Goal: Task Accomplishment & Management: Complete application form

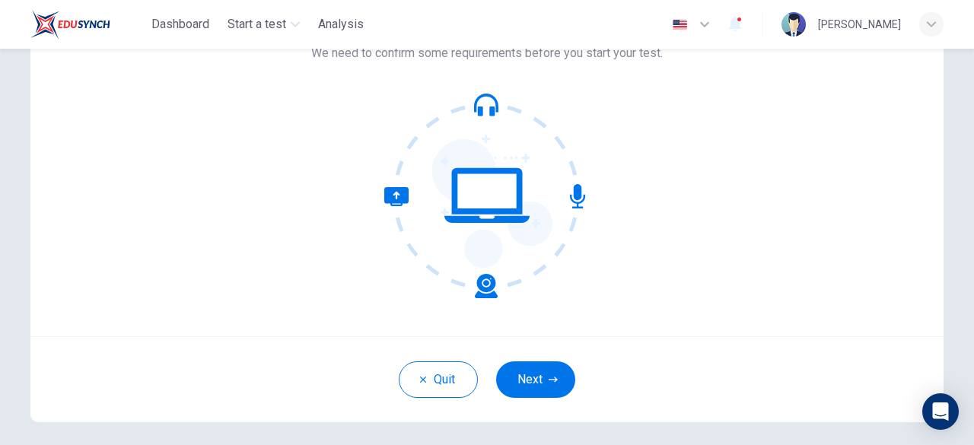
scroll to position [150, 0]
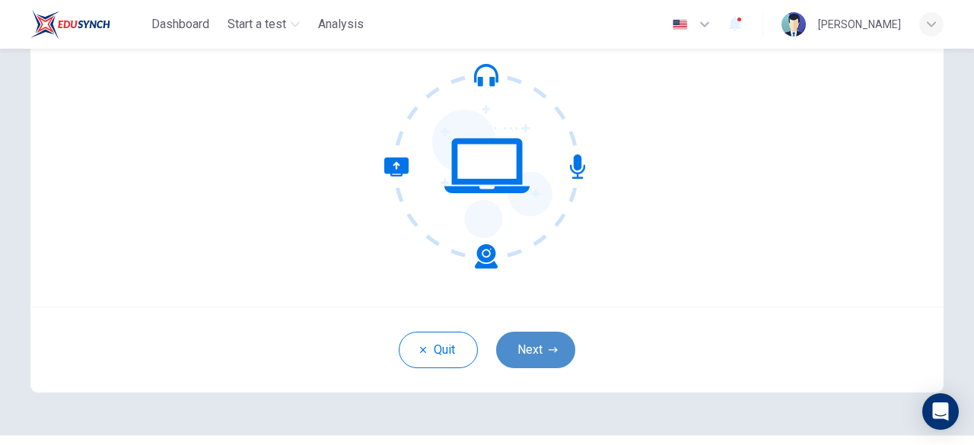
click at [534, 348] on button "Next" at bounding box center [535, 350] width 79 height 37
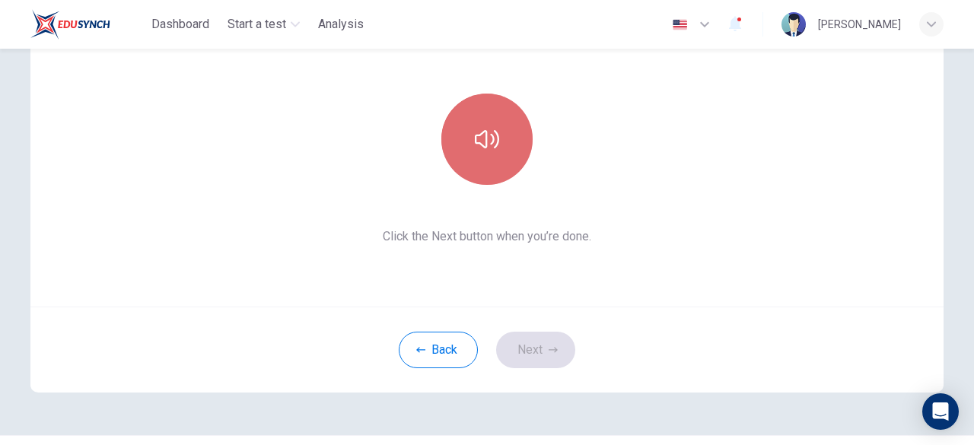
click at [486, 137] on icon "button" at bounding box center [487, 139] width 24 height 24
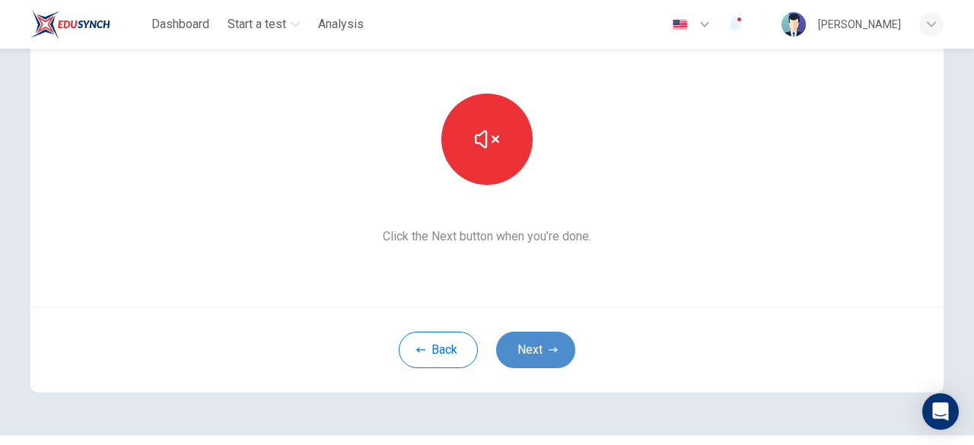
click at [539, 350] on button "Next" at bounding box center [535, 350] width 79 height 37
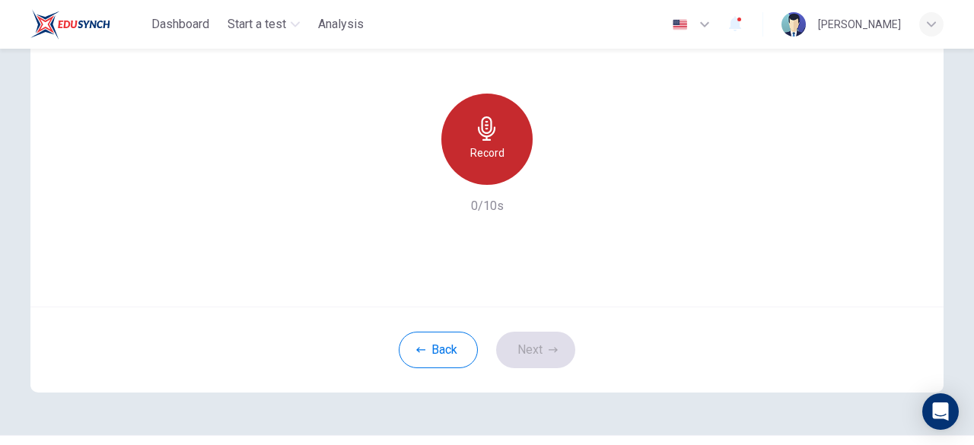
click at [473, 150] on h6 "Record" at bounding box center [487, 153] width 34 height 18
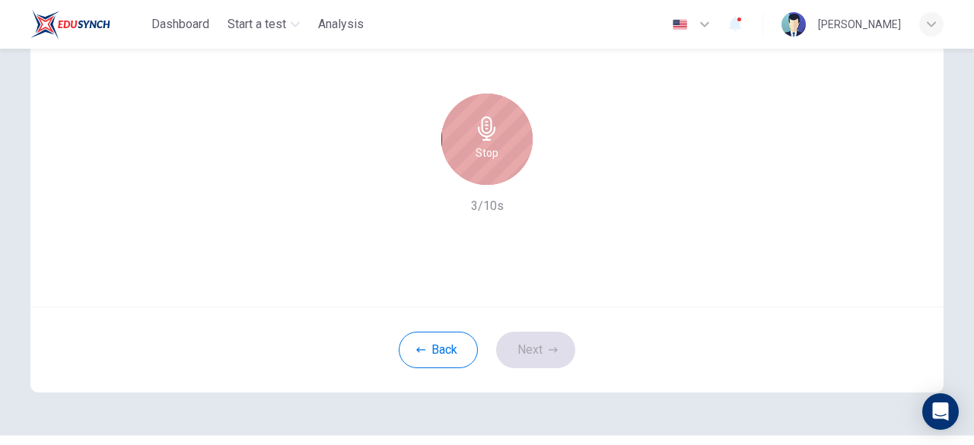
click at [496, 146] on div "Stop" at bounding box center [486, 139] width 91 height 91
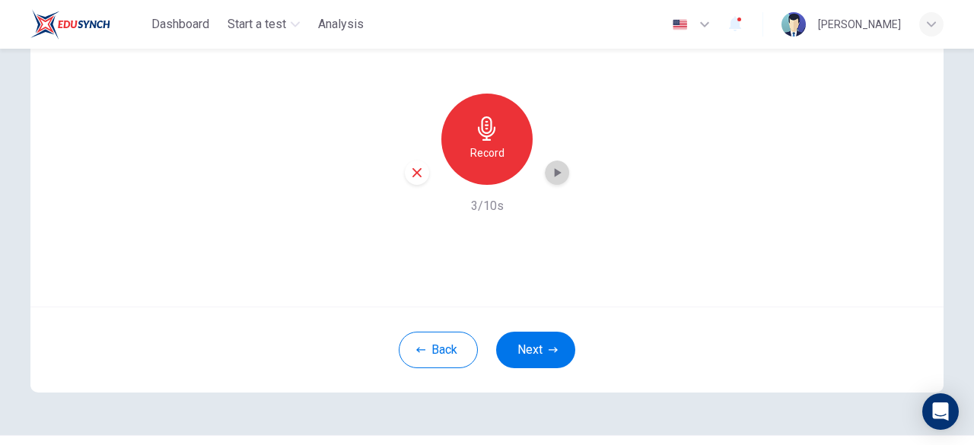
click at [555, 179] on icon "button" at bounding box center [556, 172] width 15 height 15
click at [539, 347] on button "Next" at bounding box center [535, 350] width 79 height 37
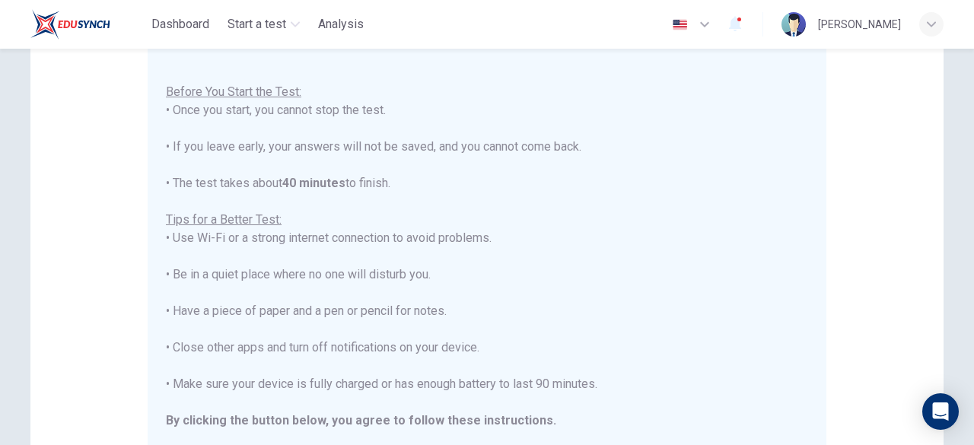
scroll to position [400, 0]
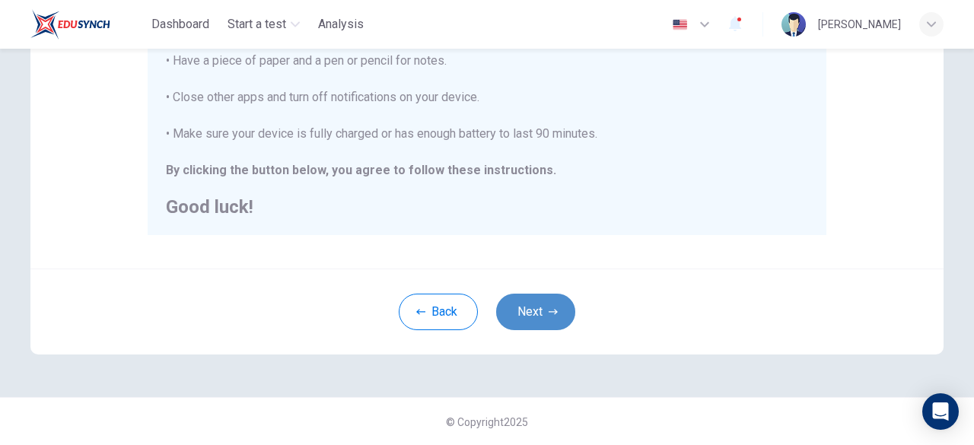
click at [536, 304] on button "Next" at bounding box center [535, 312] width 79 height 37
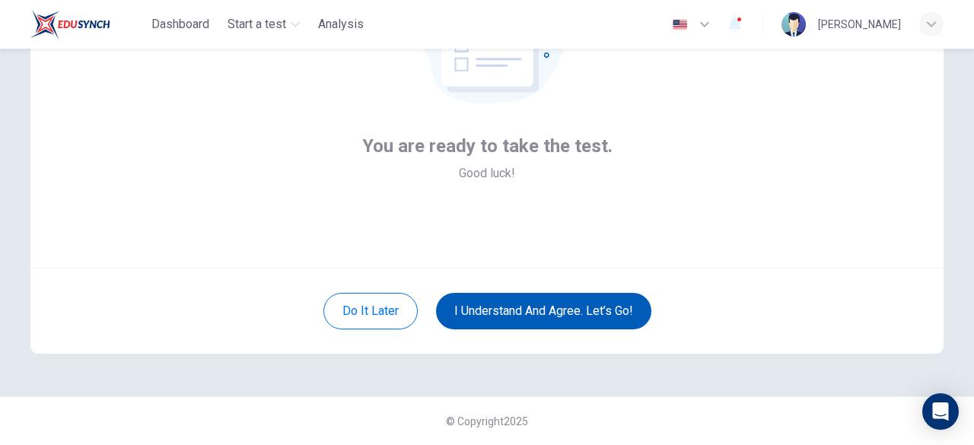
scroll to position [188, 0]
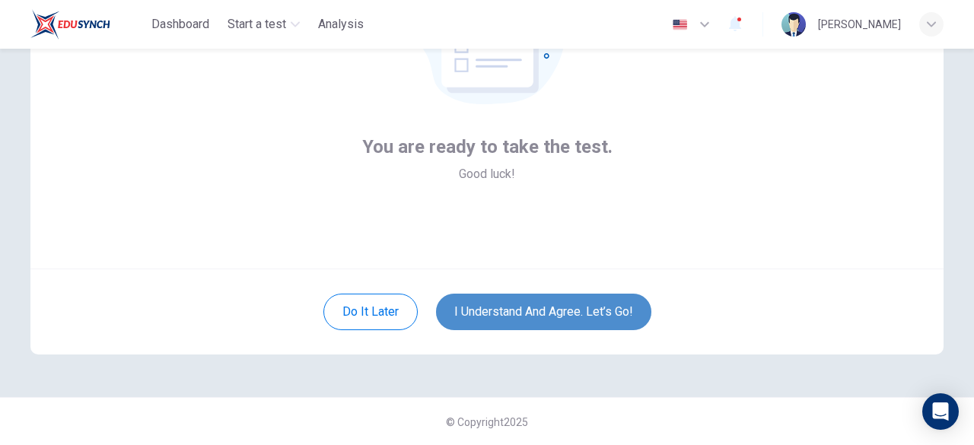
click at [584, 317] on button "I understand and agree. Let’s go!" at bounding box center [543, 312] width 215 height 37
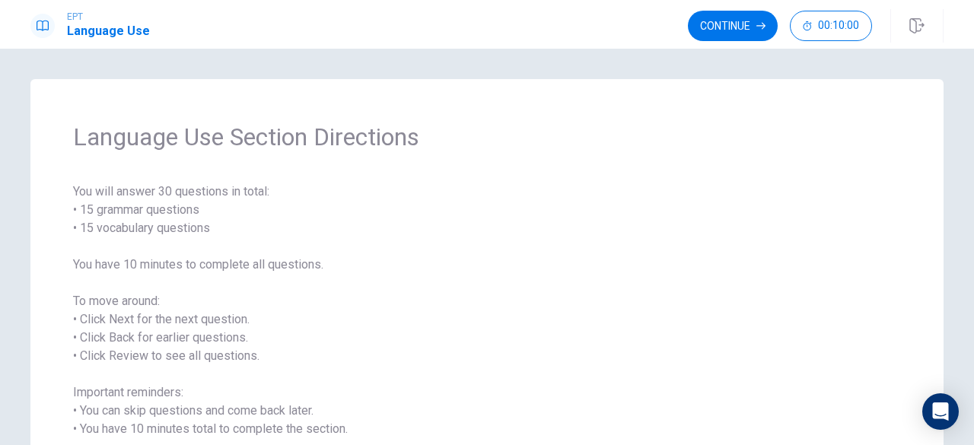
scroll to position [151, 0]
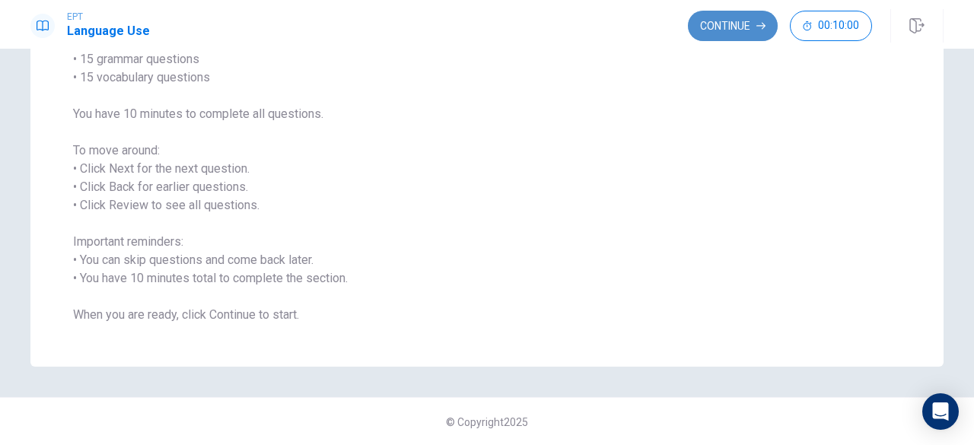
click at [736, 19] on button "Continue" at bounding box center [733, 26] width 90 height 30
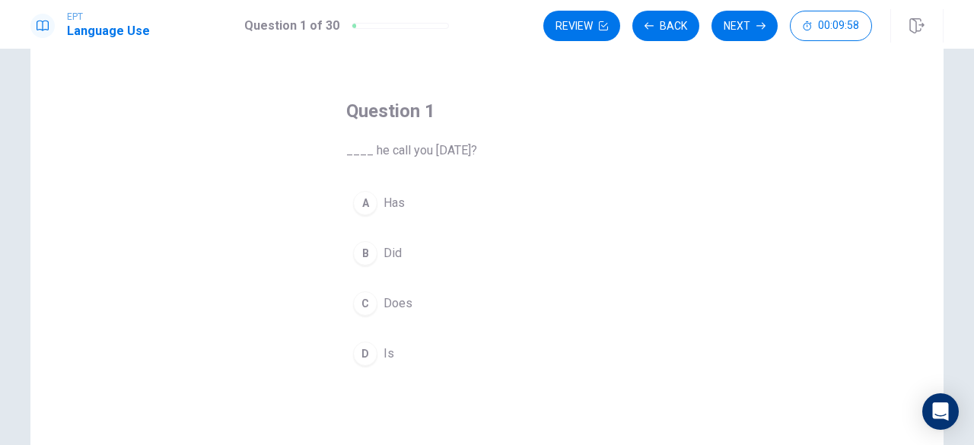
scroll to position [44, 0]
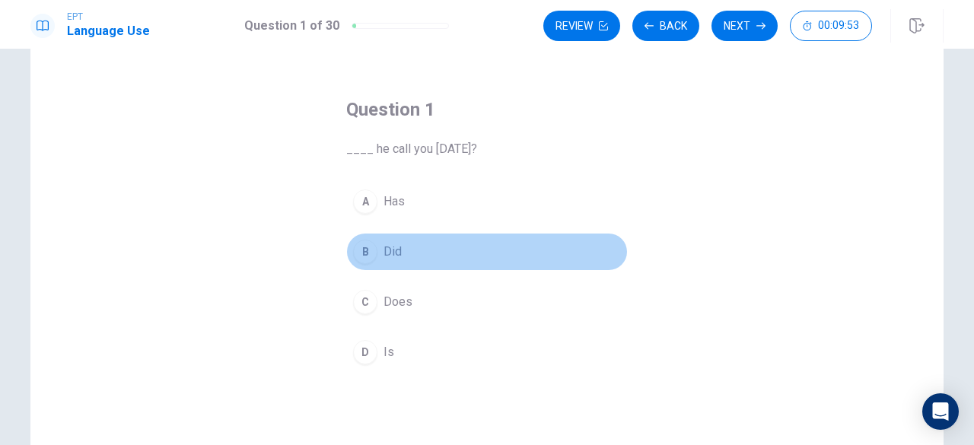
click at [383, 254] on span "Did" at bounding box center [392, 252] width 18 height 18
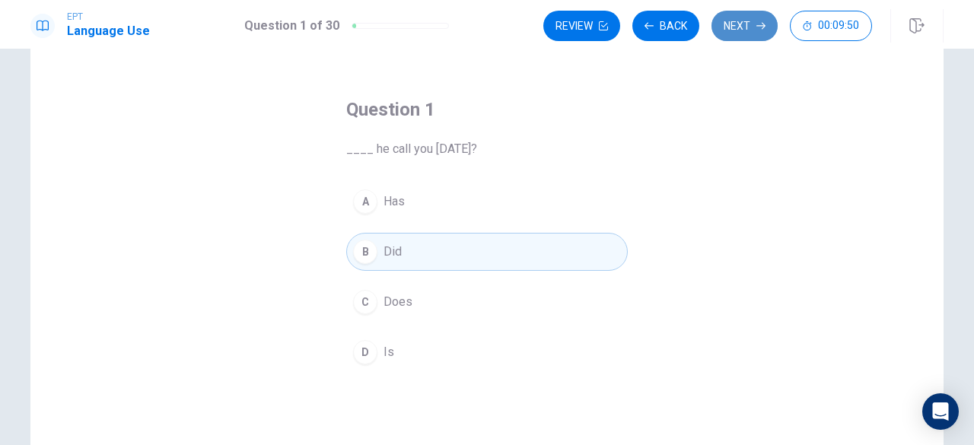
click at [746, 22] on button "Next" at bounding box center [744, 26] width 66 height 30
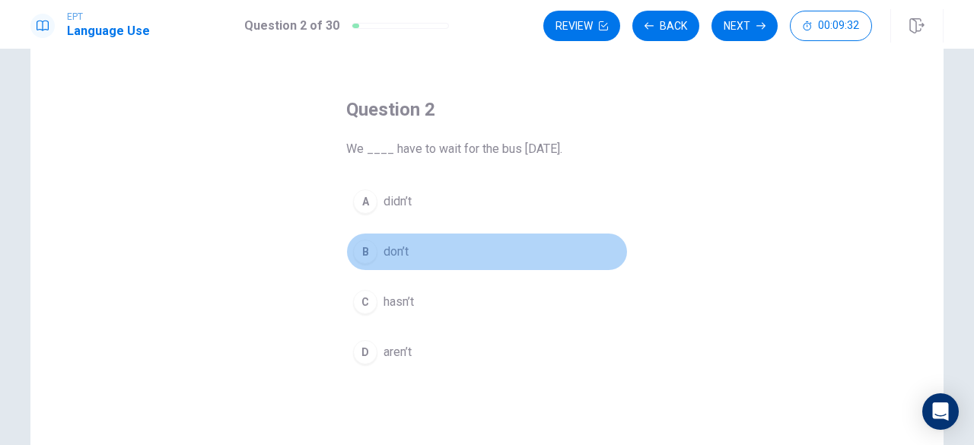
click at [394, 253] on span "don’t" at bounding box center [395, 252] width 25 height 18
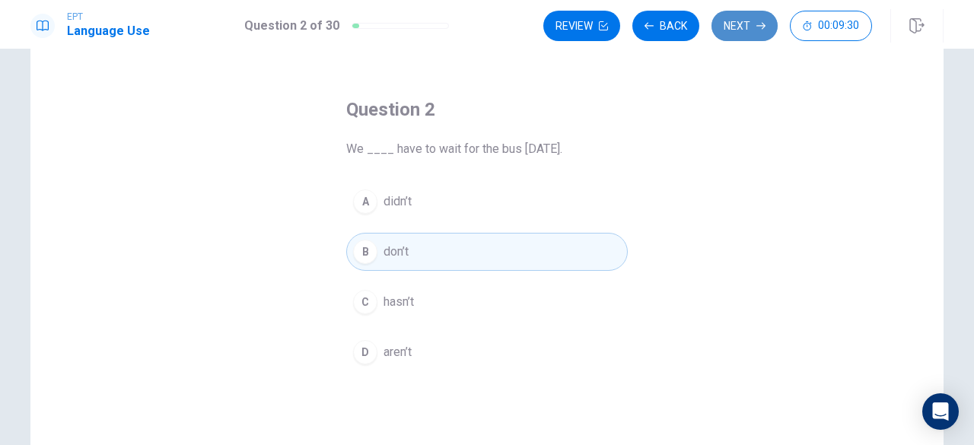
click at [746, 31] on button "Next" at bounding box center [744, 26] width 66 height 30
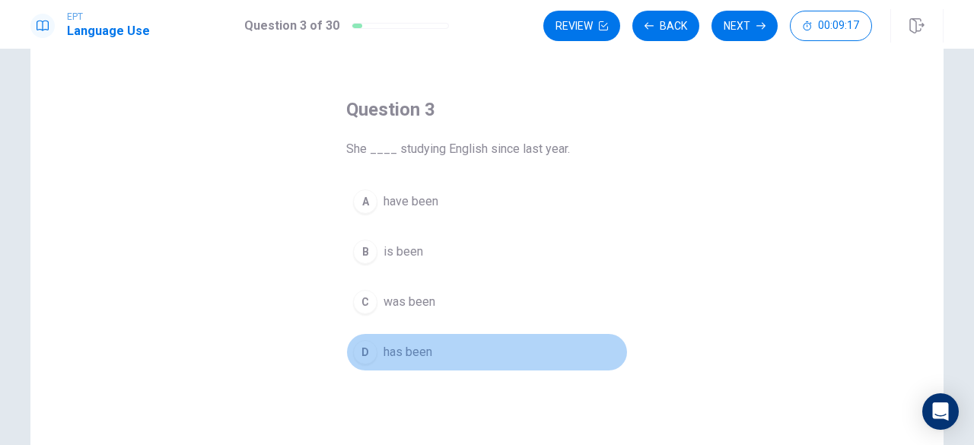
click at [432, 353] on button "D has been" at bounding box center [486, 352] width 281 height 38
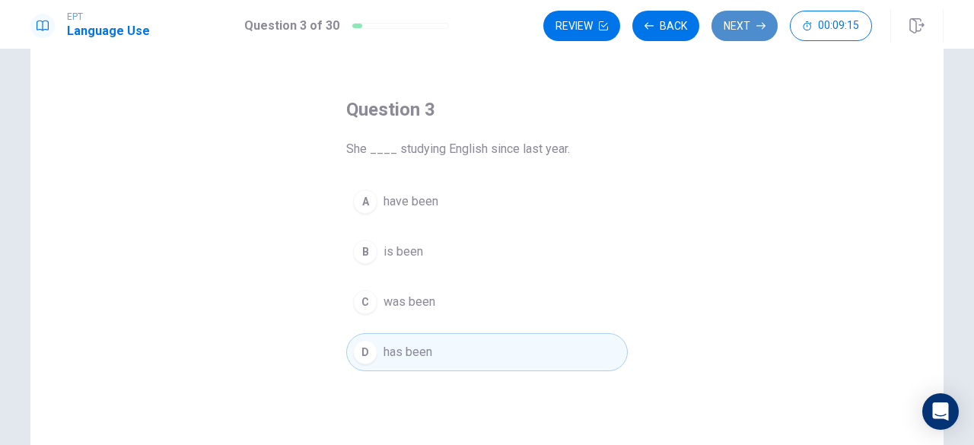
click at [742, 24] on button "Next" at bounding box center [744, 26] width 66 height 30
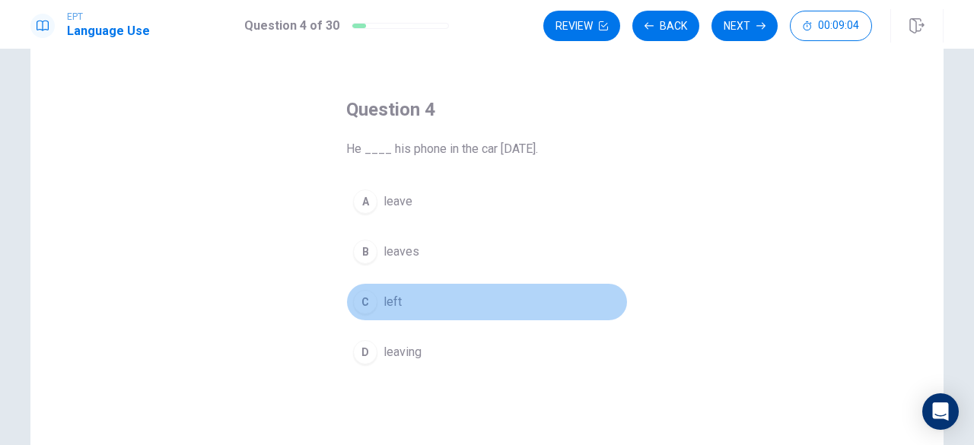
click at [419, 291] on button "C left" at bounding box center [486, 302] width 281 height 38
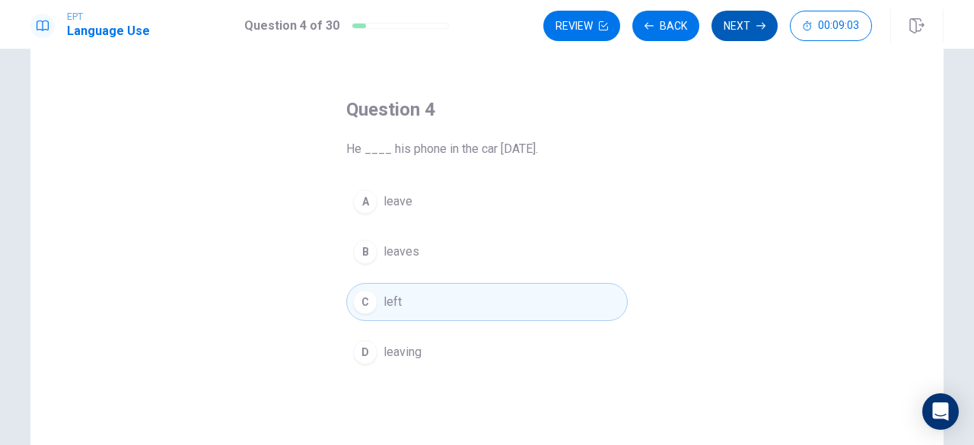
click at [740, 28] on button "Next" at bounding box center [744, 26] width 66 height 30
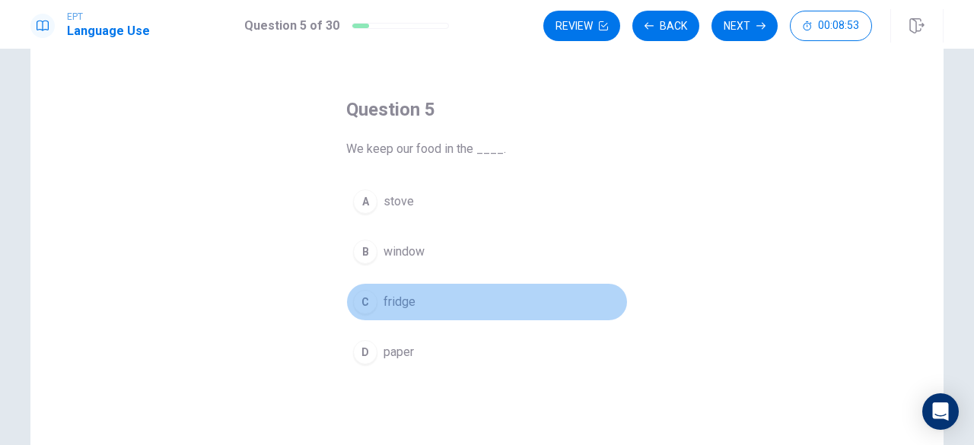
click at [397, 299] on span "fridge" at bounding box center [399, 302] width 32 height 18
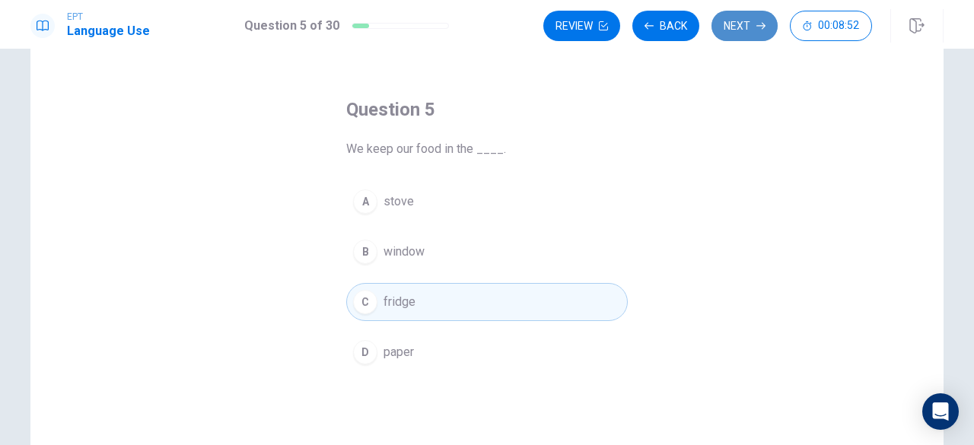
click at [730, 19] on button "Next" at bounding box center [744, 26] width 66 height 30
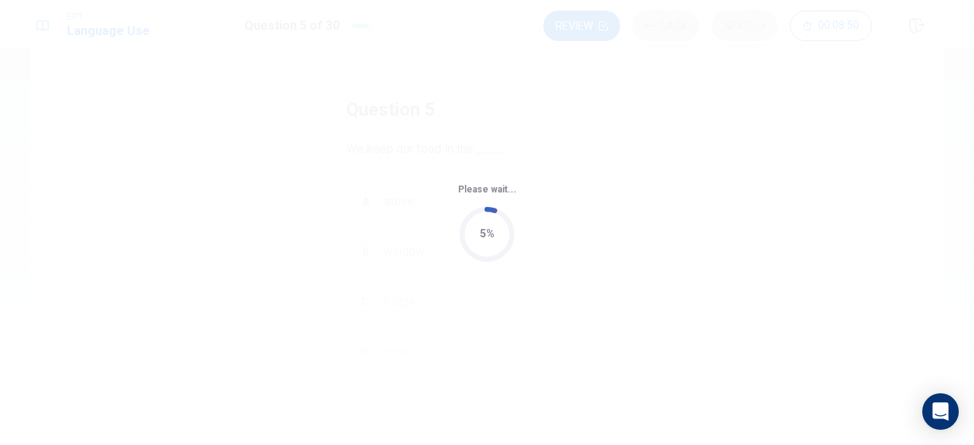
scroll to position [0, 0]
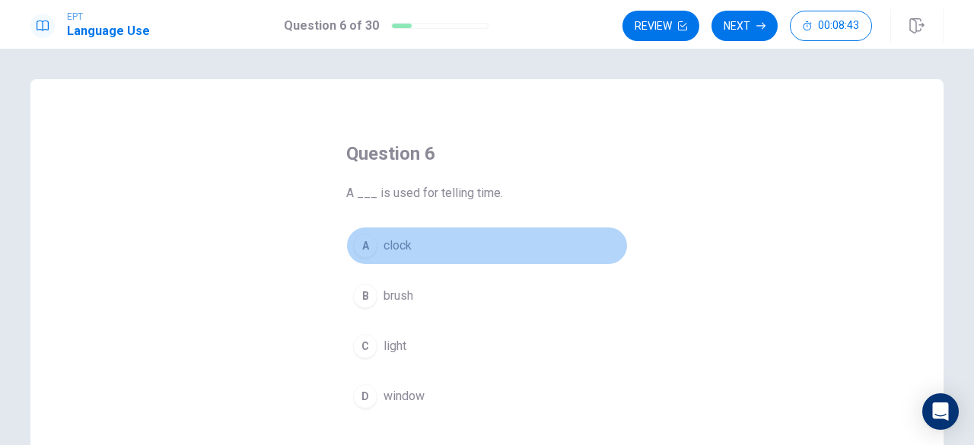
click at [473, 246] on button "A clock" at bounding box center [486, 246] width 281 height 38
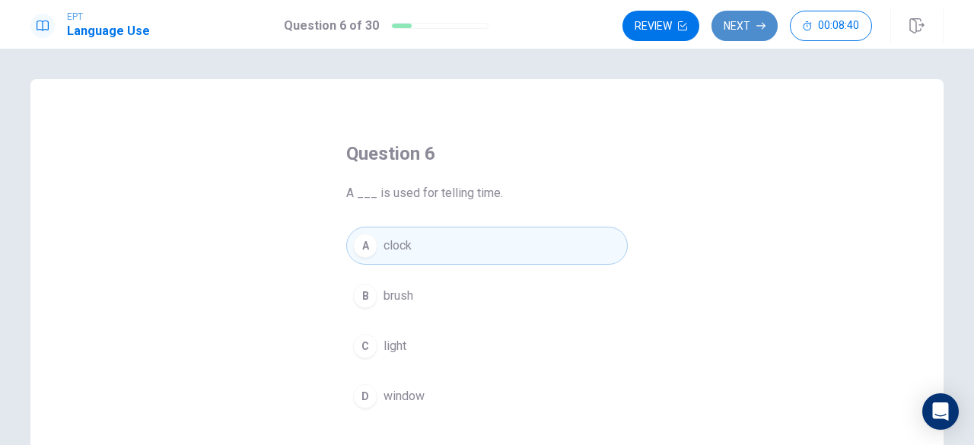
click at [754, 27] on button "Next" at bounding box center [744, 26] width 66 height 30
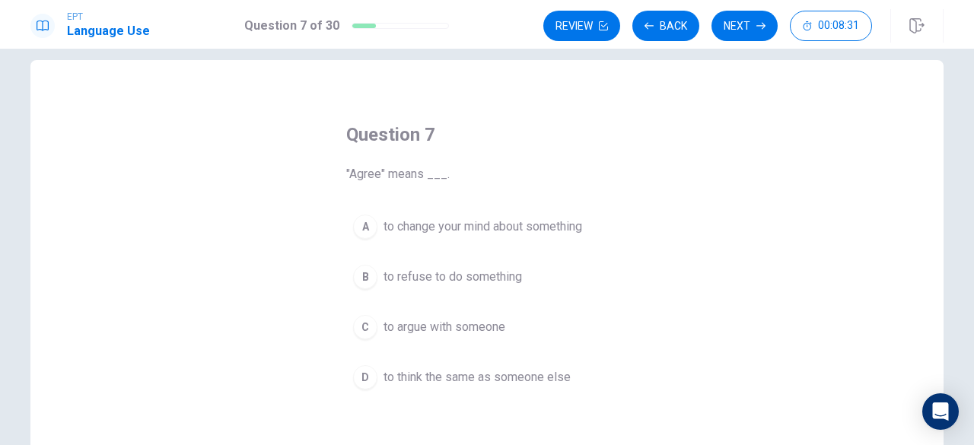
scroll to position [21, 0]
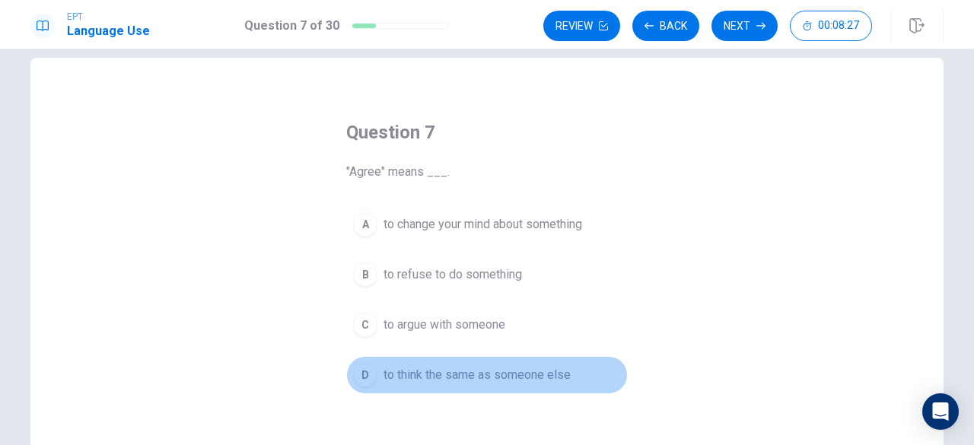
click at [552, 374] on span "to think the same as someone else" at bounding box center [476, 375] width 187 height 18
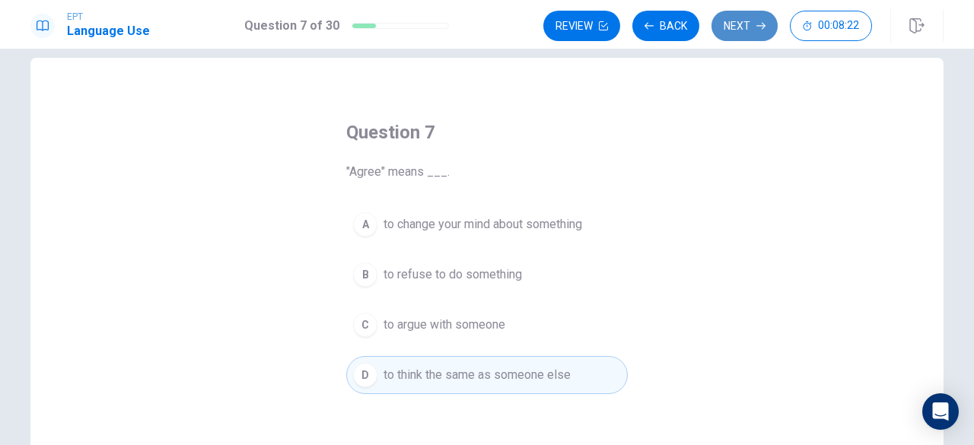
click at [741, 26] on button "Next" at bounding box center [744, 26] width 66 height 30
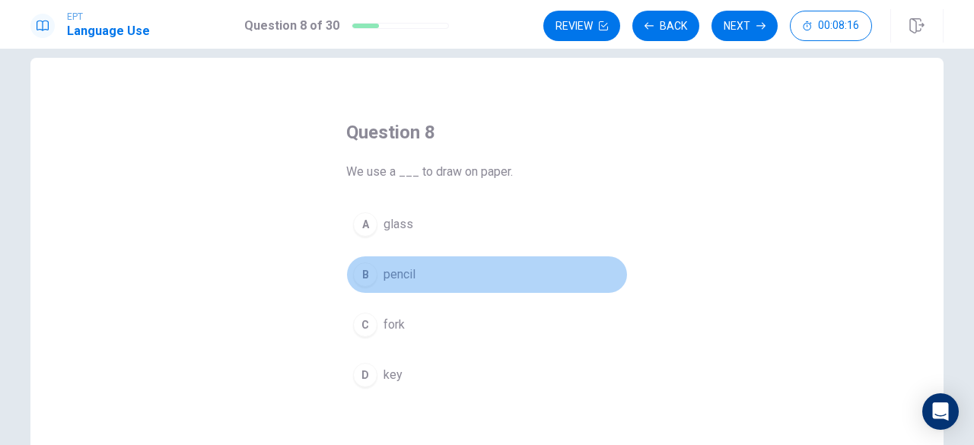
click at [434, 273] on button "B pencil" at bounding box center [486, 275] width 281 height 38
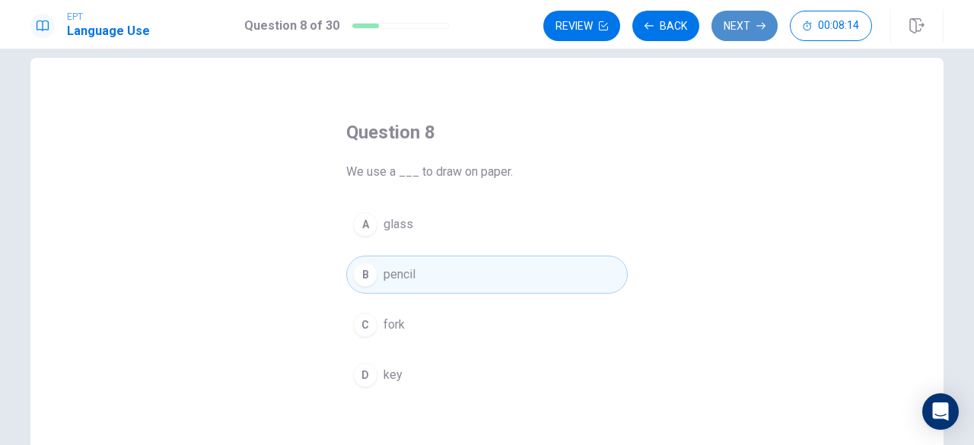
click at [738, 30] on button "Next" at bounding box center [744, 26] width 66 height 30
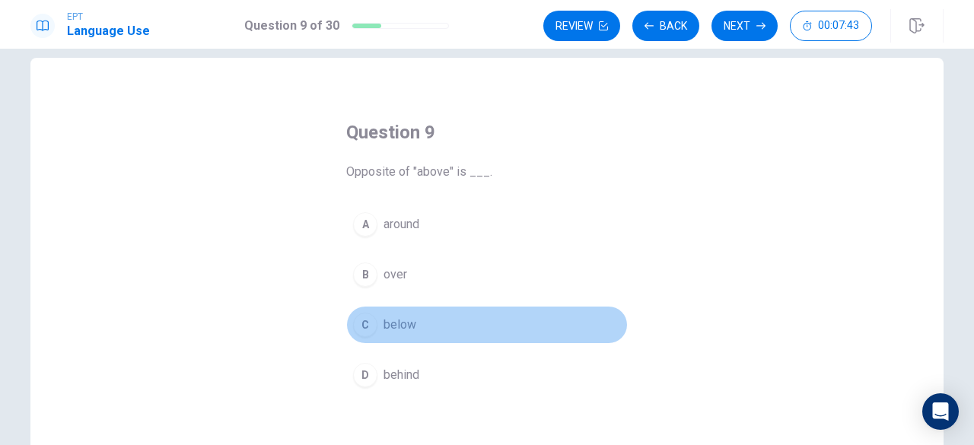
click at [407, 324] on span "below" at bounding box center [399, 325] width 33 height 18
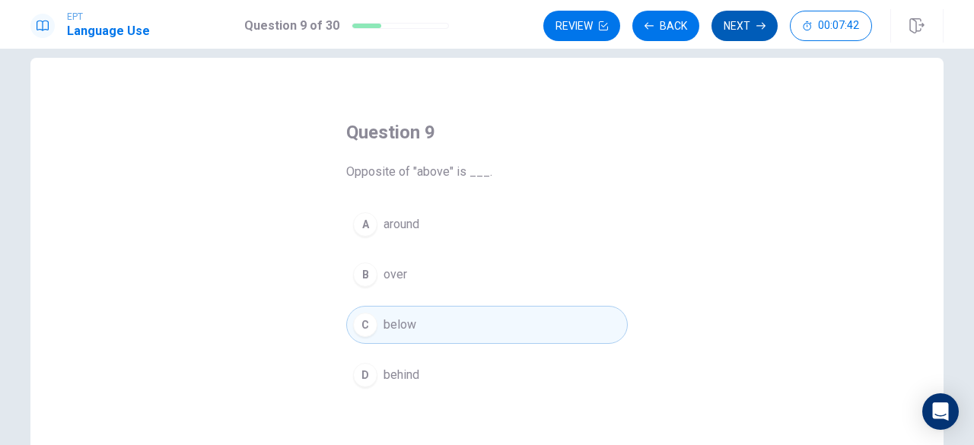
click at [740, 29] on button "Next" at bounding box center [744, 26] width 66 height 30
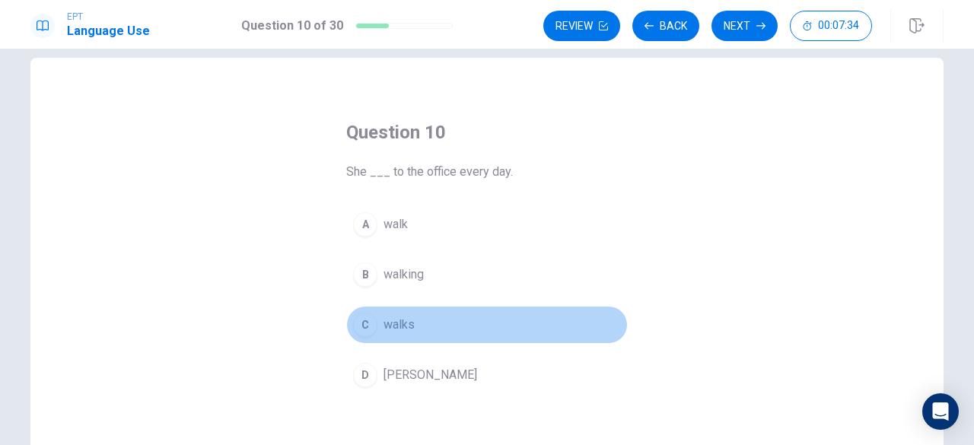
click at [405, 323] on span "walks" at bounding box center [398, 325] width 31 height 18
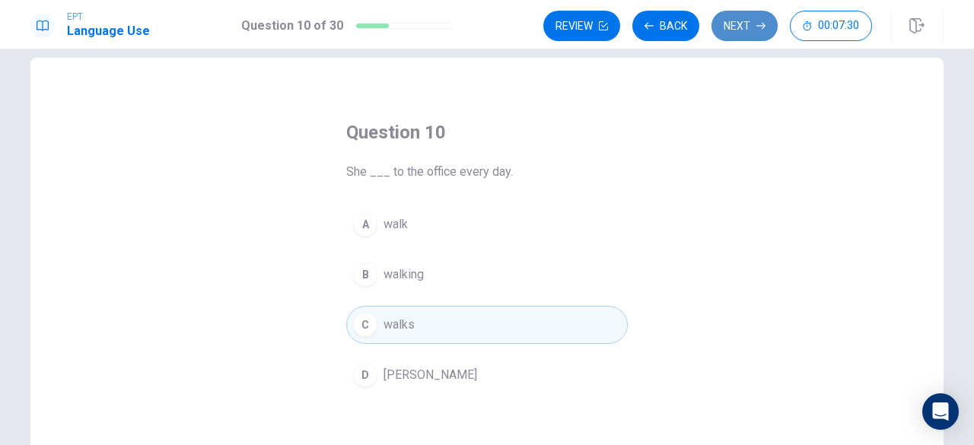
click at [735, 27] on button "Next" at bounding box center [744, 26] width 66 height 30
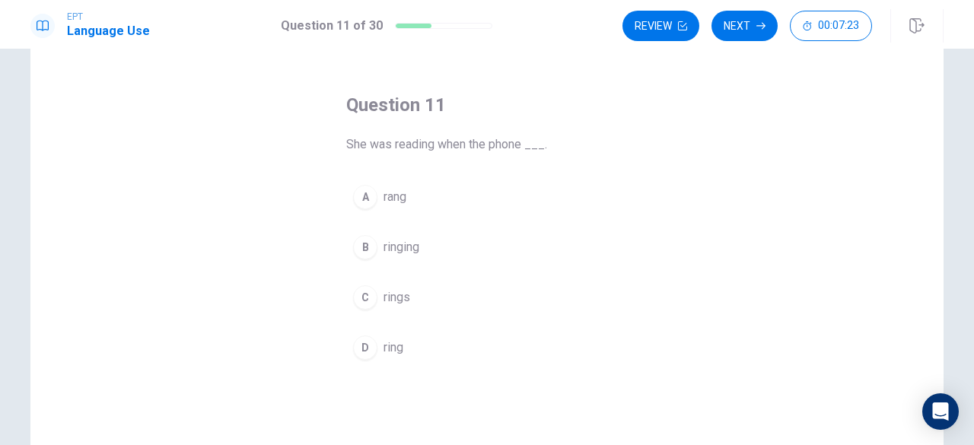
scroll to position [49, 0]
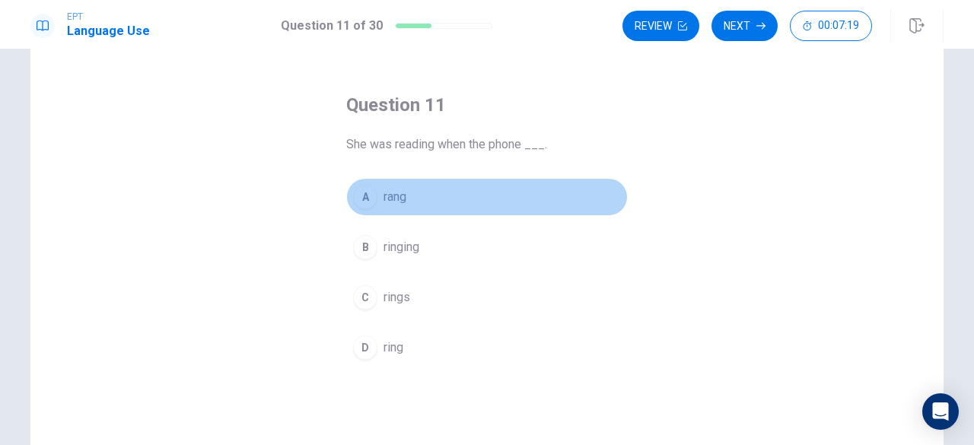
click at [399, 207] on button "A rang" at bounding box center [486, 197] width 281 height 38
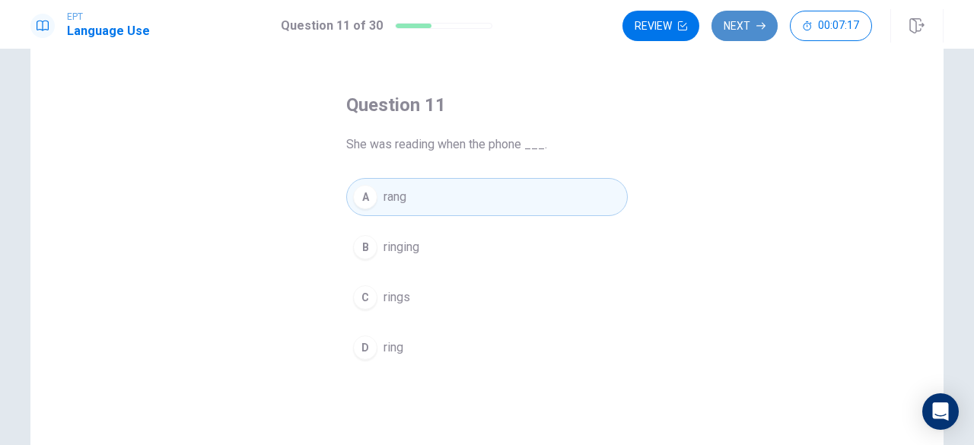
click at [734, 29] on button "Next" at bounding box center [744, 26] width 66 height 30
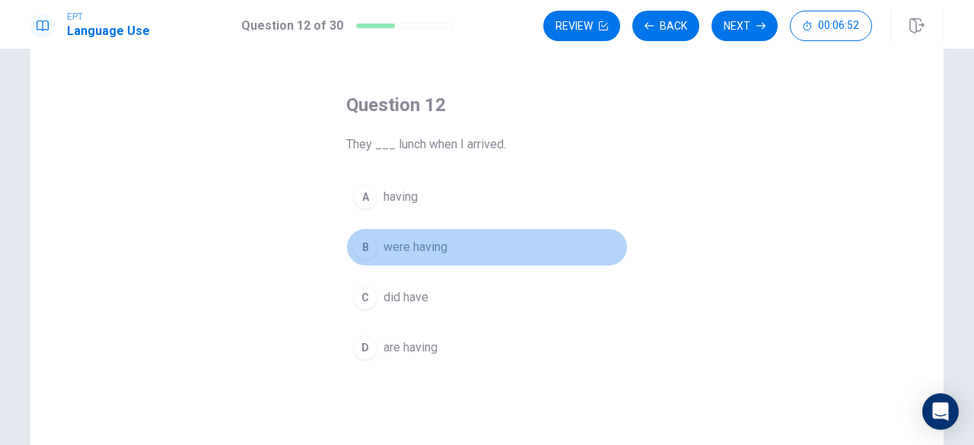
click at [423, 238] on span "were having" at bounding box center [415, 247] width 64 height 18
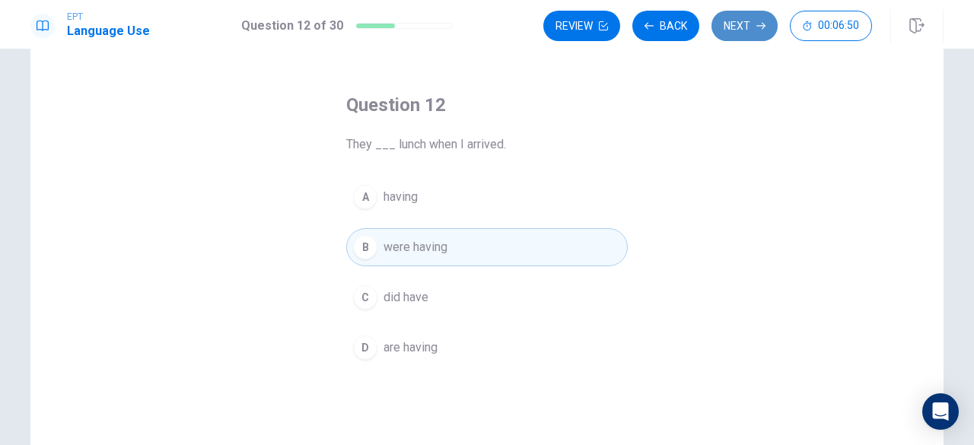
click at [754, 22] on button "Next" at bounding box center [744, 26] width 66 height 30
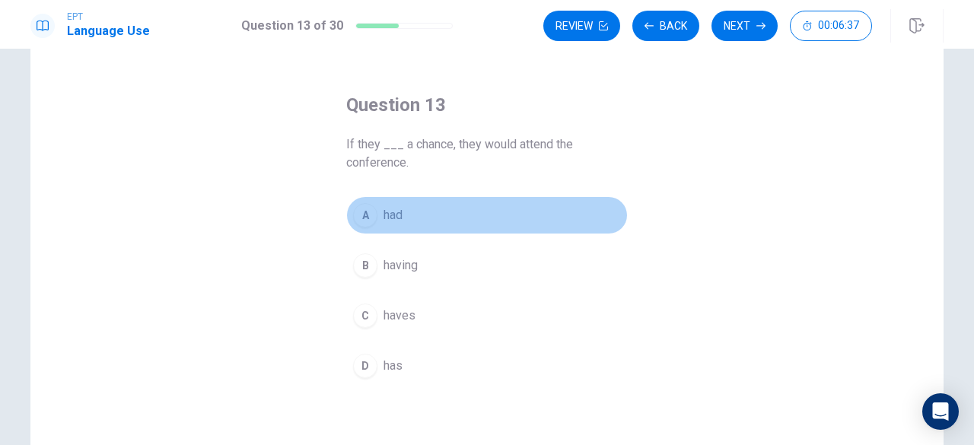
click at [426, 221] on button "A had" at bounding box center [486, 215] width 281 height 38
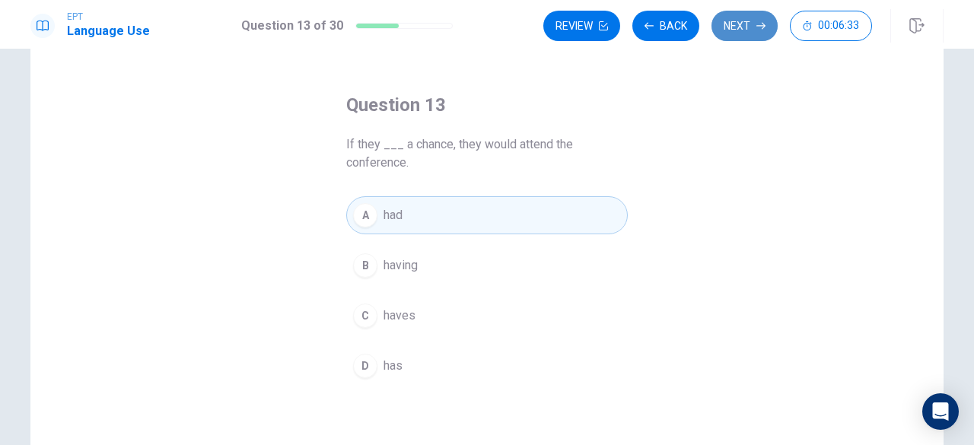
click at [741, 30] on button "Next" at bounding box center [744, 26] width 66 height 30
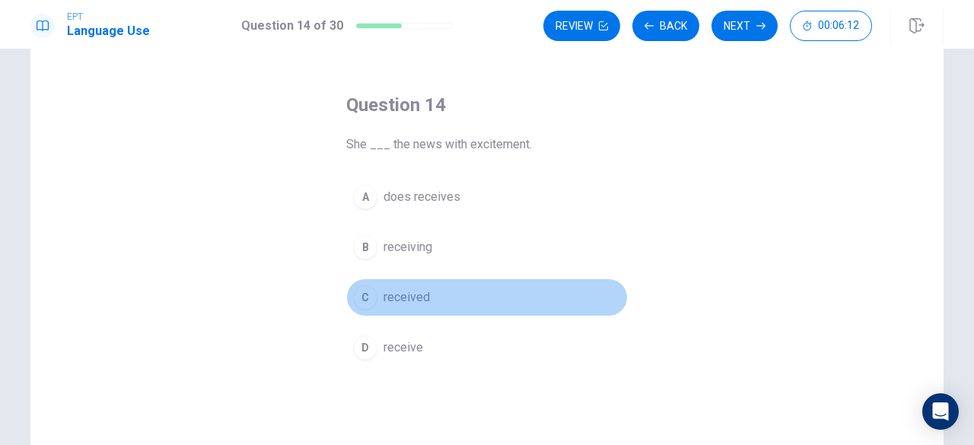
click at [417, 291] on span "received" at bounding box center [406, 297] width 46 height 18
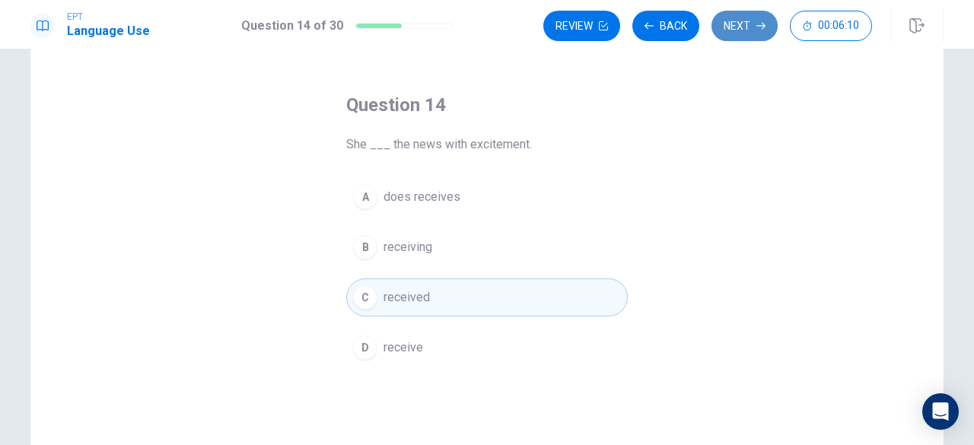
click at [730, 35] on button "Next" at bounding box center [744, 26] width 66 height 30
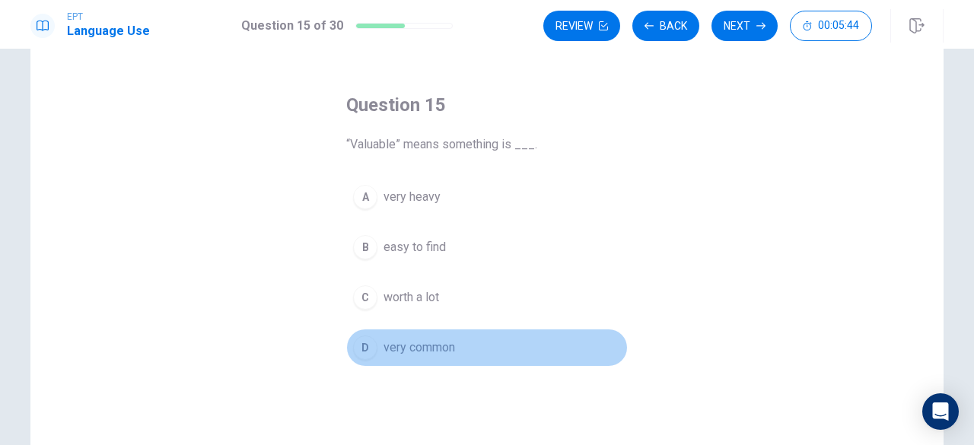
click at [449, 345] on span "very common" at bounding box center [419, 348] width 72 height 18
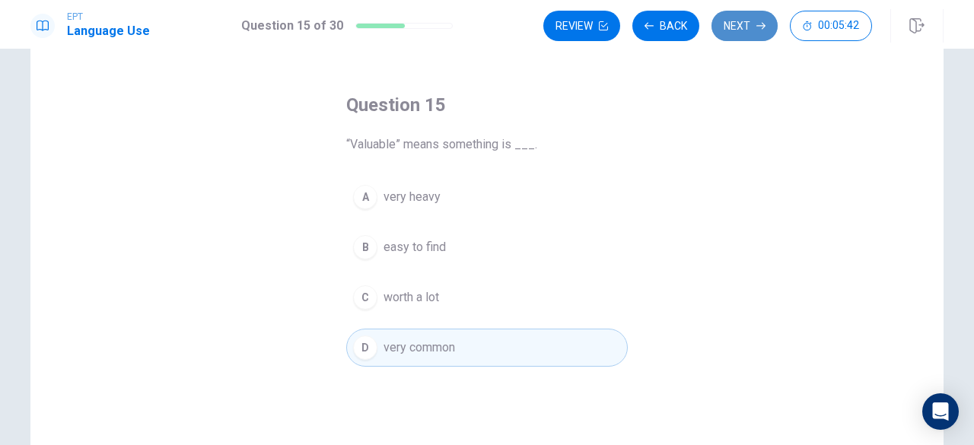
click at [733, 25] on button "Next" at bounding box center [744, 26] width 66 height 30
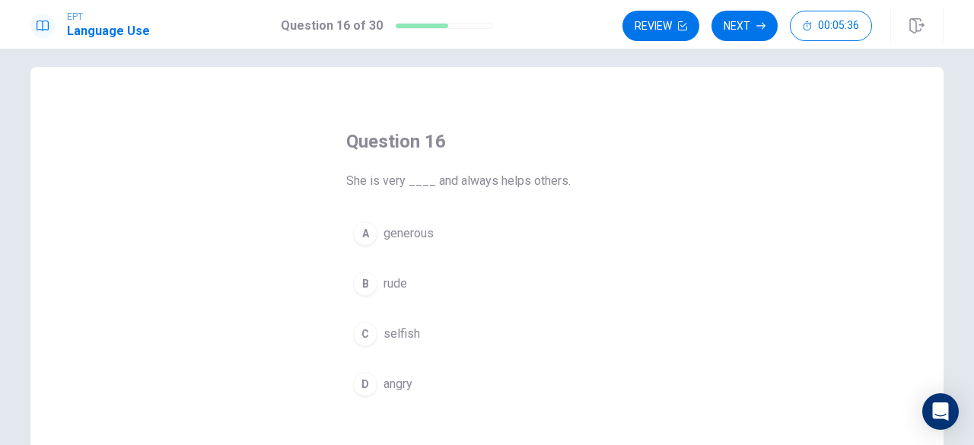
scroll to position [12, 0]
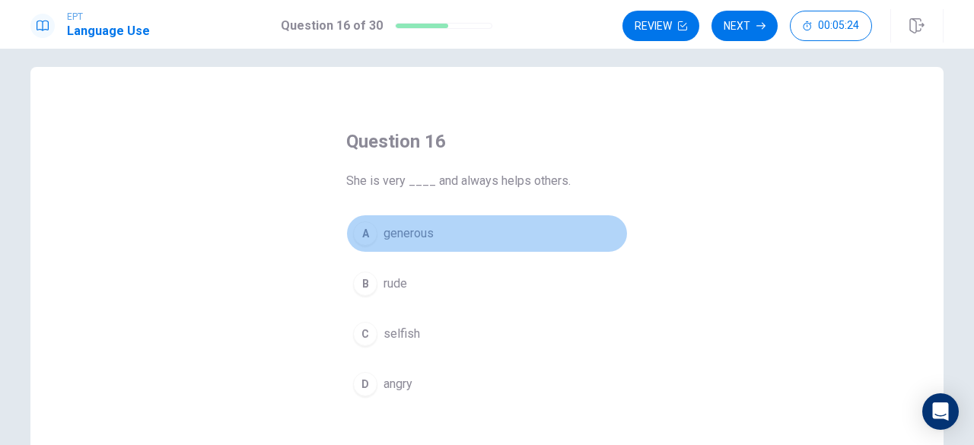
click at [435, 224] on button "A generous" at bounding box center [486, 234] width 281 height 38
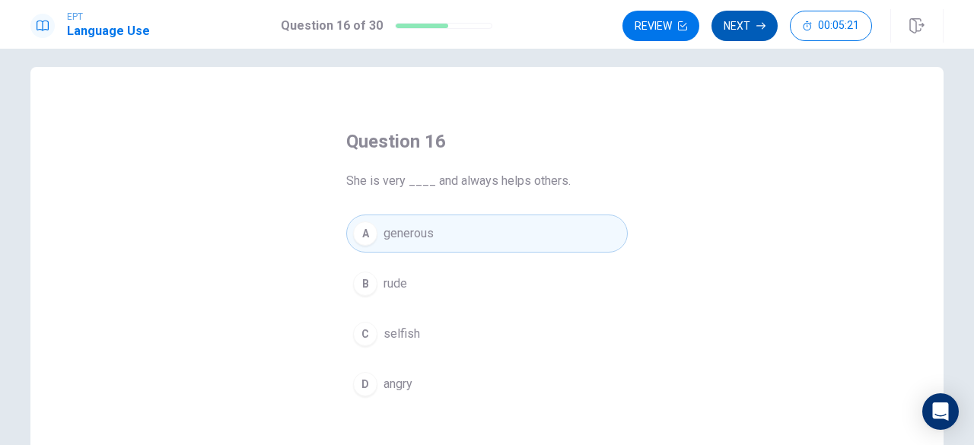
click at [738, 28] on button "Next" at bounding box center [744, 26] width 66 height 30
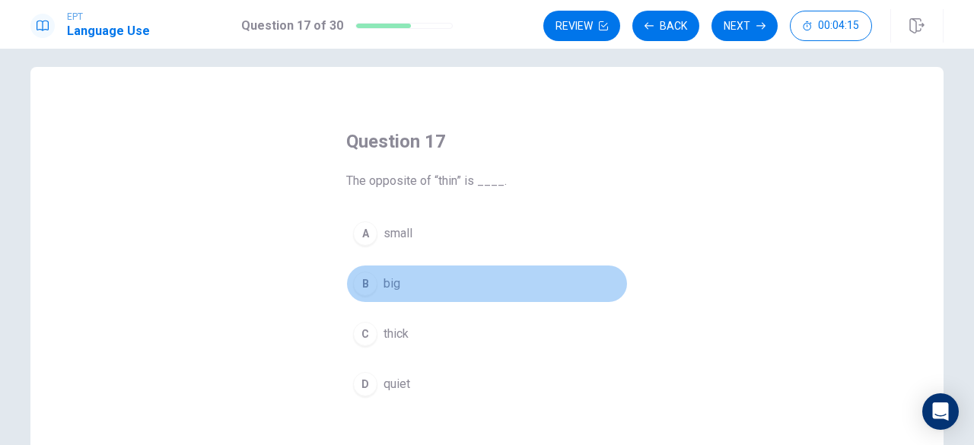
click at [421, 284] on button "B big" at bounding box center [486, 284] width 281 height 38
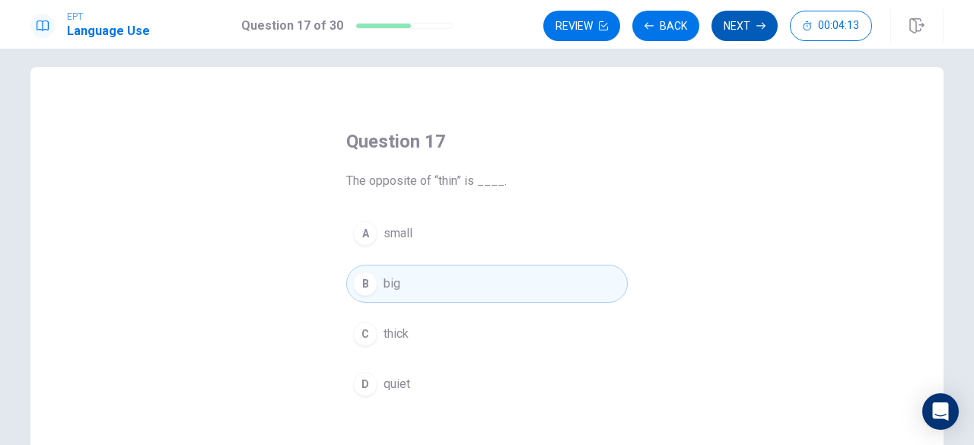
click at [747, 18] on button "Next" at bounding box center [744, 26] width 66 height 30
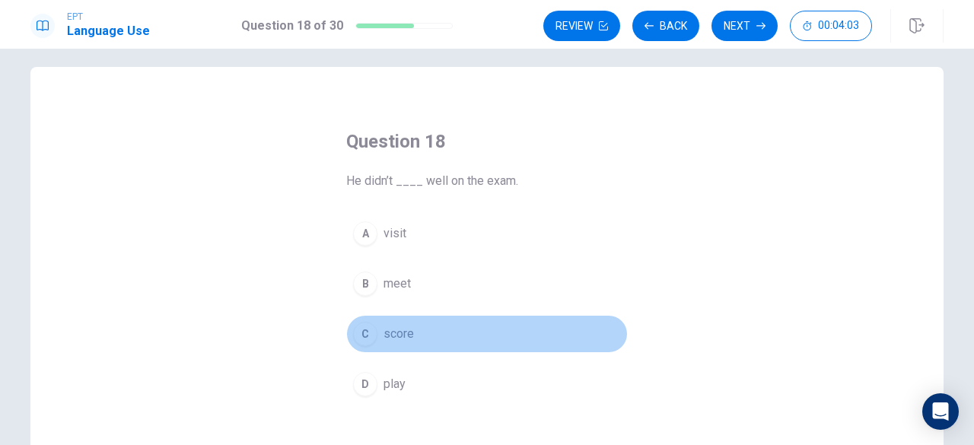
click at [396, 337] on span "score" at bounding box center [398, 334] width 30 height 18
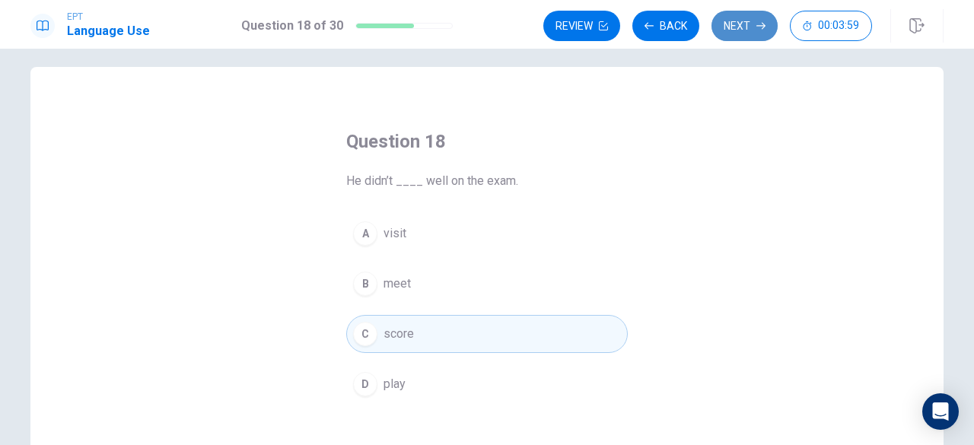
click at [750, 27] on button "Next" at bounding box center [744, 26] width 66 height 30
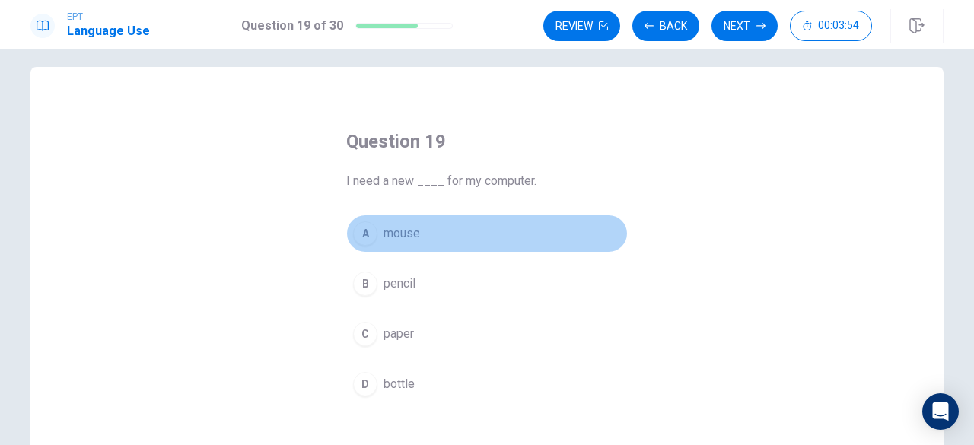
click at [447, 237] on button "A mouse" at bounding box center [486, 234] width 281 height 38
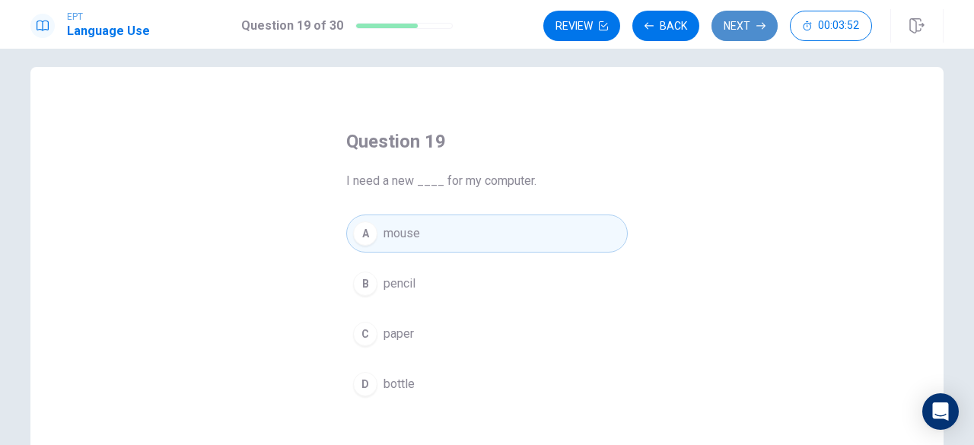
click at [744, 30] on button "Next" at bounding box center [744, 26] width 66 height 30
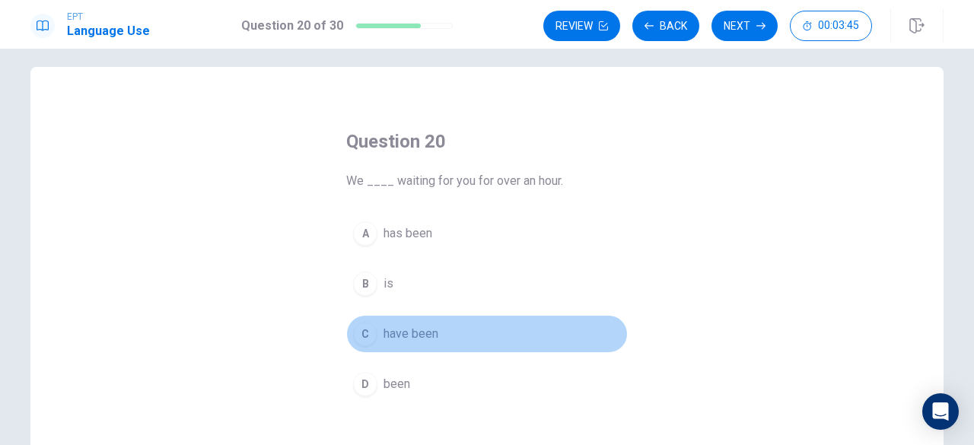
click at [464, 337] on button "C have been" at bounding box center [486, 334] width 281 height 38
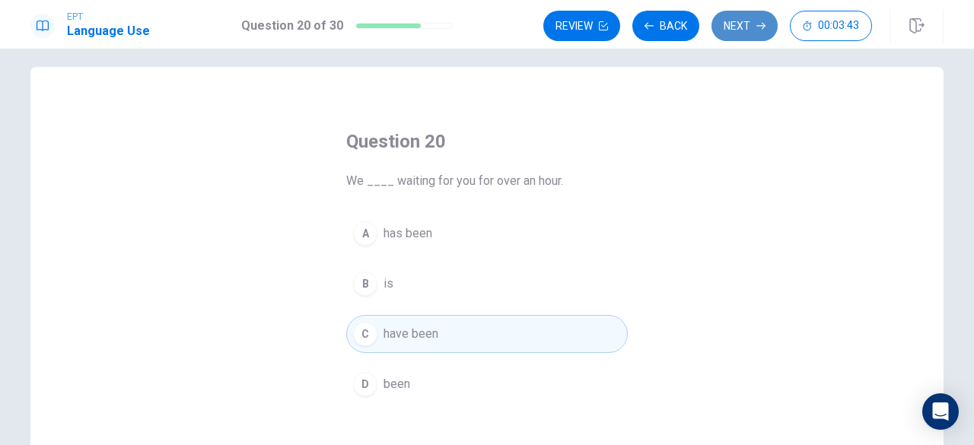
click at [741, 23] on button "Next" at bounding box center [744, 26] width 66 height 30
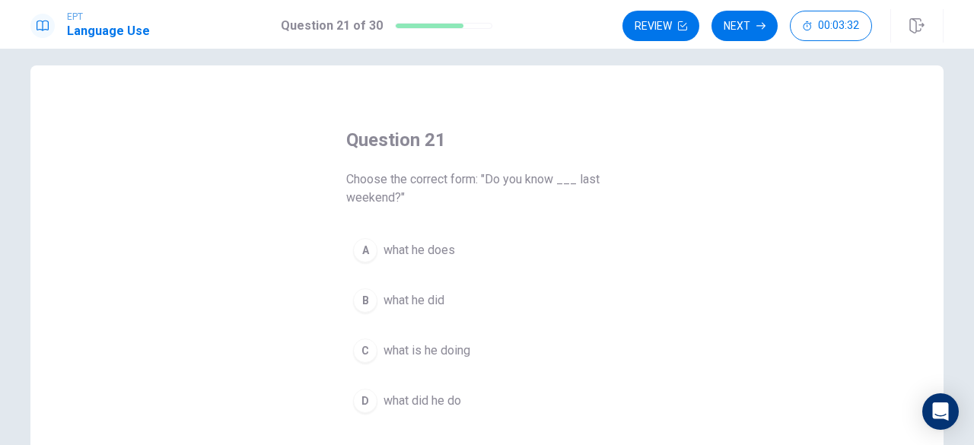
scroll to position [20, 0]
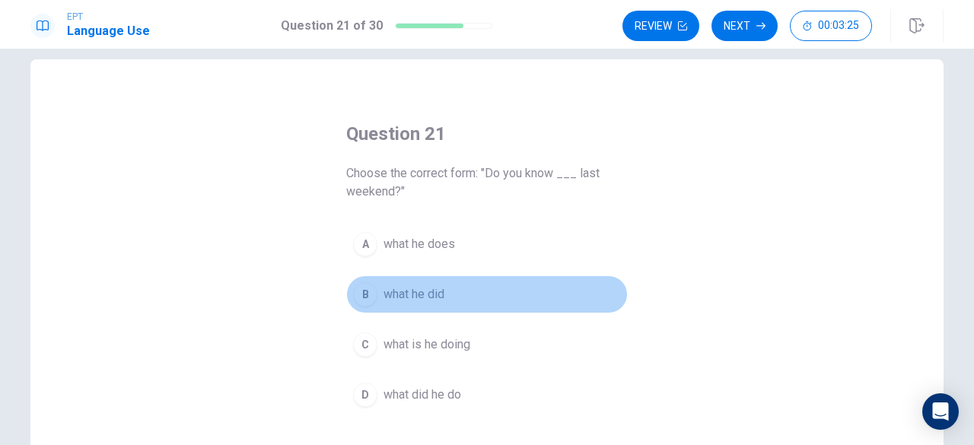
click at [436, 297] on span "what he did" at bounding box center [413, 294] width 61 height 18
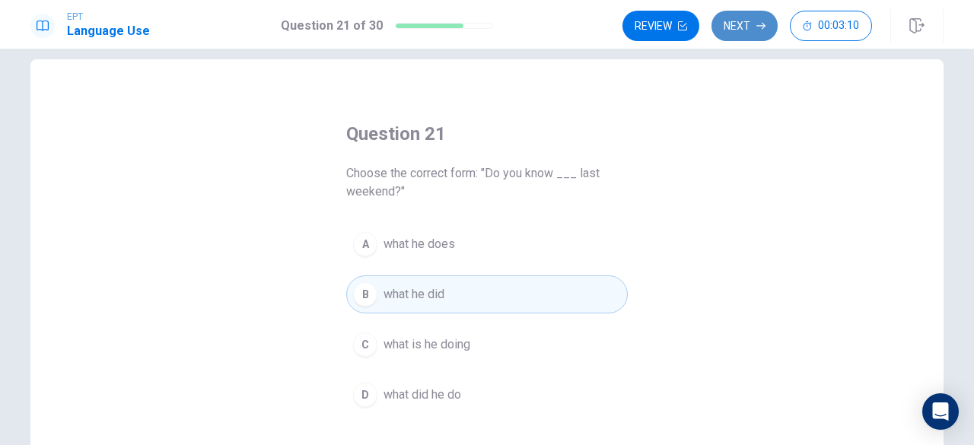
click at [740, 27] on button "Next" at bounding box center [744, 26] width 66 height 30
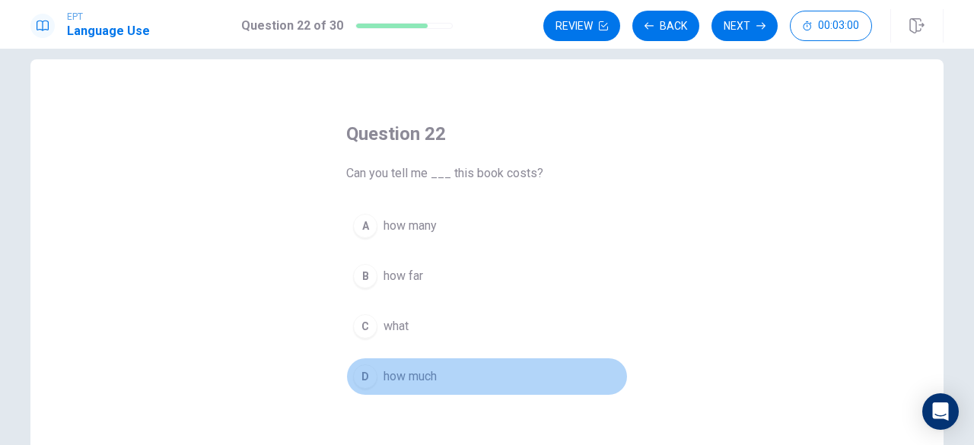
click at [418, 377] on span "how much" at bounding box center [409, 376] width 53 height 18
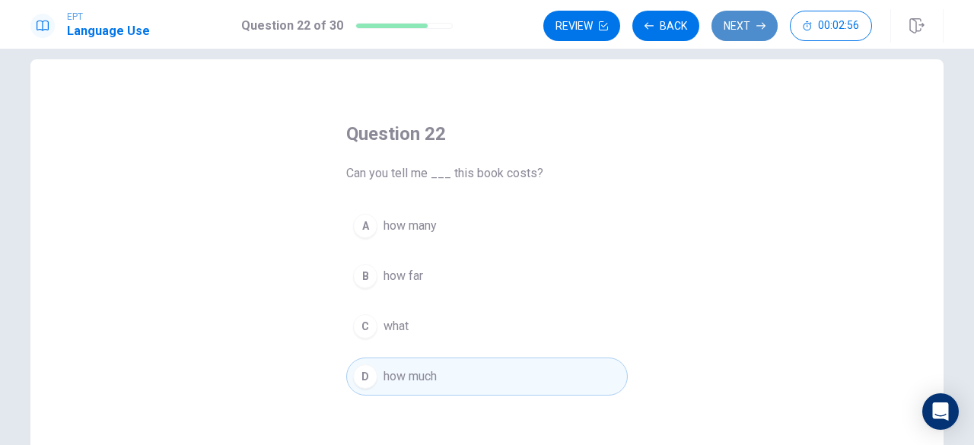
click at [758, 26] on icon "button" at bounding box center [760, 26] width 9 height 7
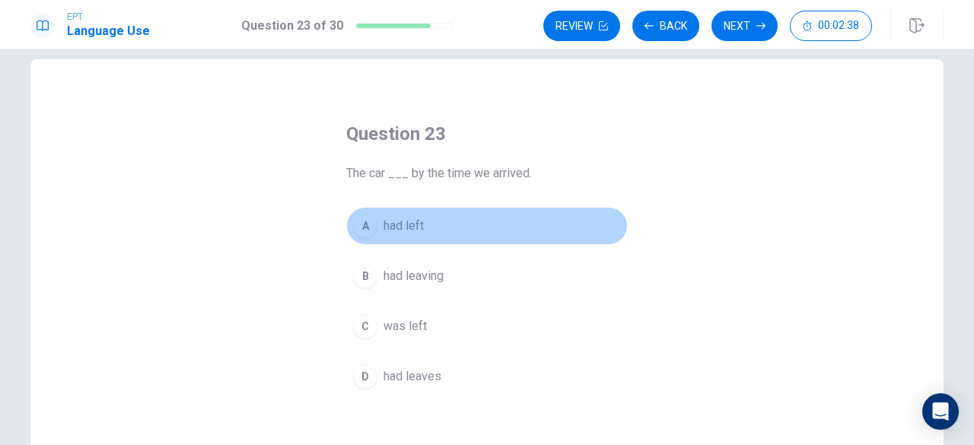
click at [455, 224] on button "A had left" at bounding box center [486, 226] width 281 height 38
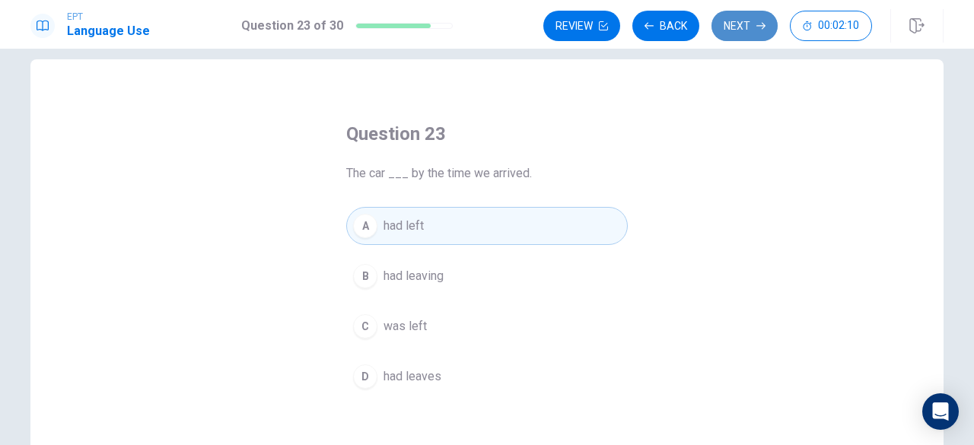
click at [738, 24] on button "Next" at bounding box center [744, 26] width 66 height 30
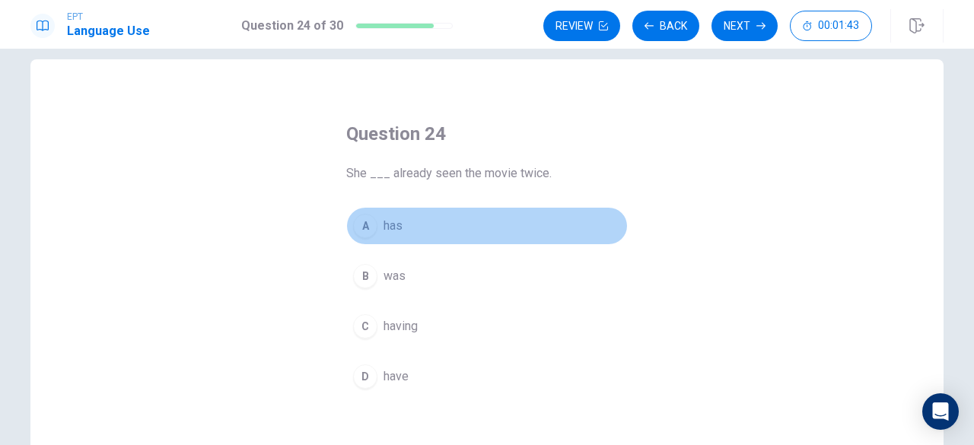
click at [408, 223] on button "A has" at bounding box center [486, 226] width 281 height 38
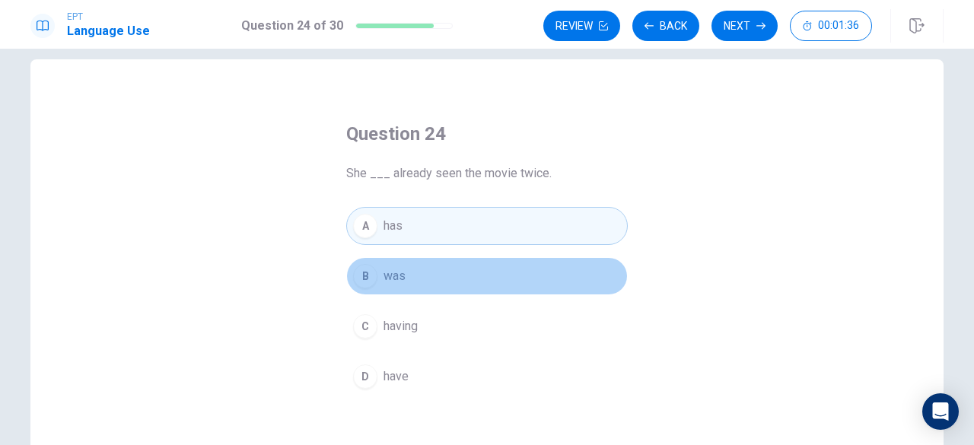
click at [502, 273] on button "B was" at bounding box center [486, 276] width 281 height 38
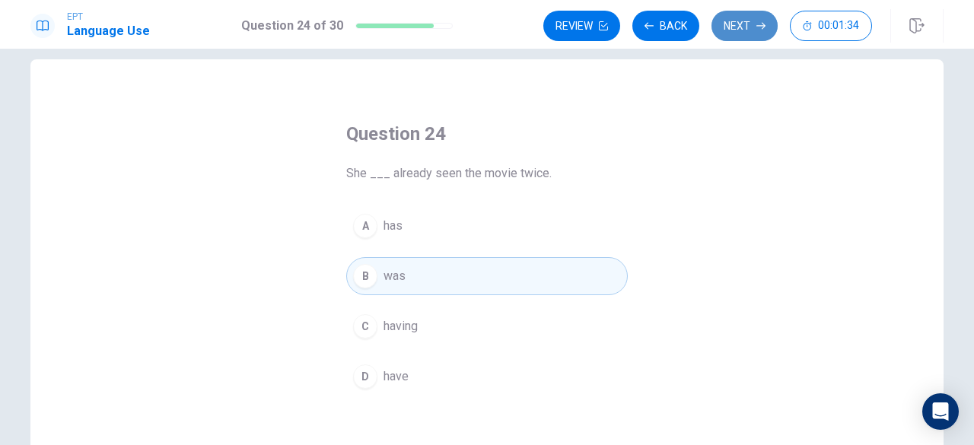
click at [750, 36] on button "Next" at bounding box center [744, 26] width 66 height 30
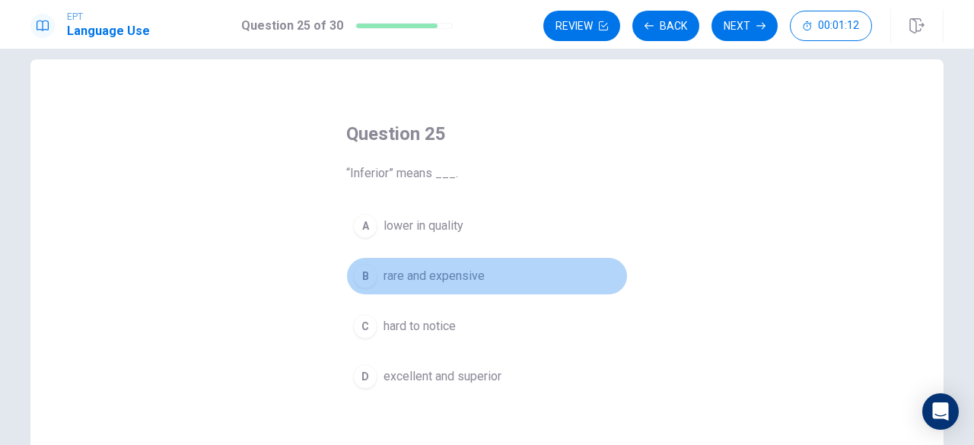
click at [486, 272] on button "B rare and expensive" at bounding box center [486, 276] width 281 height 38
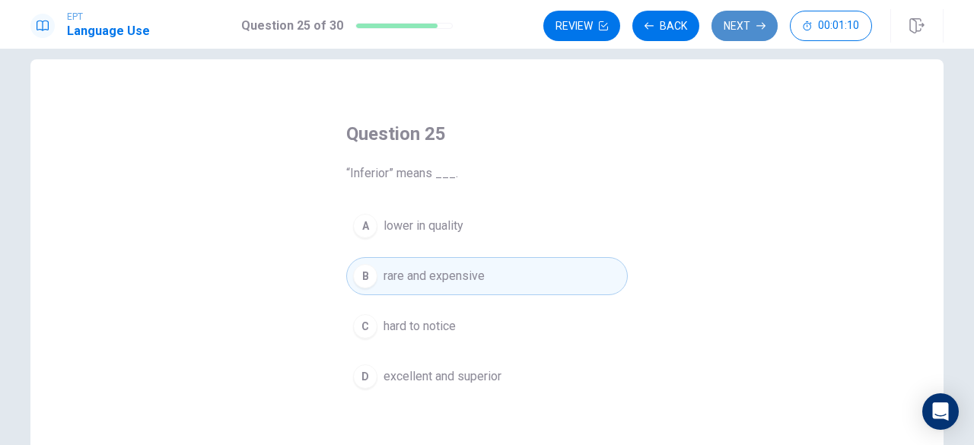
click at [741, 31] on button "Next" at bounding box center [744, 26] width 66 height 30
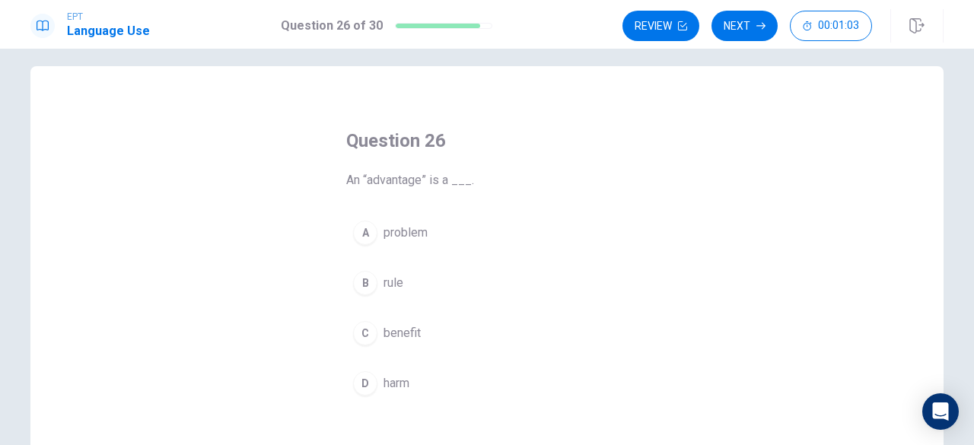
scroll to position [14, 0]
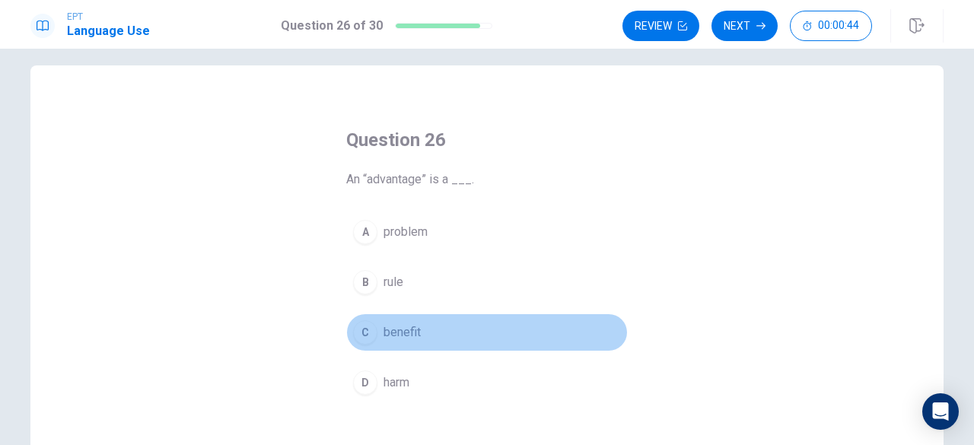
click at [444, 326] on button "C benefit" at bounding box center [486, 332] width 281 height 38
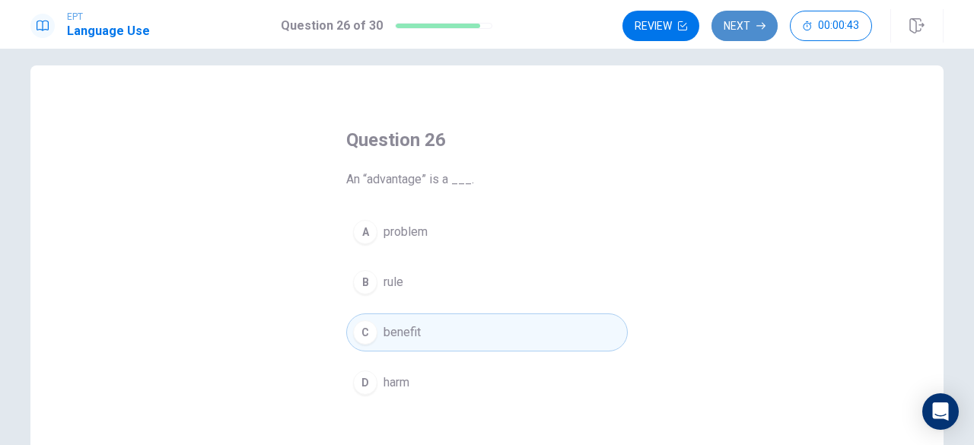
click at [751, 26] on button "Next" at bounding box center [744, 26] width 66 height 30
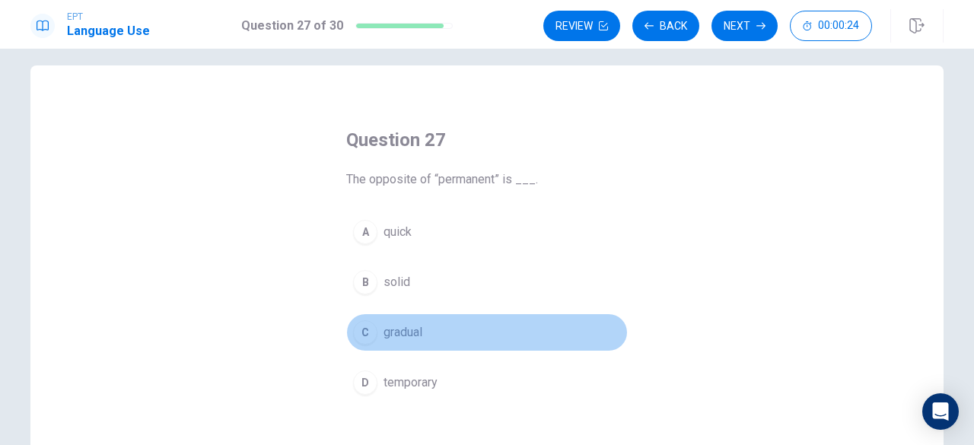
click at [418, 331] on span "gradual" at bounding box center [402, 332] width 39 height 18
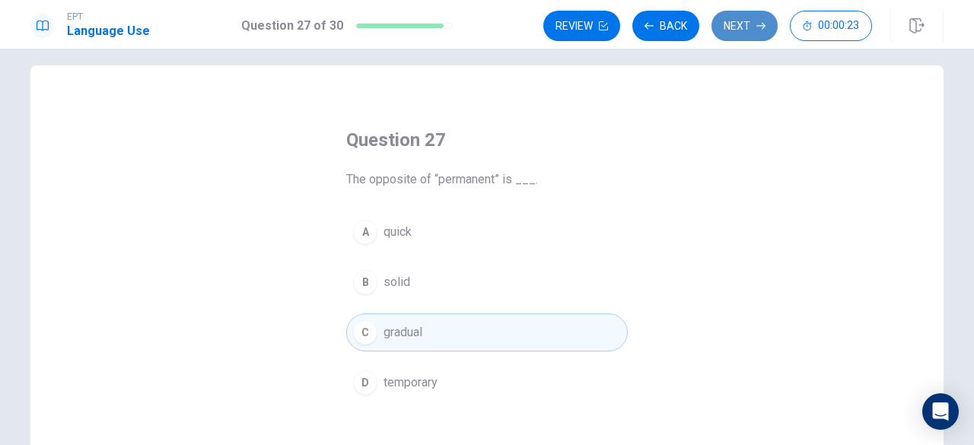
click at [736, 29] on button "Next" at bounding box center [744, 26] width 66 height 30
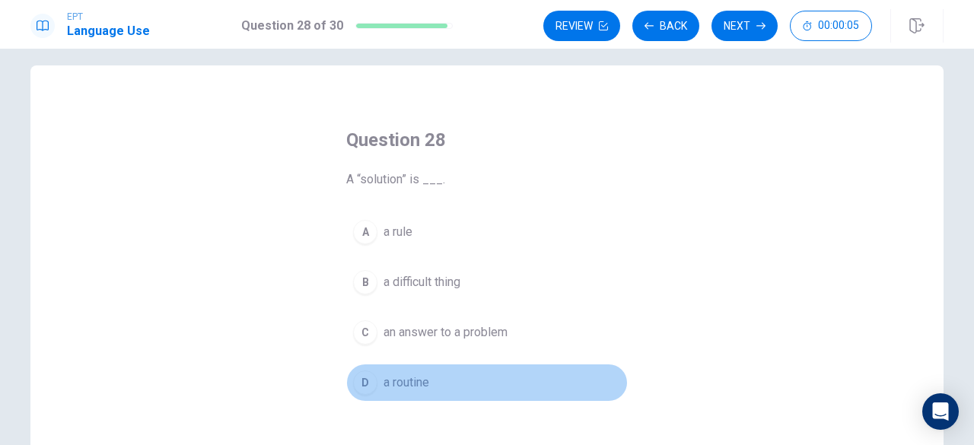
click at [435, 381] on button "D a routine" at bounding box center [486, 383] width 281 height 38
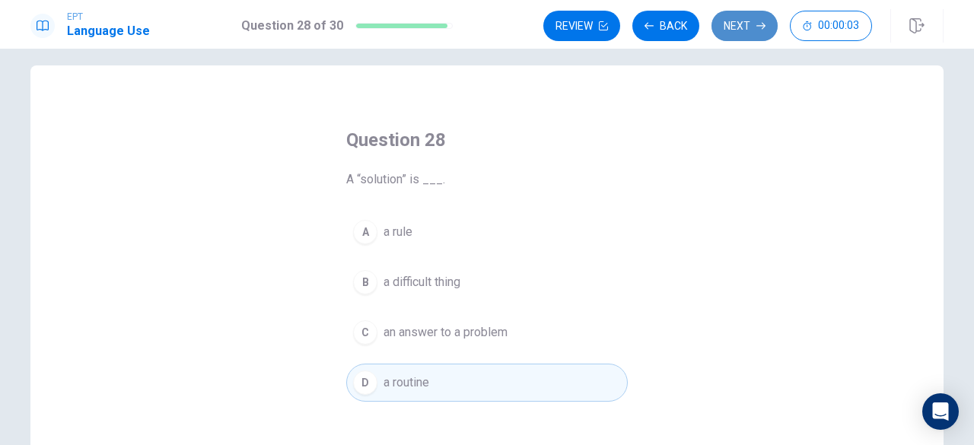
click at [739, 30] on button "Next" at bounding box center [744, 26] width 66 height 30
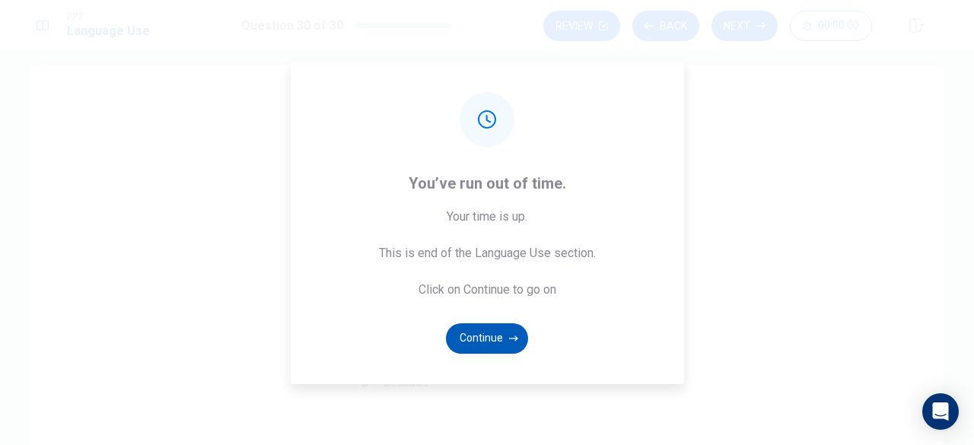
click at [498, 331] on button "Continue" at bounding box center [487, 338] width 82 height 30
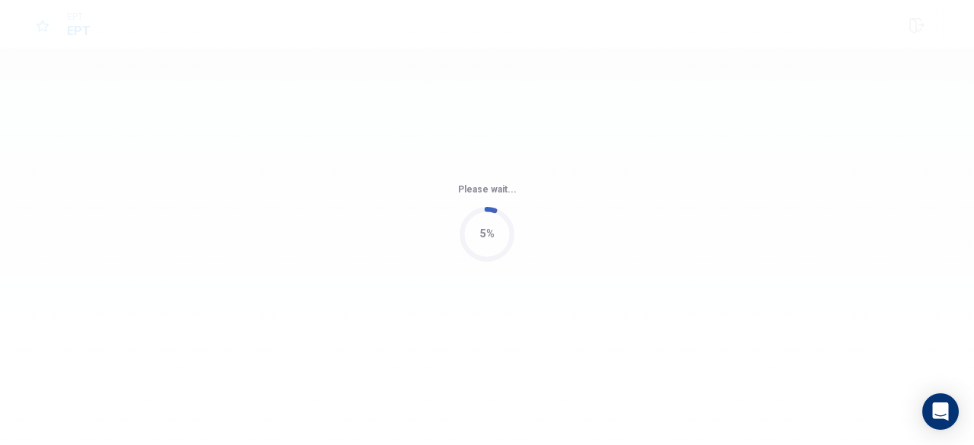
scroll to position [0, 0]
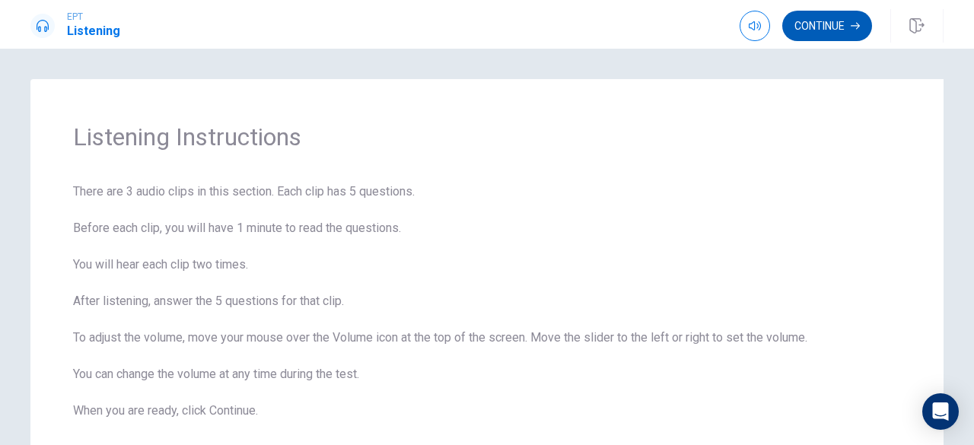
click at [825, 21] on button "Continue" at bounding box center [827, 26] width 90 height 30
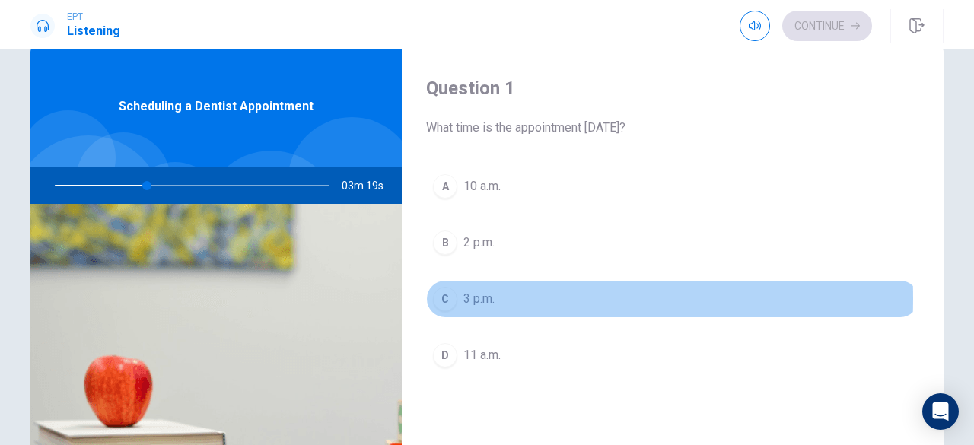
click at [476, 297] on span "3 p.m." at bounding box center [478, 299] width 31 height 18
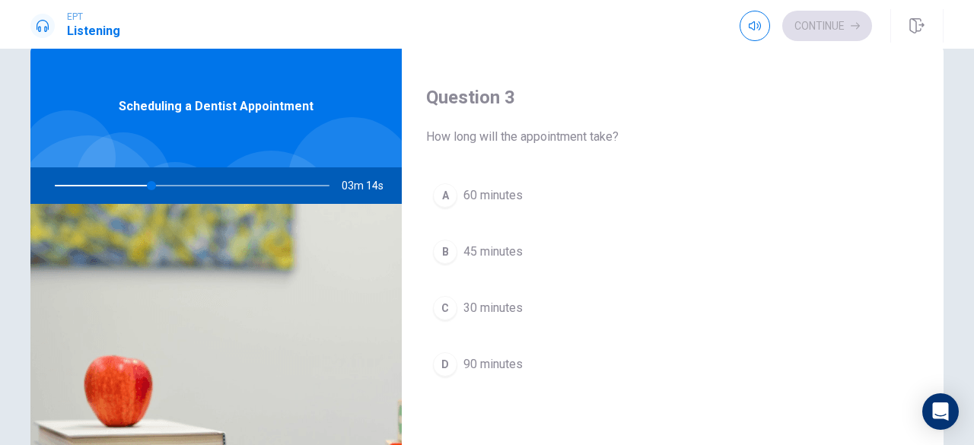
scroll to position [771, 0]
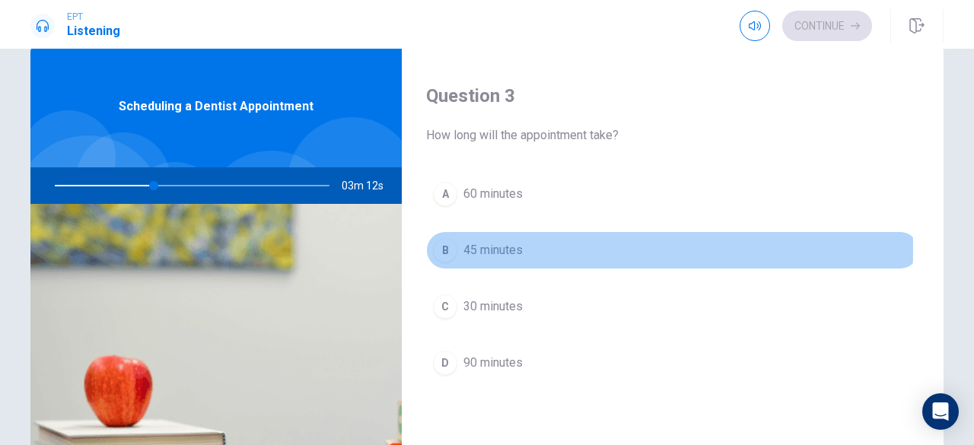
click at [507, 245] on span "45 minutes" at bounding box center [492, 250] width 59 height 18
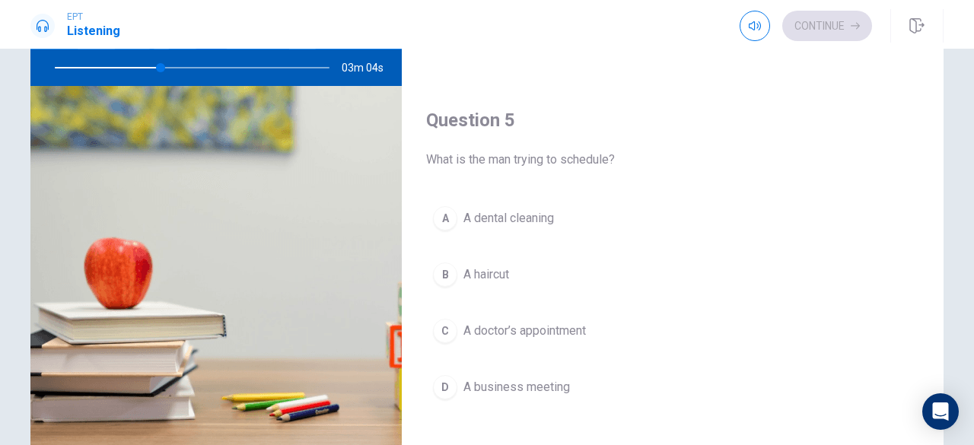
scroll to position [152, 0]
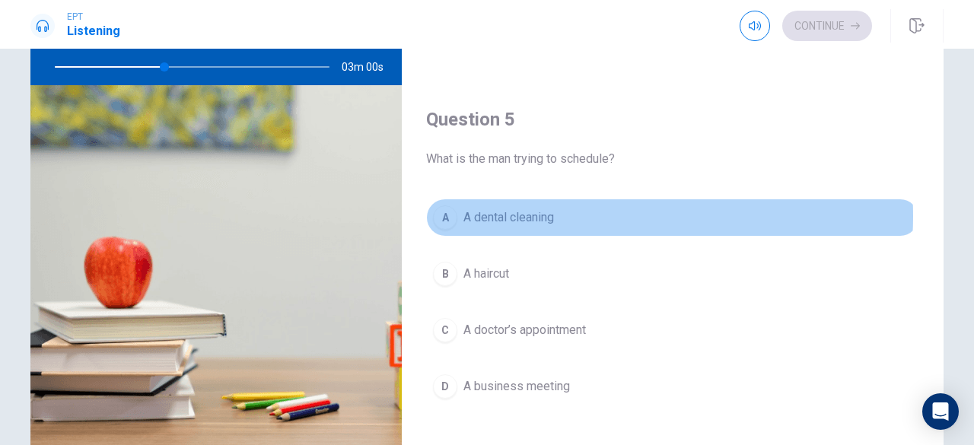
click at [572, 208] on button "A A dental cleaning" at bounding box center [672, 218] width 493 height 38
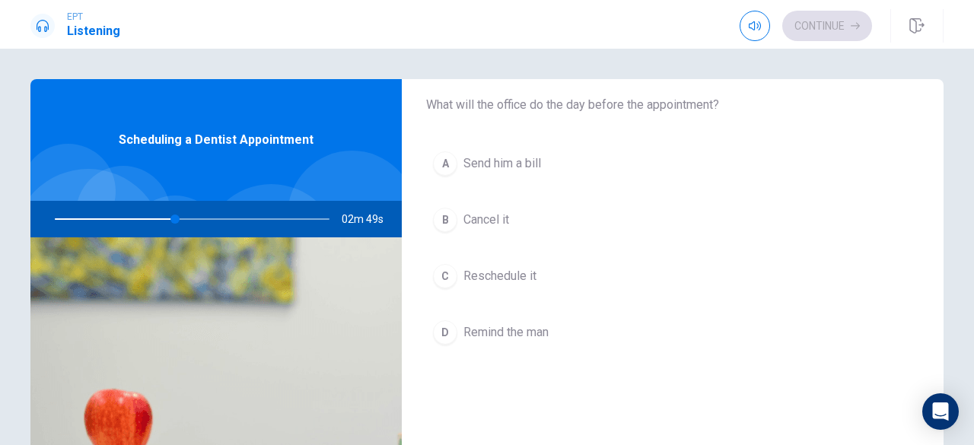
scroll to position [447, 0]
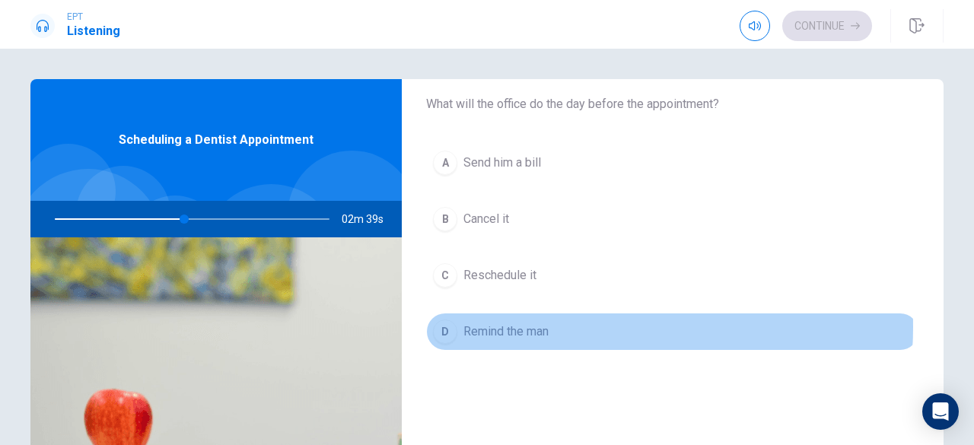
click at [565, 323] on button "D Remind the man" at bounding box center [672, 332] width 493 height 38
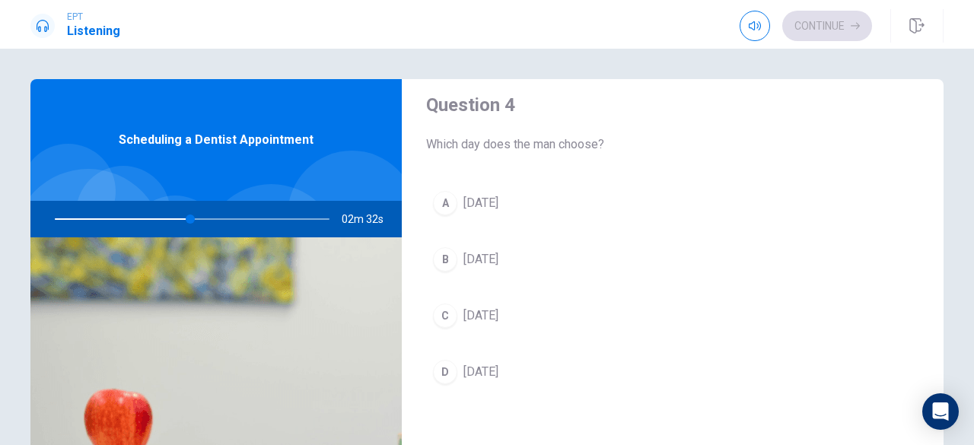
scroll to position [1187, 0]
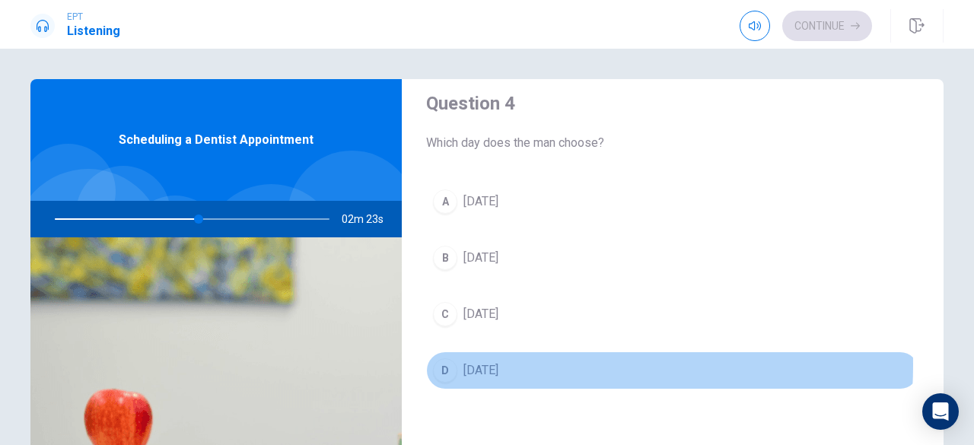
click at [511, 357] on button "D [DATE]" at bounding box center [672, 370] width 493 height 38
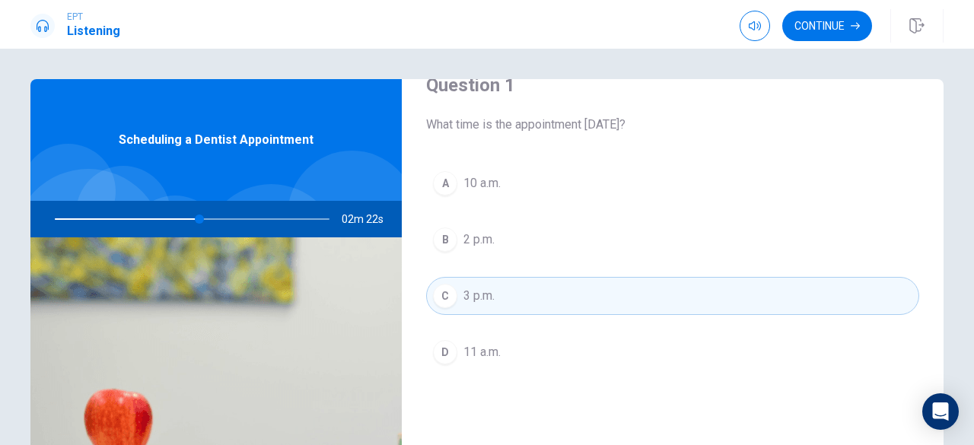
scroll to position [0, 0]
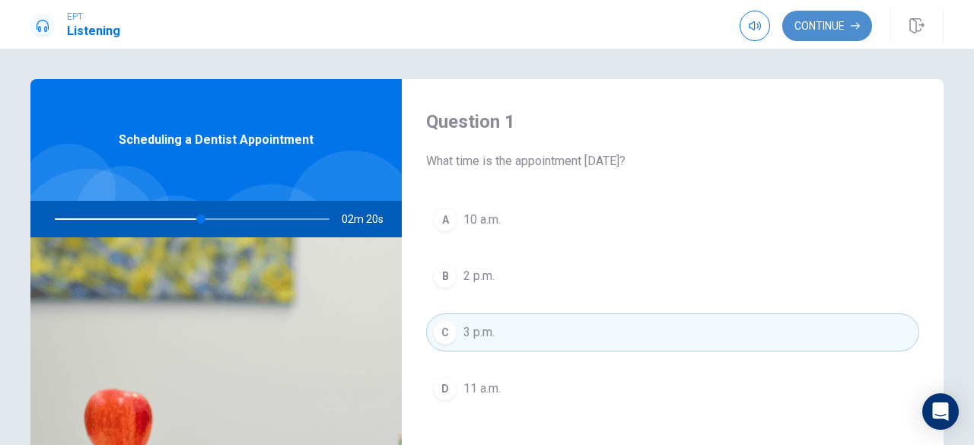
click at [834, 24] on button "Continue" at bounding box center [827, 26] width 90 height 30
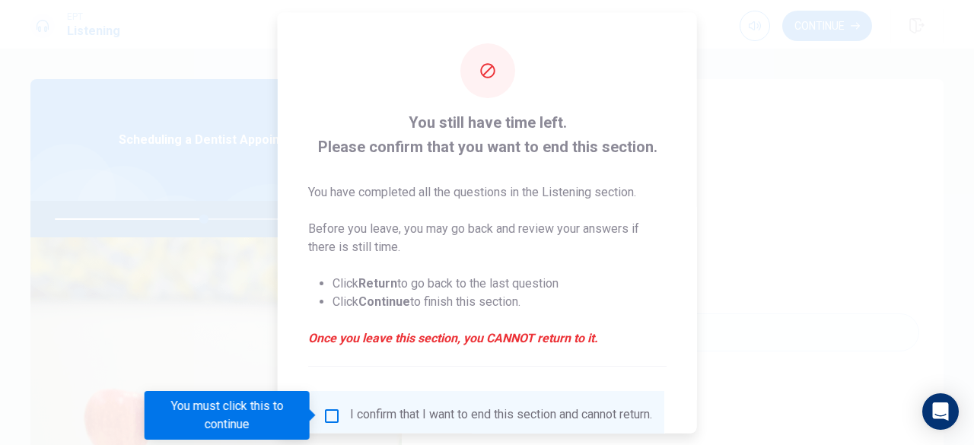
scroll to position [122, 0]
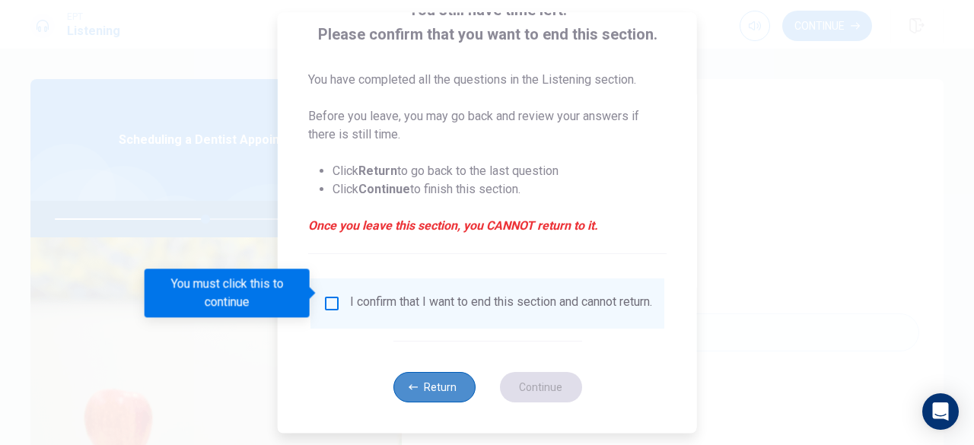
click at [439, 396] on button "Return" at bounding box center [434, 387] width 82 height 30
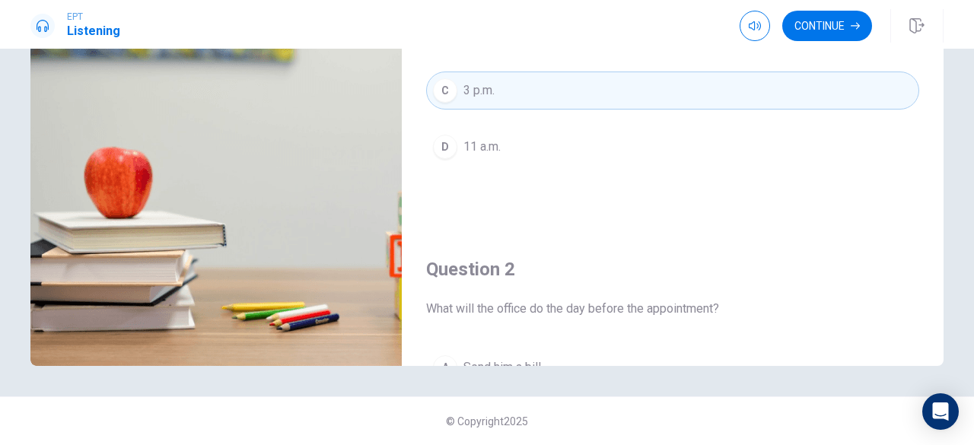
scroll to position [0, 0]
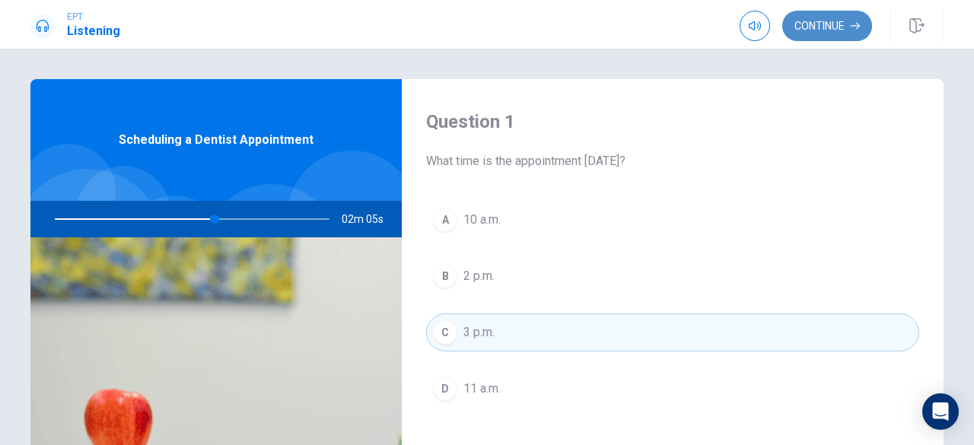
click at [831, 21] on button "Continue" at bounding box center [827, 26] width 90 height 30
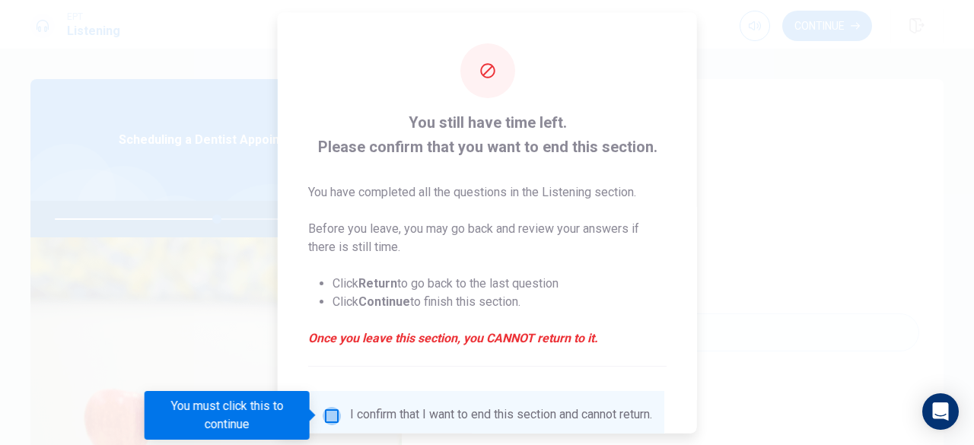
click at [333, 415] on input "You must click this to continue" at bounding box center [332, 415] width 18 height 18
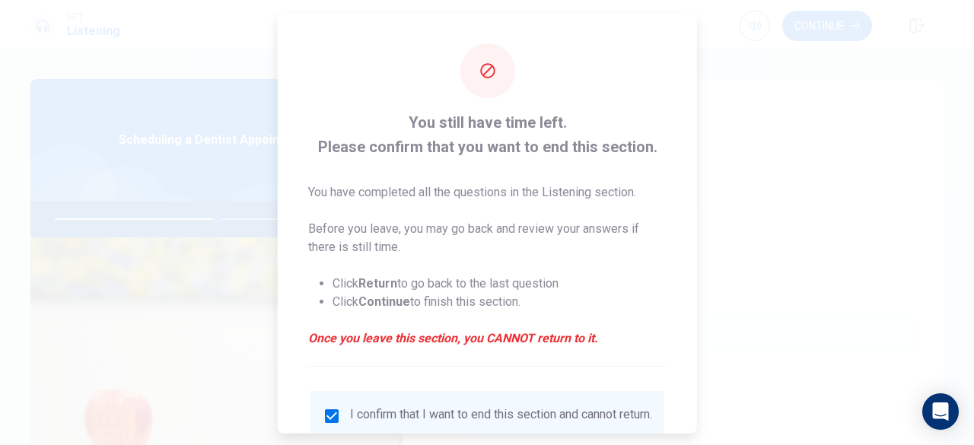
scroll to position [122, 0]
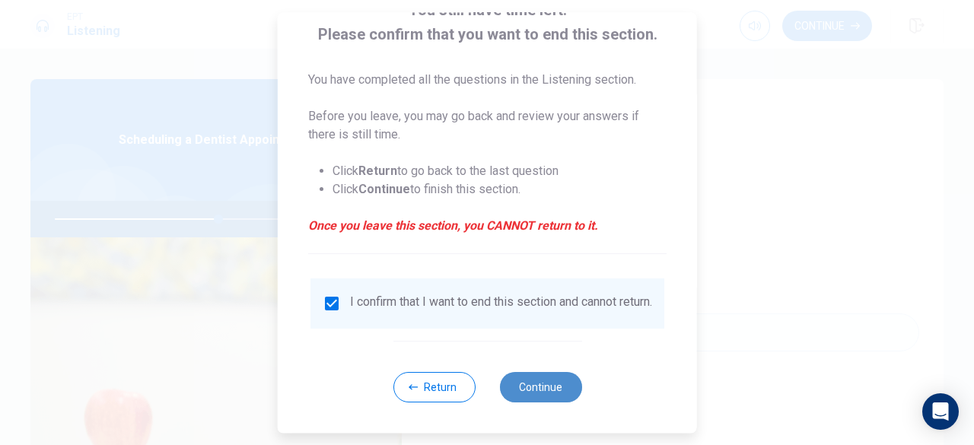
click at [514, 392] on button "Continue" at bounding box center [540, 387] width 82 height 30
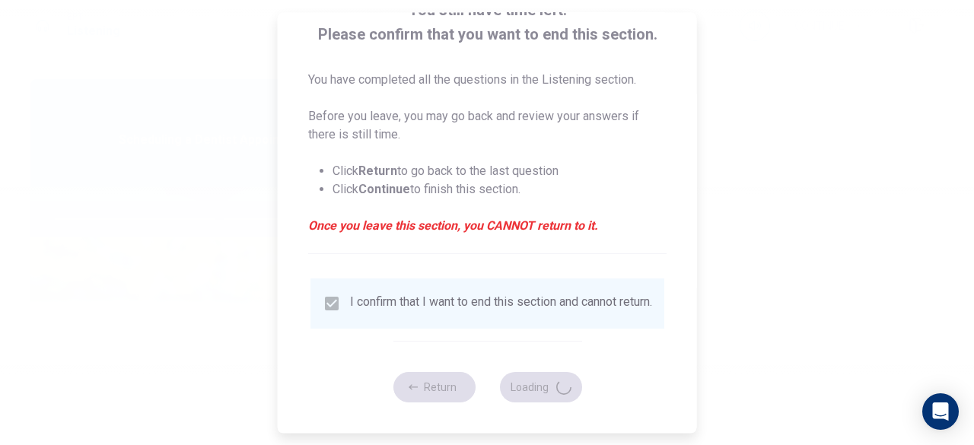
type input "60"
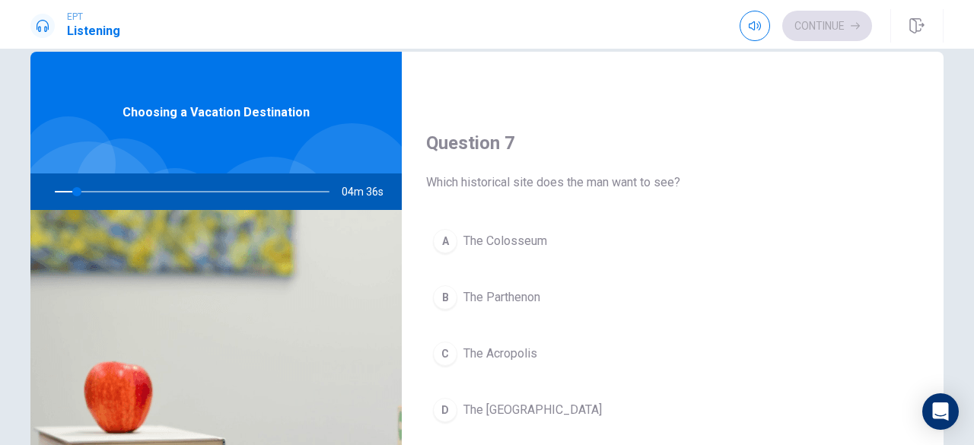
scroll to position [349, 0]
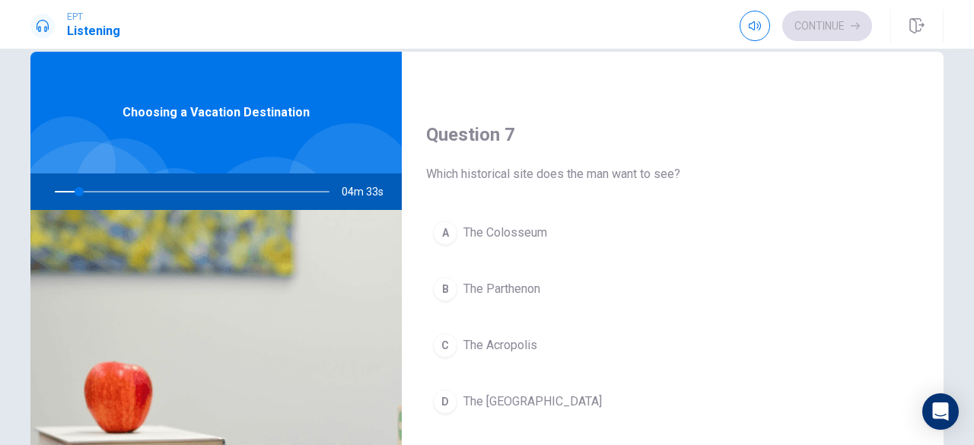
click at [829, 125] on h4 "Question 7" at bounding box center [672, 134] width 493 height 24
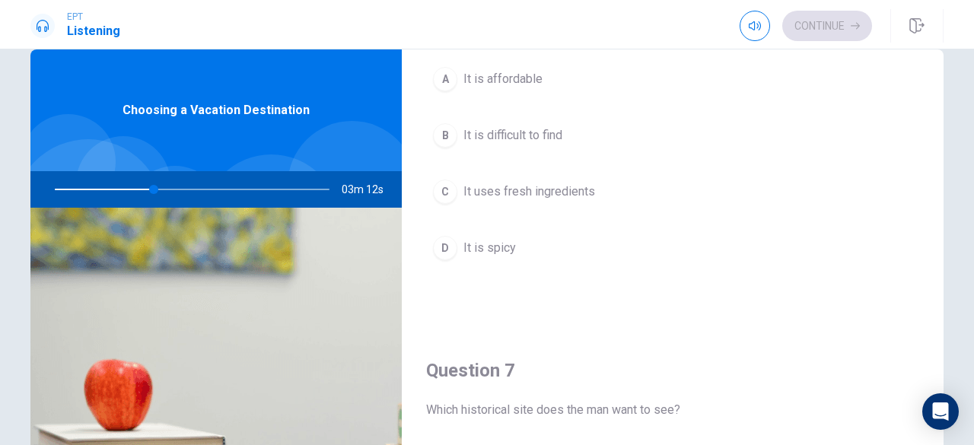
scroll to position [117, 0]
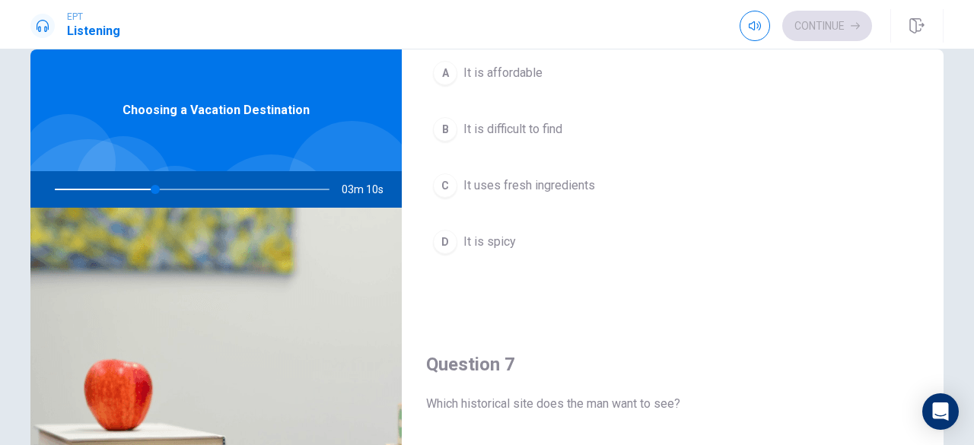
click at [596, 185] on button "C It uses fresh ingredients" at bounding box center [672, 186] width 493 height 38
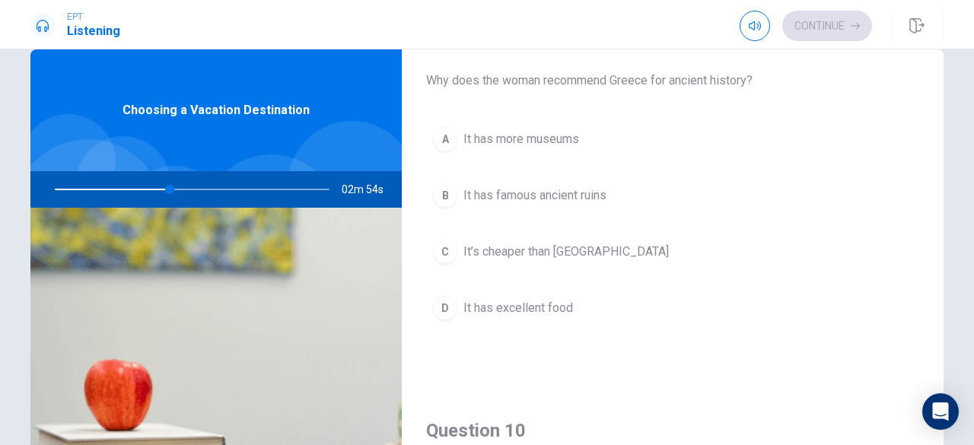
scroll to position [1223, 0]
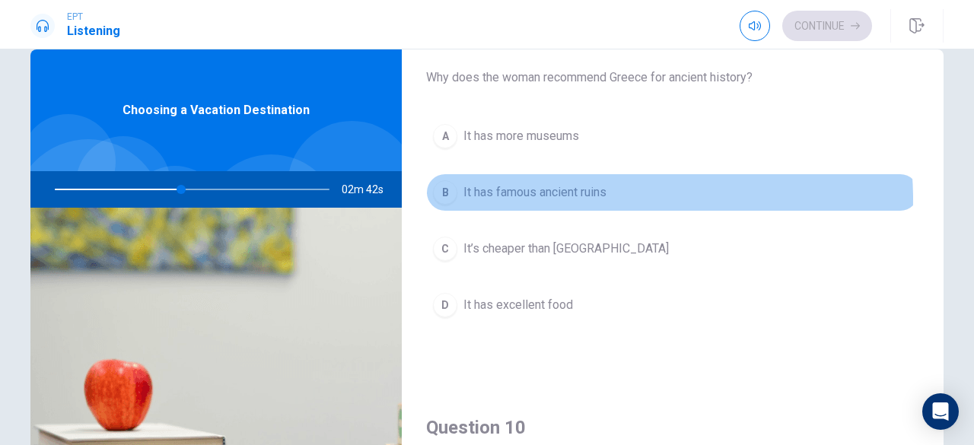
click at [612, 191] on button "B It has famous ancient ruins" at bounding box center [672, 192] width 493 height 38
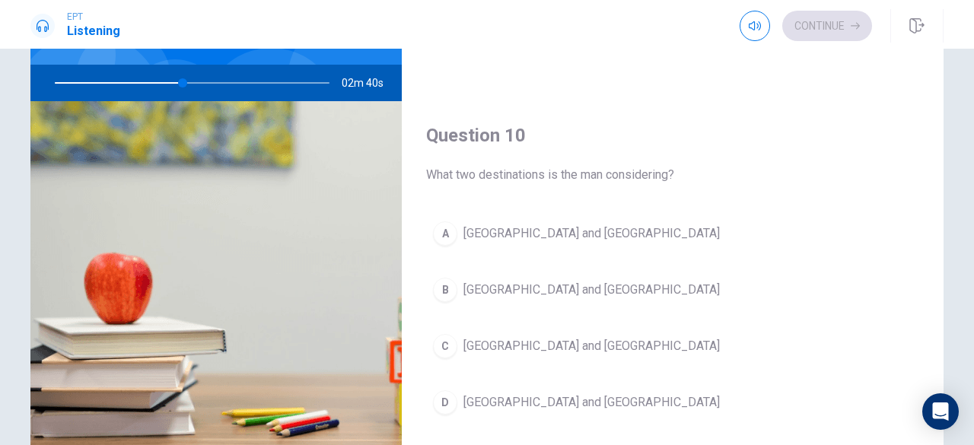
scroll to position [144, 0]
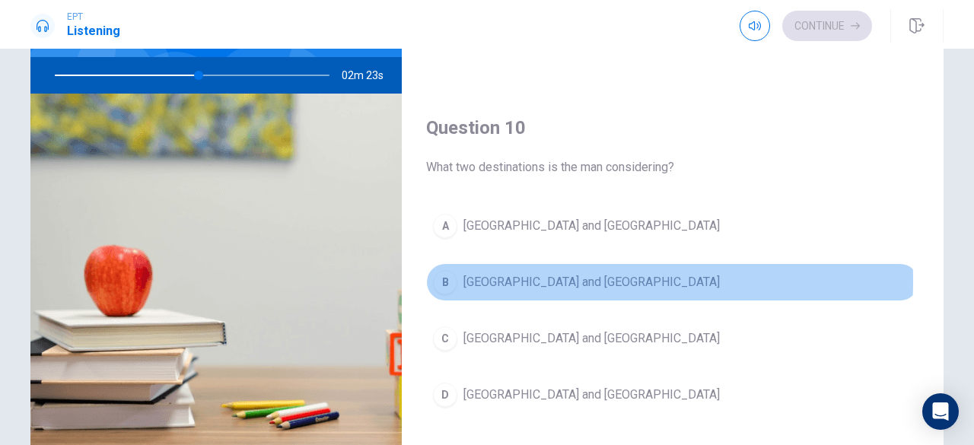
click at [528, 273] on span "[GEOGRAPHIC_DATA] and [GEOGRAPHIC_DATA]" at bounding box center [591, 282] width 256 height 18
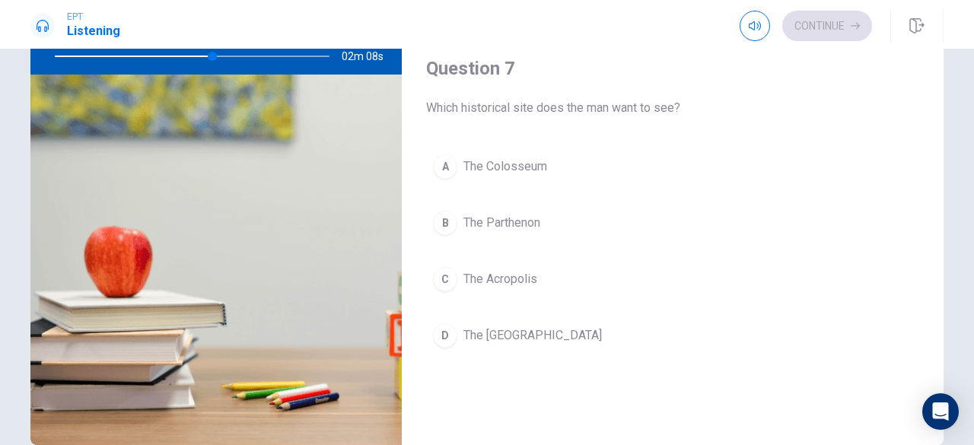
scroll to position [281, 0]
click at [570, 167] on button "A The Colosseum" at bounding box center [672, 166] width 493 height 38
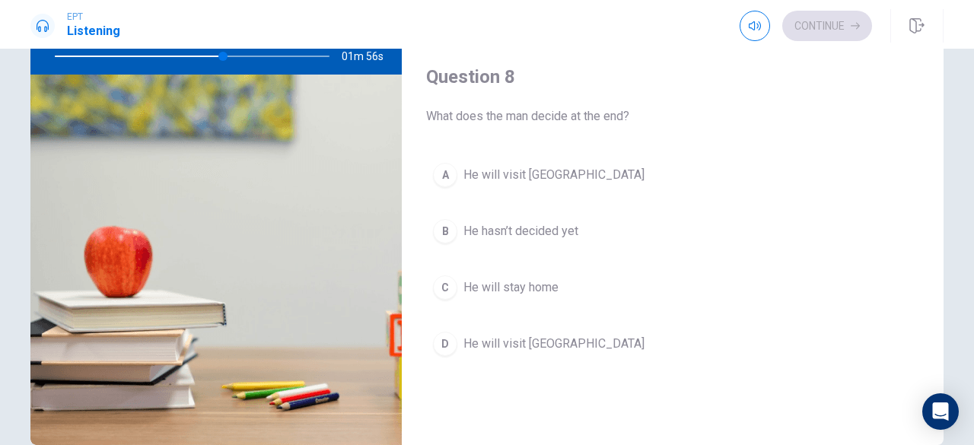
scroll to position [660, 0]
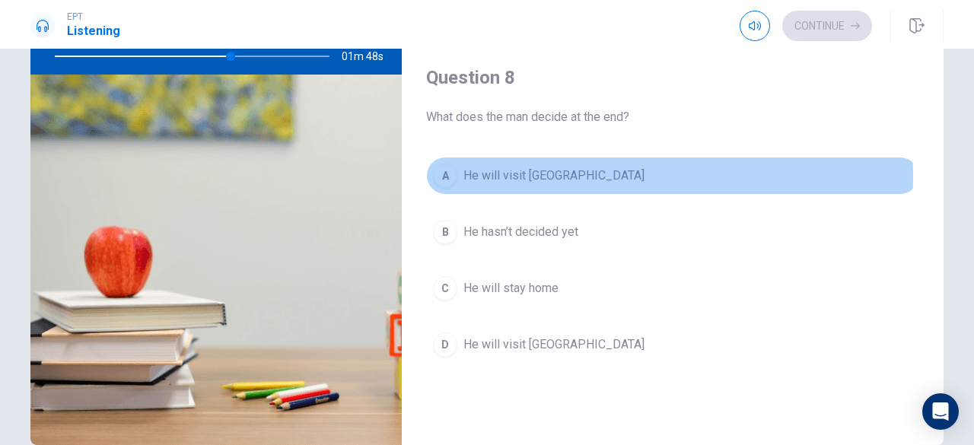
click at [536, 173] on span "He will visit [GEOGRAPHIC_DATA]" at bounding box center [553, 176] width 181 height 18
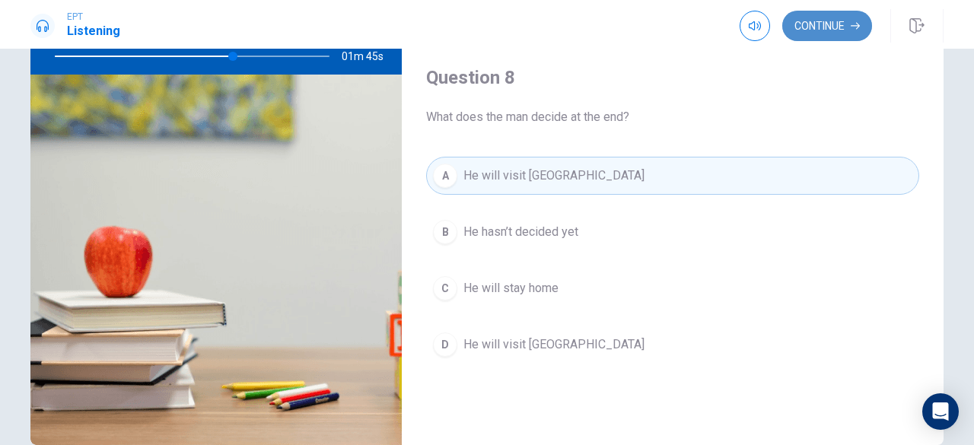
click at [826, 28] on button "Continue" at bounding box center [827, 26] width 90 height 30
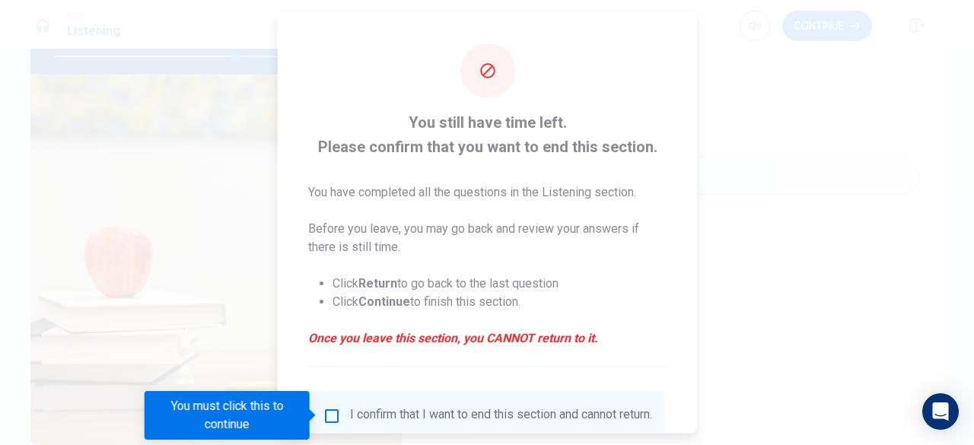
click at [326, 406] on input "You must click this to continue" at bounding box center [332, 415] width 18 height 18
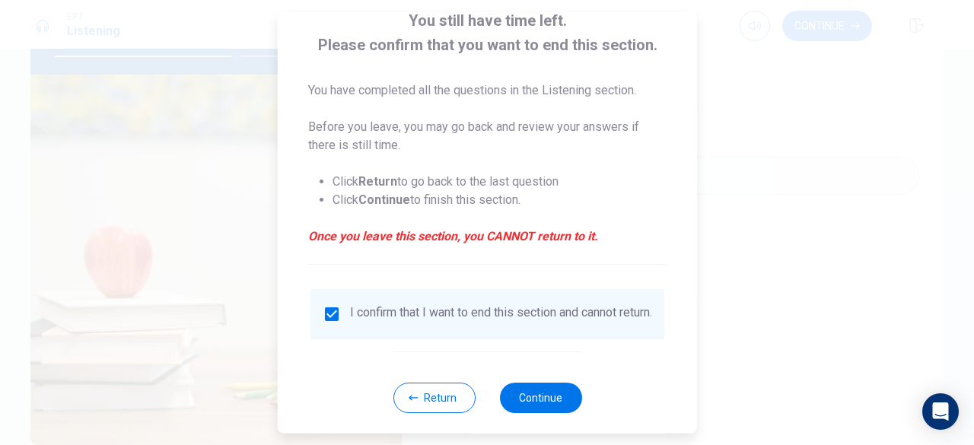
scroll to position [122, 0]
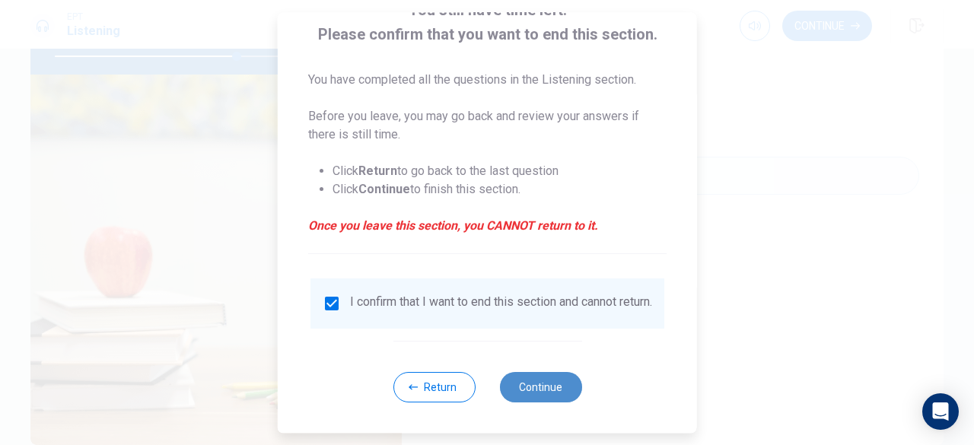
click at [532, 385] on button "Continue" at bounding box center [540, 387] width 82 height 30
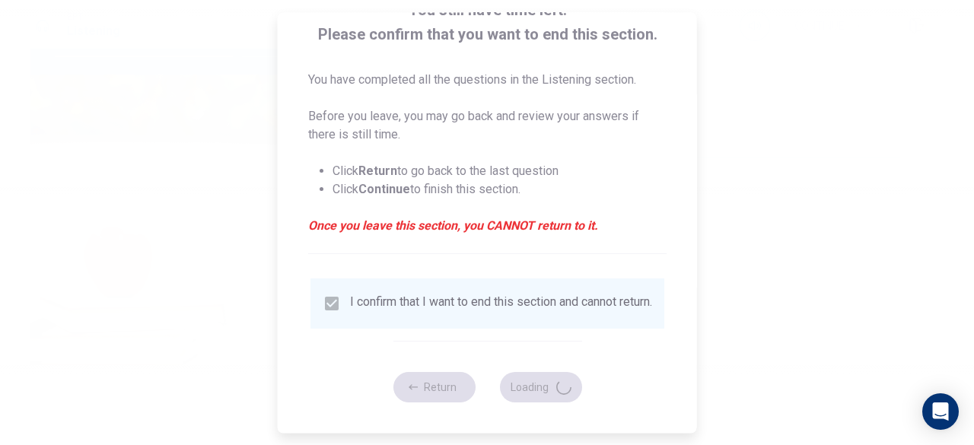
type input "67"
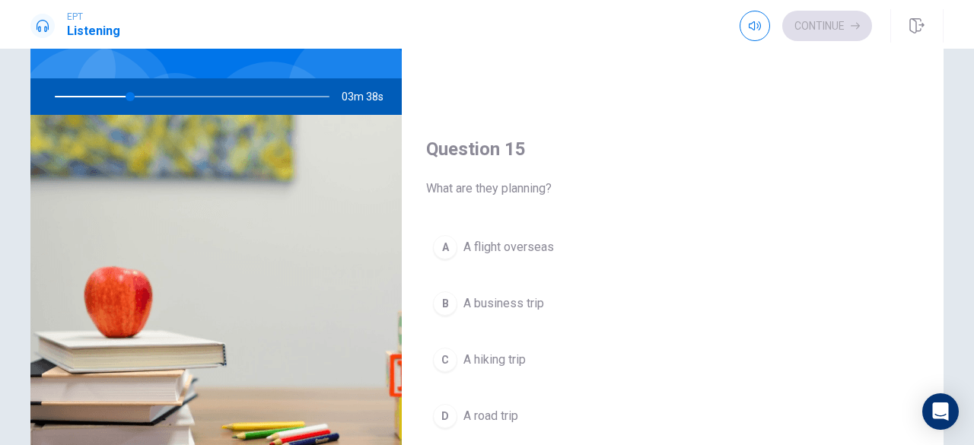
scroll to position [123, 0]
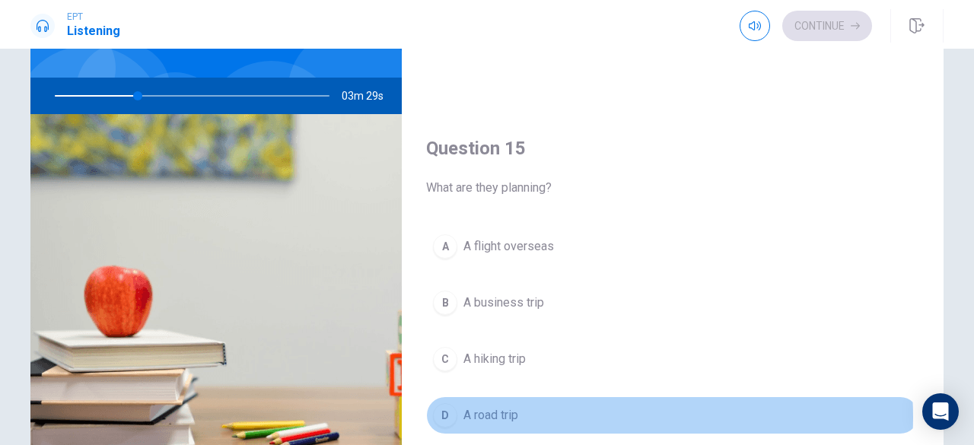
click at [593, 407] on button "D A road trip" at bounding box center [672, 415] width 493 height 38
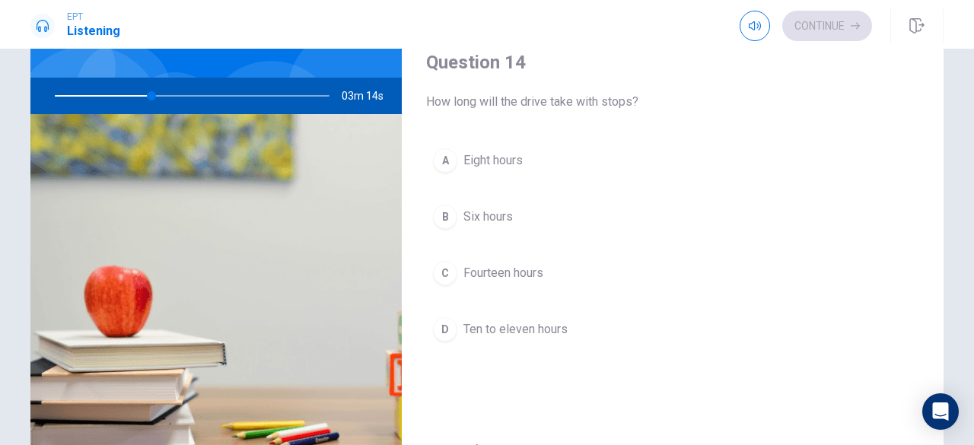
scroll to position [1096, 0]
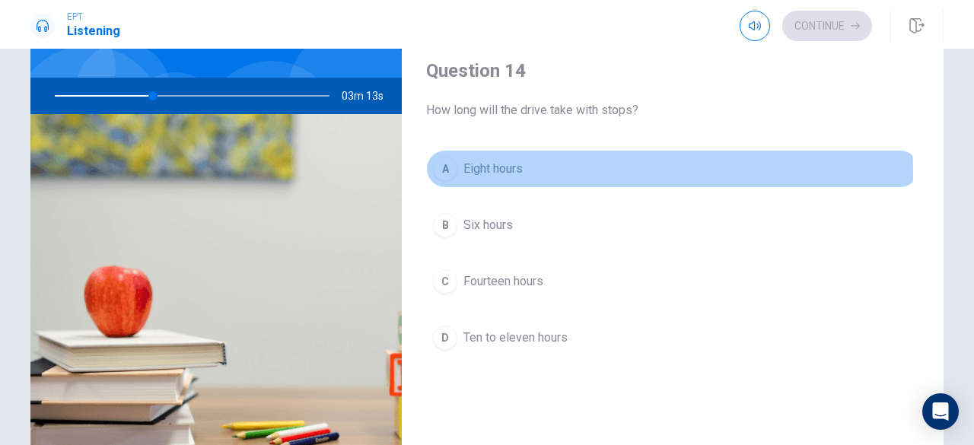
click at [578, 165] on button "A Eight hours" at bounding box center [672, 169] width 493 height 38
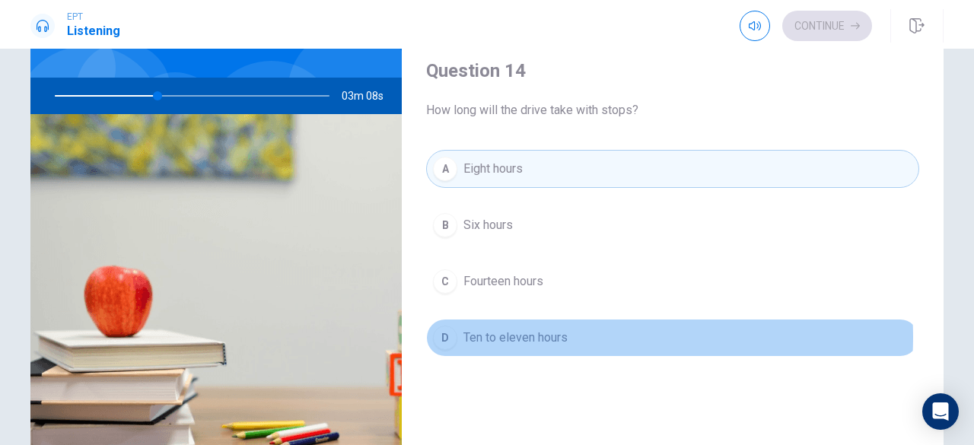
click at [592, 329] on button "D Ten to eleven hours" at bounding box center [672, 338] width 493 height 38
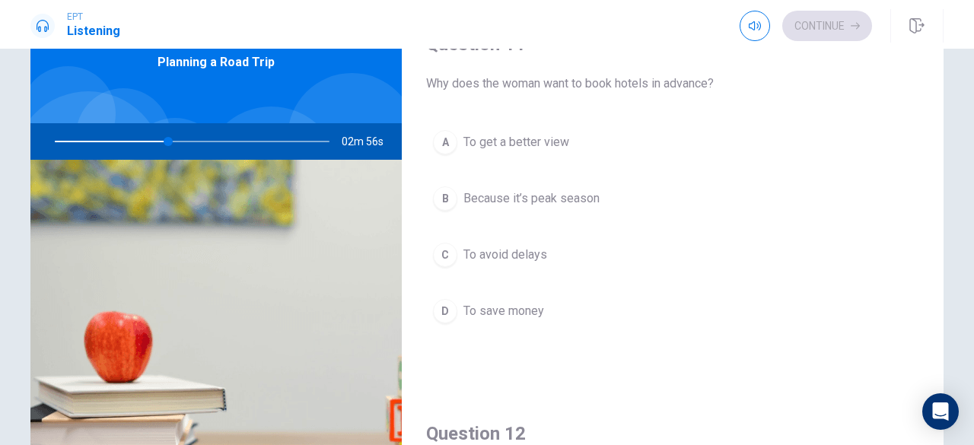
scroll to position [82, 0]
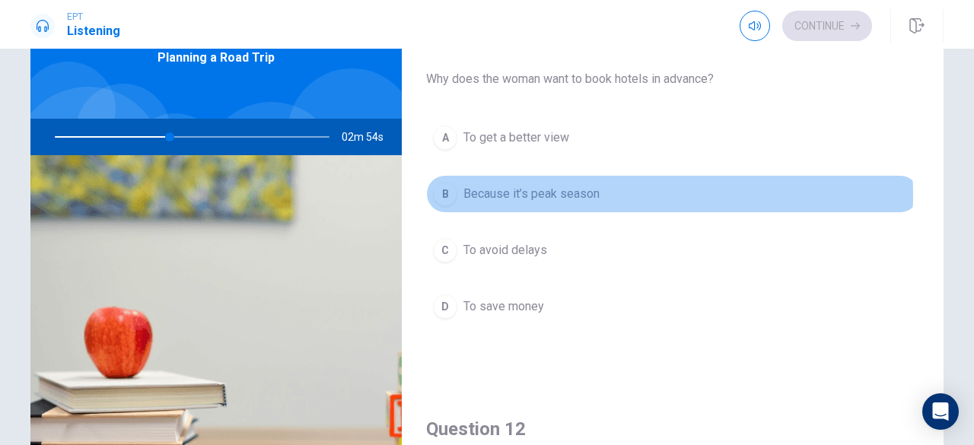
click at [618, 194] on button "B Because it’s peak season" at bounding box center [672, 194] width 493 height 38
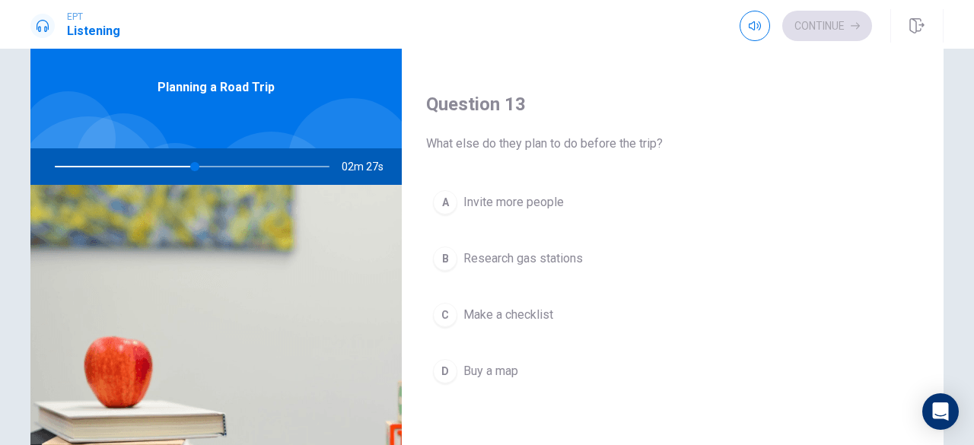
scroll to position [743, 0]
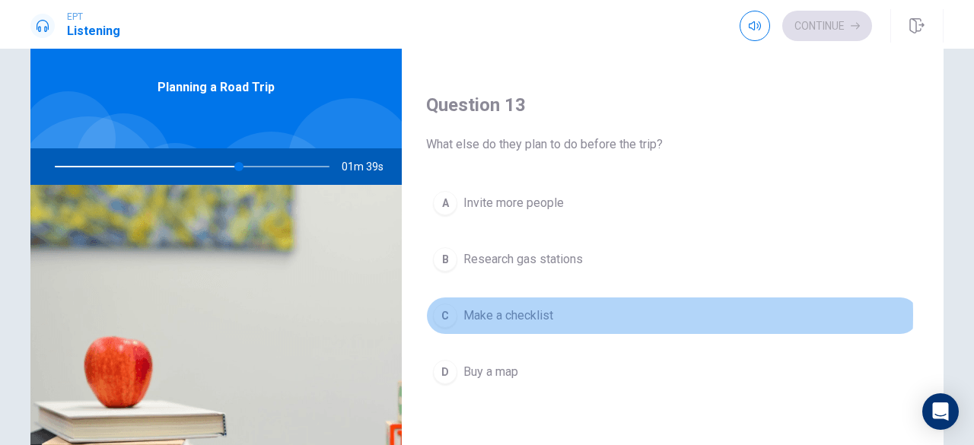
click at [532, 309] on span "Make a checklist" at bounding box center [508, 316] width 90 height 18
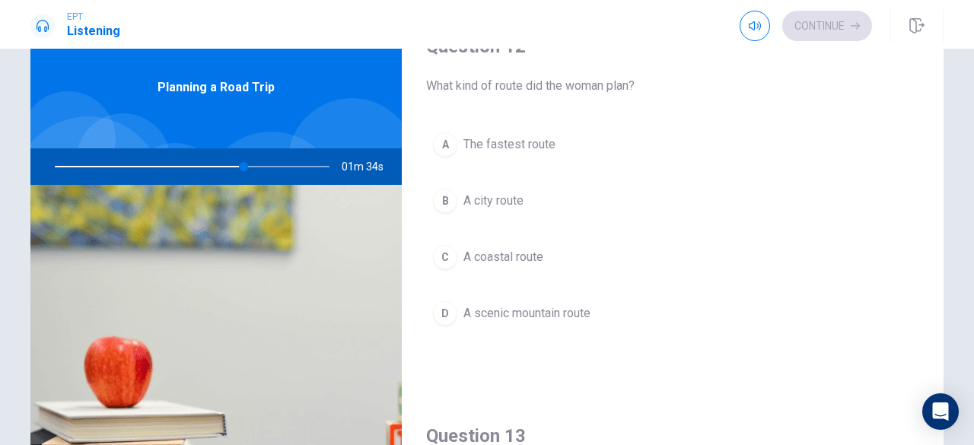
scroll to position [412, 0]
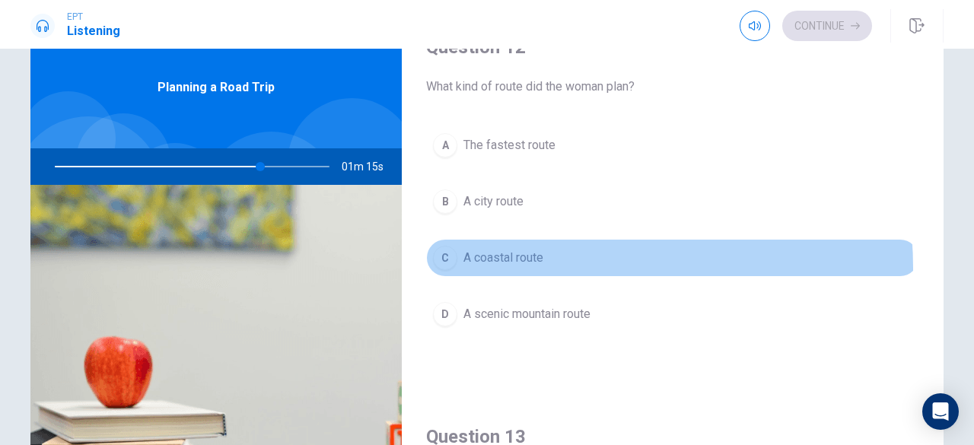
click at [540, 264] on button "C A coastal route" at bounding box center [672, 258] width 493 height 38
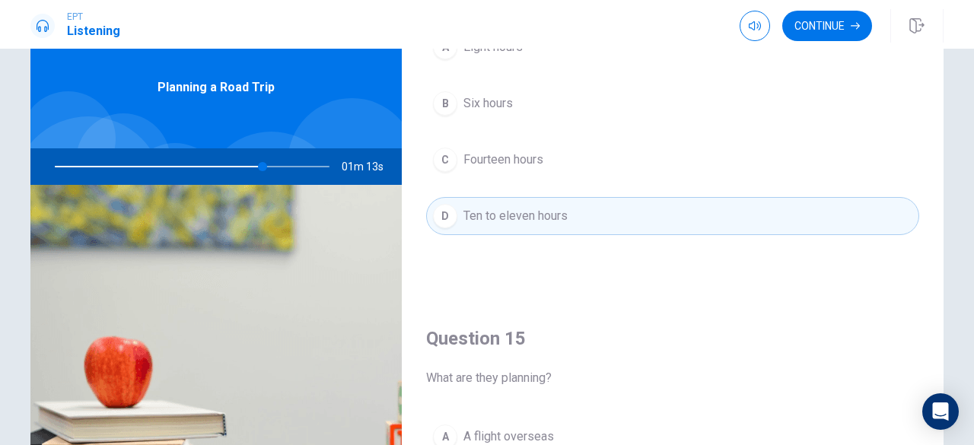
scroll to position [1299, 0]
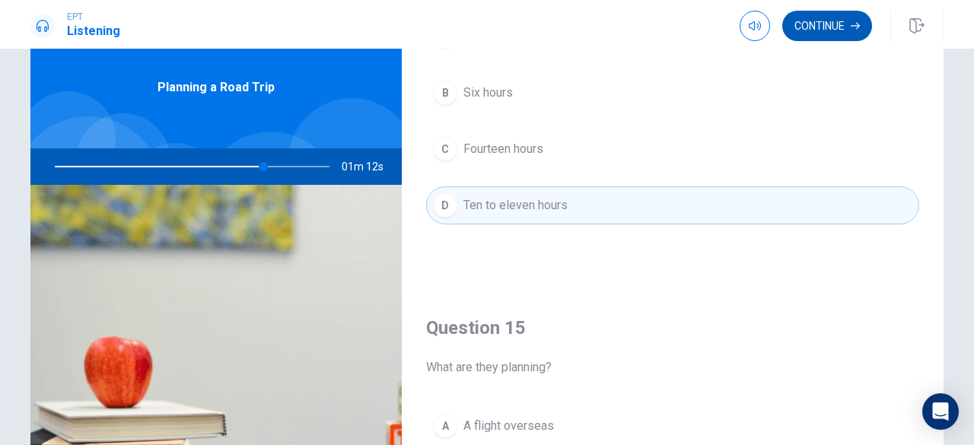
click at [819, 33] on button "Continue" at bounding box center [827, 26] width 90 height 30
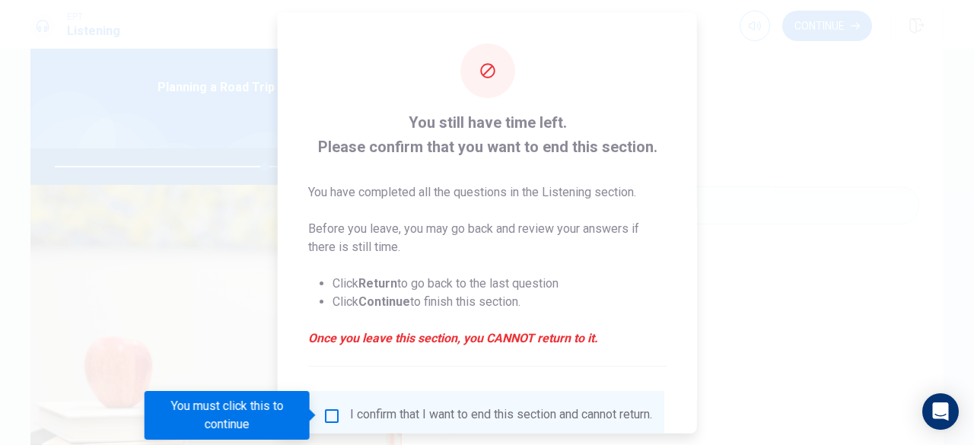
drag, startPoint x: 332, startPoint y: 408, endPoint x: 514, endPoint y: 316, distance: 203.8
click at [514, 316] on div "You still have time left. Please confirm that you want to end this section. You…" at bounding box center [487, 278] width 419 height 533
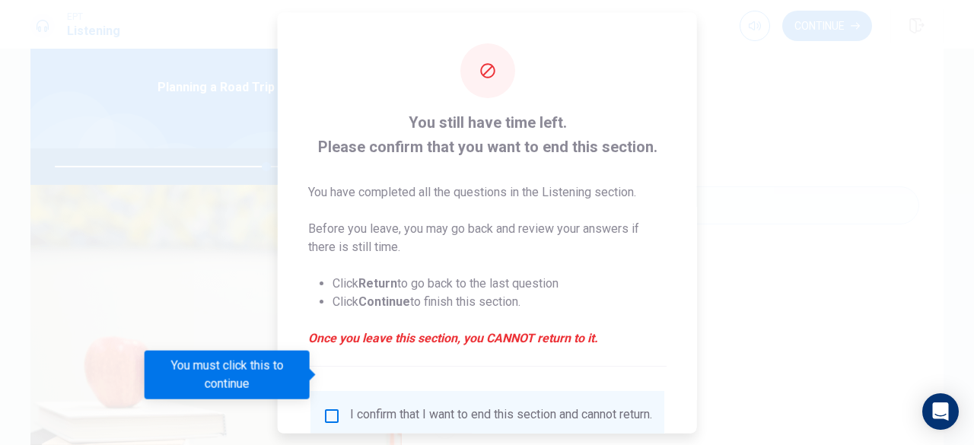
scroll to position [122, 0]
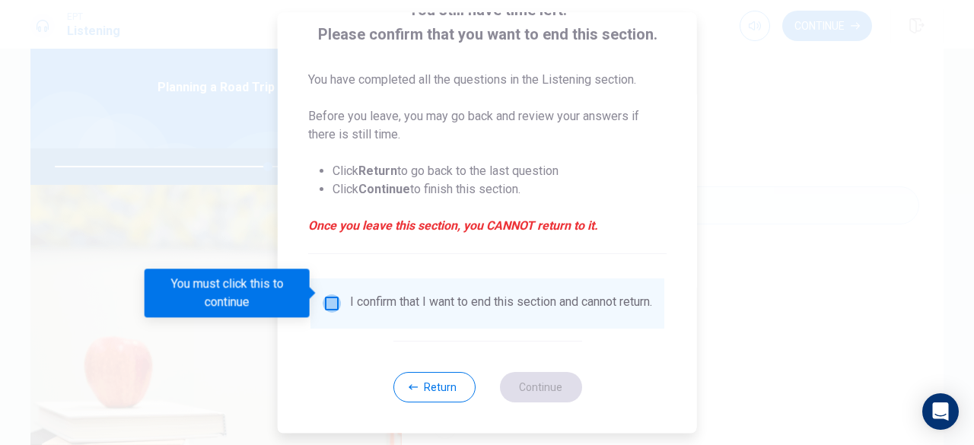
click at [331, 296] on input "You must click this to continue" at bounding box center [332, 303] width 18 height 18
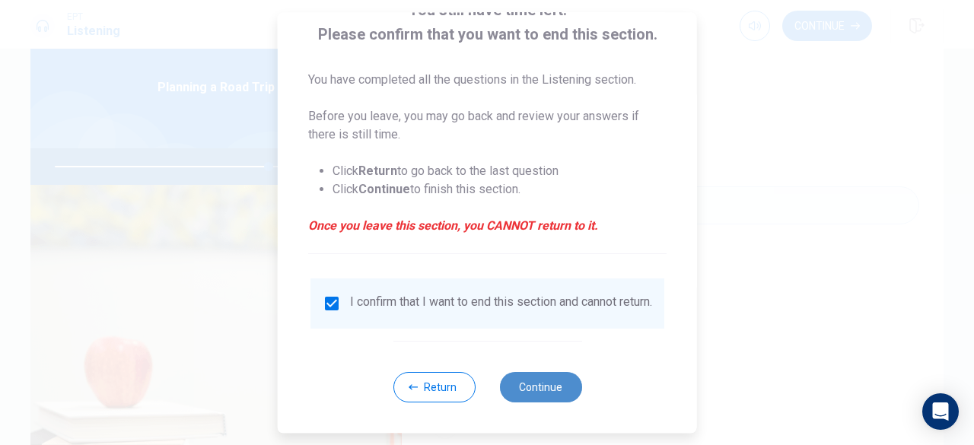
click at [523, 387] on button "Continue" at bounding box center [540, 387] width 82 height 30
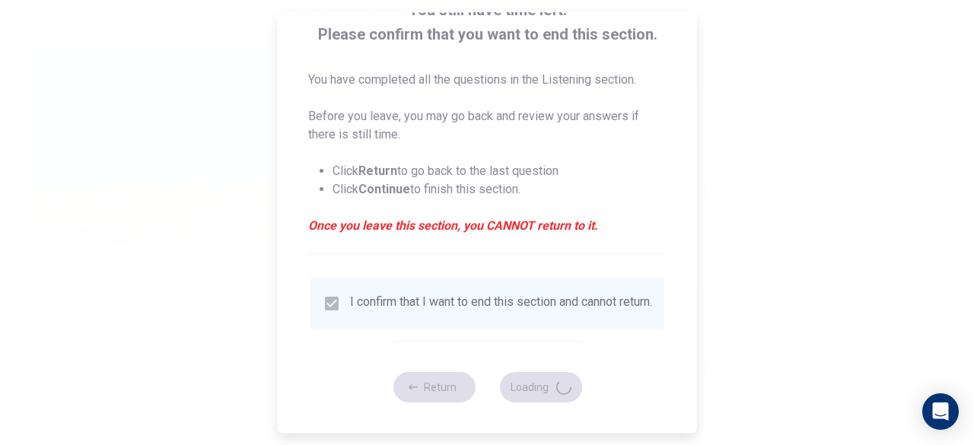
type input "79"
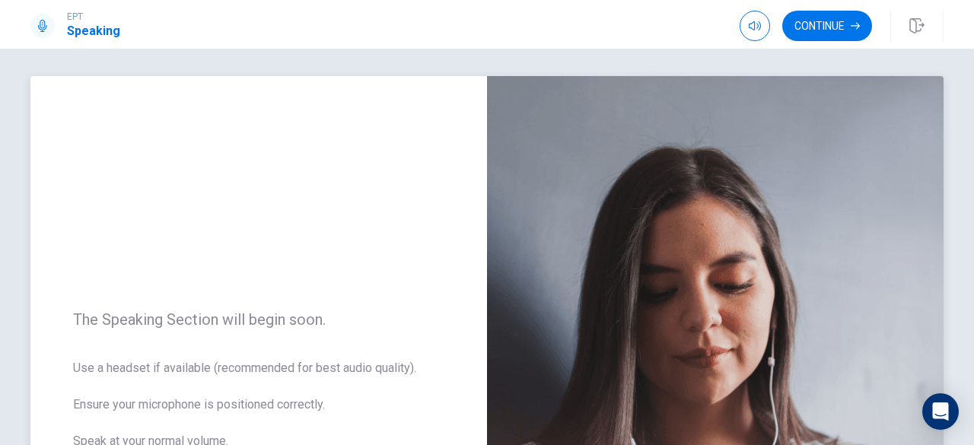
scroll to position [0, 0]
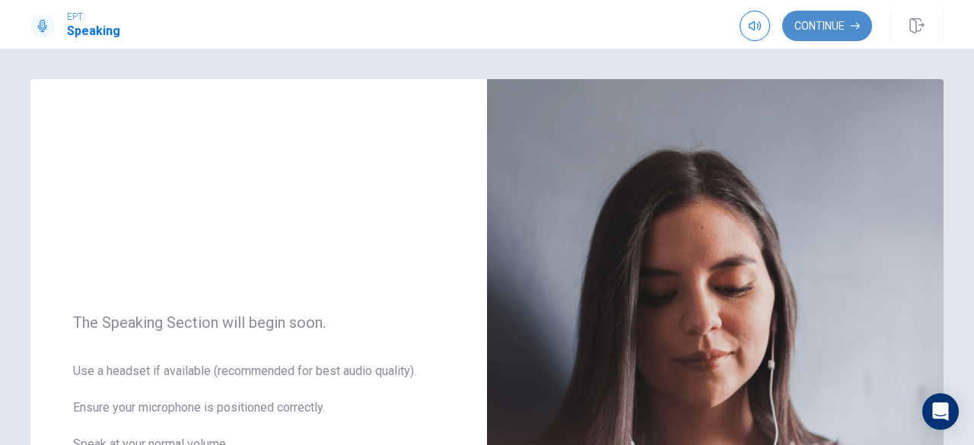
click at [831, 22] on button "Continue" at bounding box center [827, 26] width 90 height 30
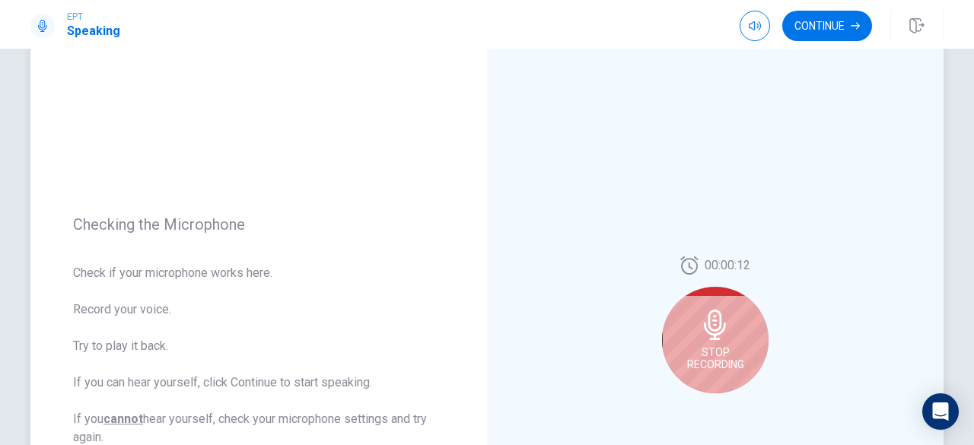
scroll to position [81, 0]
click at [723, 322] on icon at bounding box center [715, 324] width 30 height 30
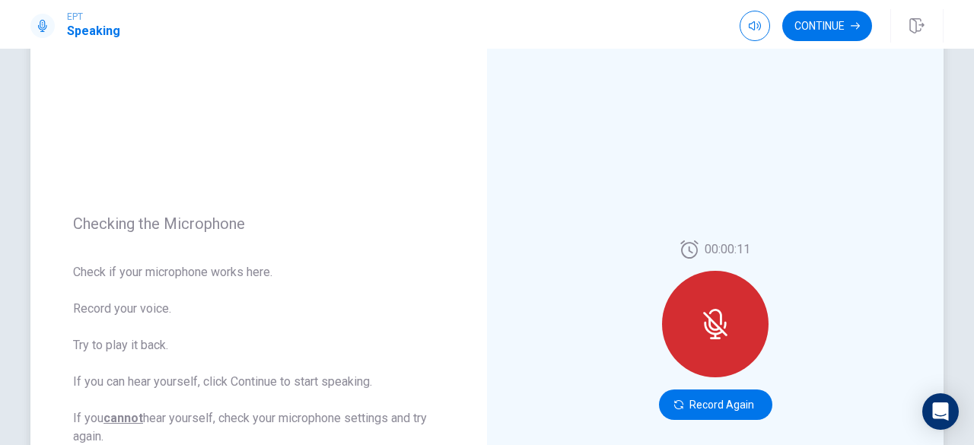
click at [708, 326] on icon at bounding box center [714, 324] width 12 height 14
drag, startPoint x: 707, startPoint y: 326, endPoint x: 837, endPoint y: 297, distance: 133.3
click at [837, 297] on div "00:00:11 Record Again" at bounding box center [715, 329] width 456 height 663
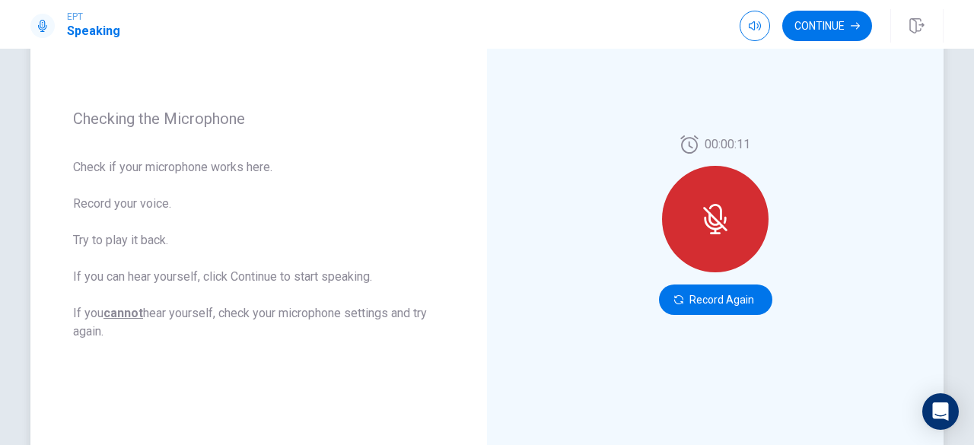
scroll to position [190, 0]
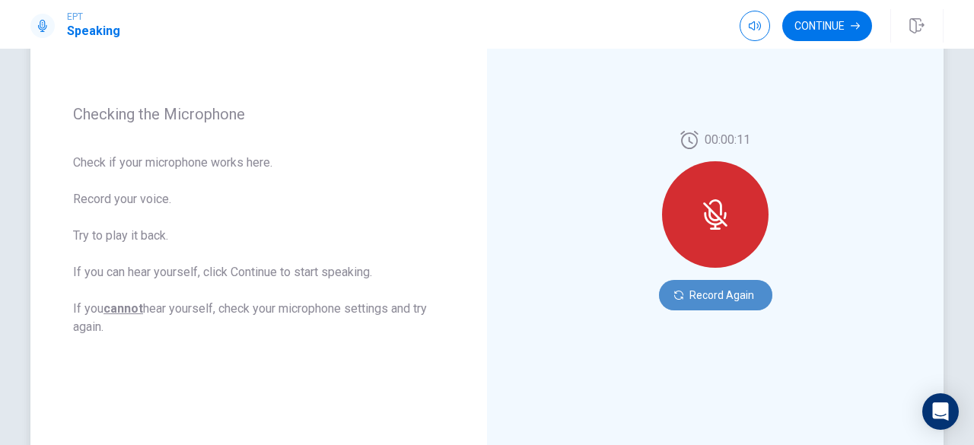
click at [720, 304] on button "Record Again" at bounding box center [715, 295] width 113 height 30
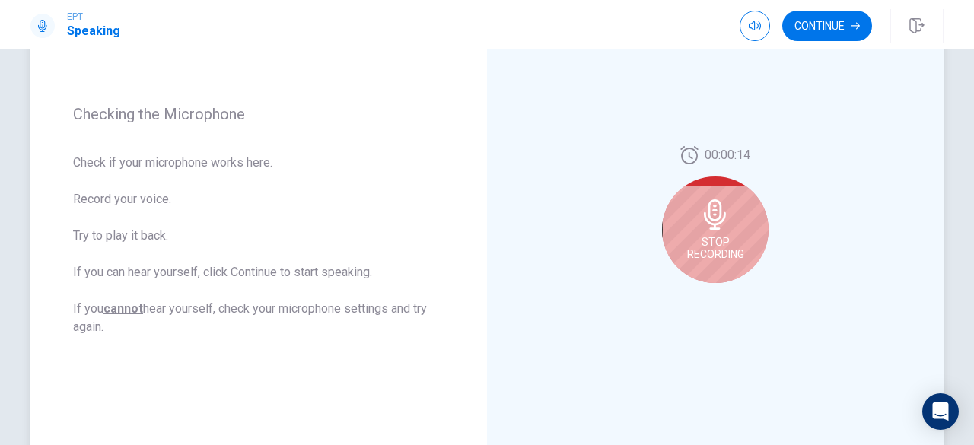
click at [708, 237] on span "Stop Recording" at bounding box center [715, 248] width 57 height 24
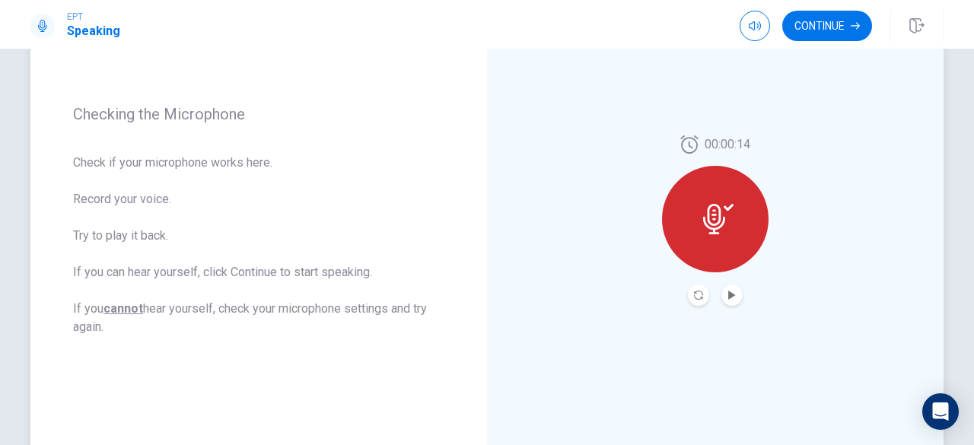
click at [724, 208] on icon at bounding box center [729, 207] width 10 height 7
click at [694, 297] on icon "Record Again" at bounding box center [698, 295] width 9 height 9
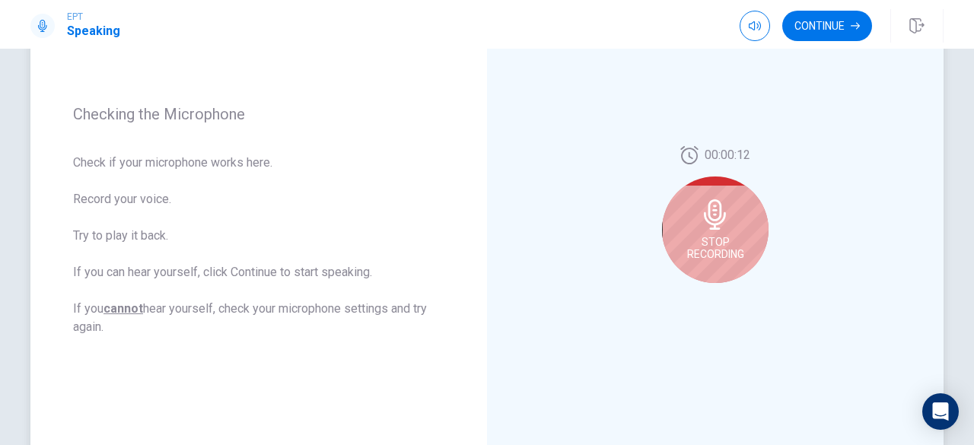
click at [730, 230] on div "Stop Recording" at bounding box center [715, 230] width 107 height 107
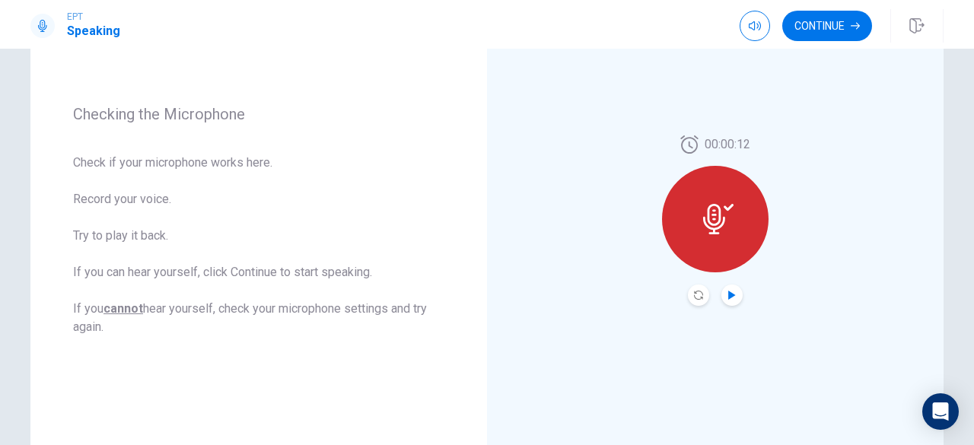
click at [730, 294] on icon "Play Audio" at bounding box center [731, 295] width 7 height 9
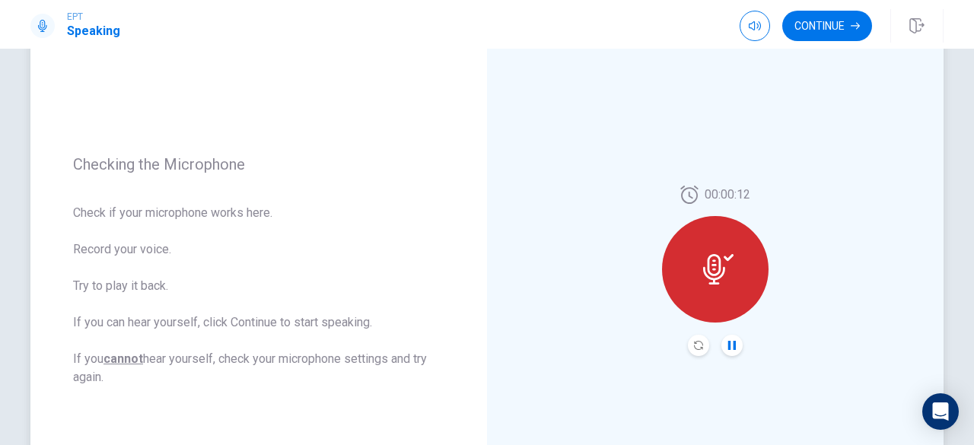
scroll to position [139, 0]
click at [835, 37] on button "Continue" at bounding box center [827, 26] width 90 height 30
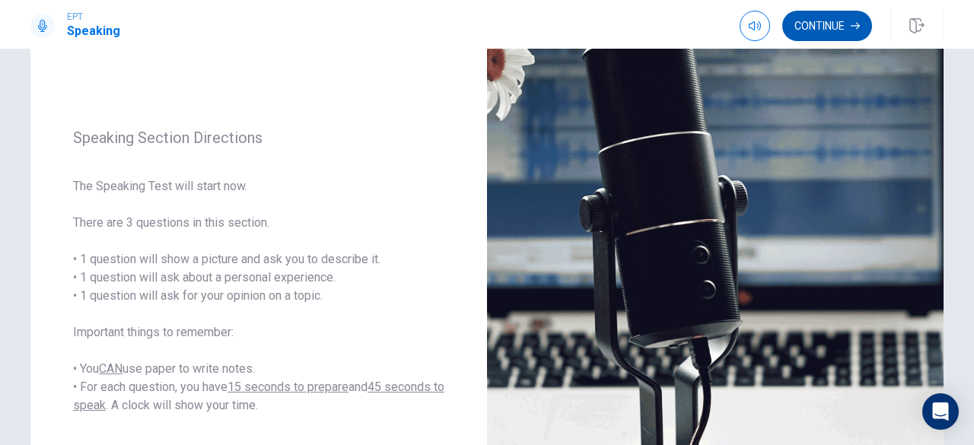
click at [835, 37] on button "Continue" at bounding box center [827, 26] width 90 height 30
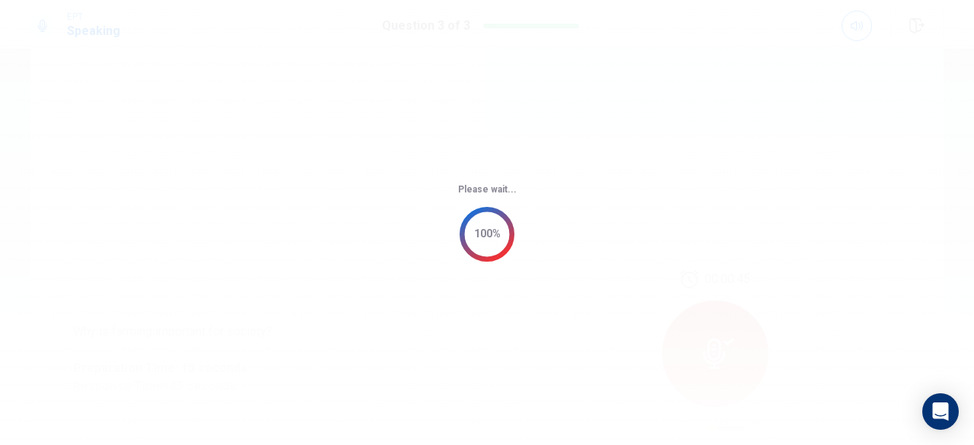
scroll to position [0, 0]
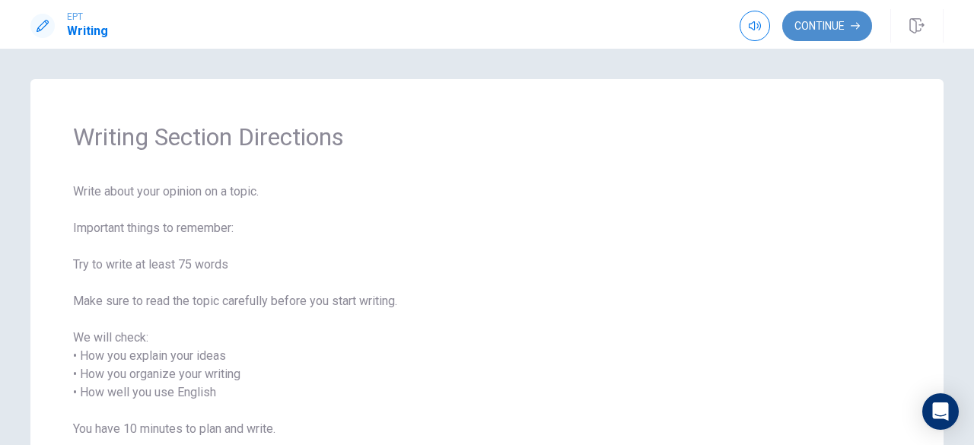
click at [829, 19] on button "Continue" at bounding box center [827, 26] width 90 height 30
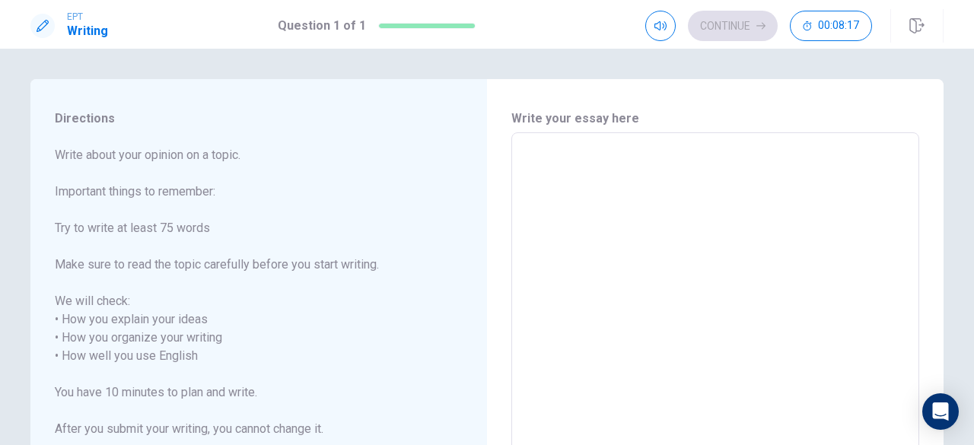
click at [741, 173] on textarea at bounding box center [715, 347] width 386 height 404
type textarea "I"
type textarea "x"
type textarea "I"
type textarea "x"
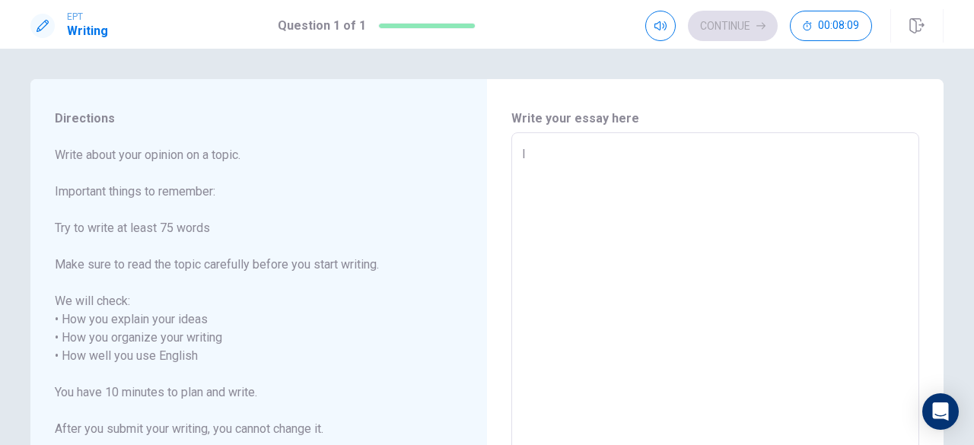
type textarea "I t"
type textarea "x"
type textarea "I th"
type textarea "x"
type textarea "I thi"
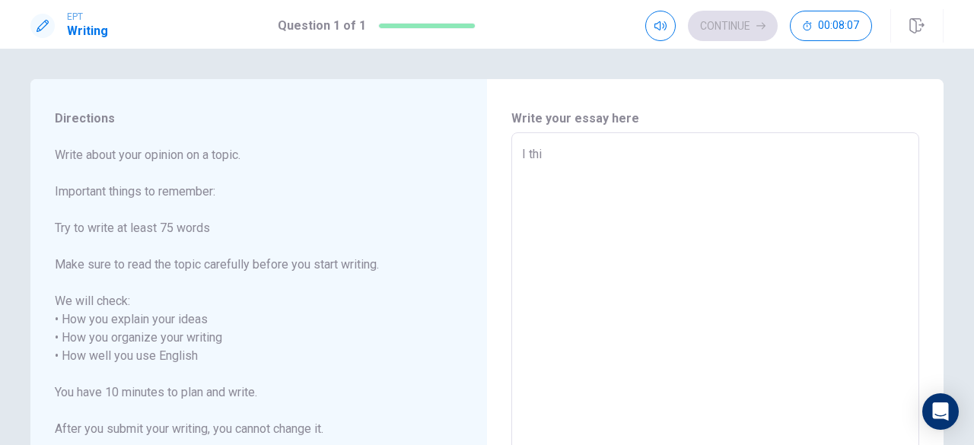
type textarea "x"
type textarea "I thin"
type textarea "x"
type textarea "I think"
type textarea "x"
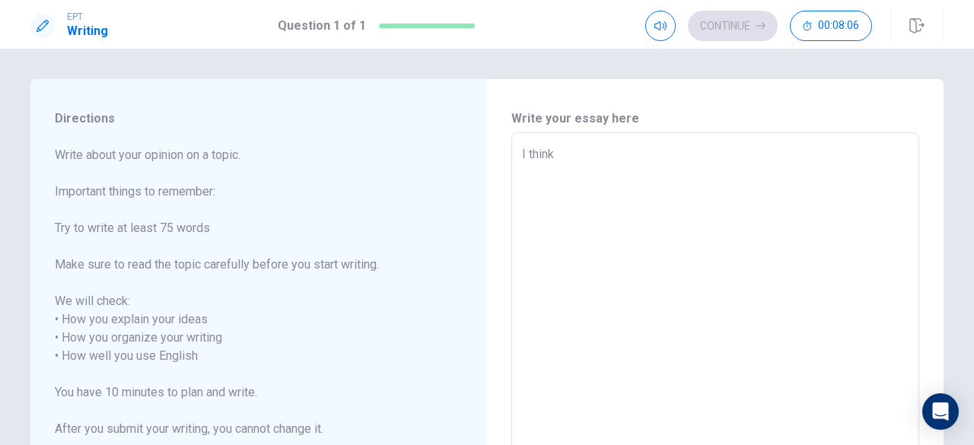
type textarea "I think"
type textarea "x"
type textarea "I think i"
type textarea "x"
type textarea "I think it"
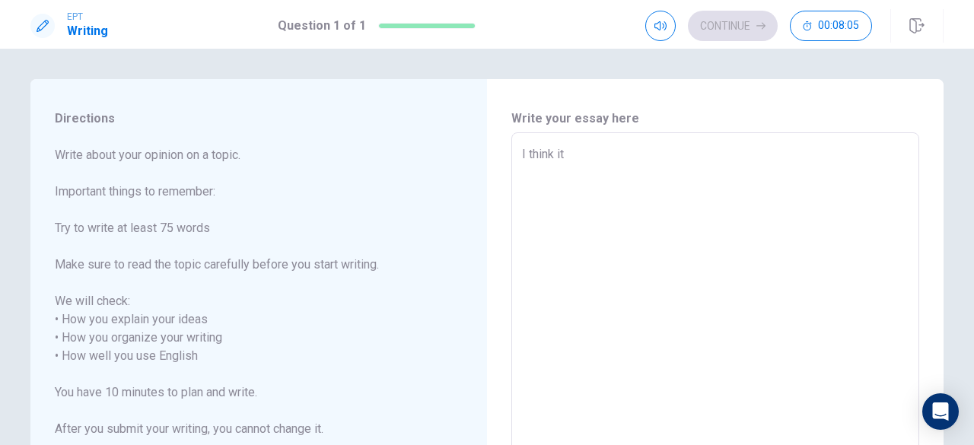
type textarea "x"
type textarea "I think it"
type textarea "x"
type textarea "I think it m"
type textarea "x"
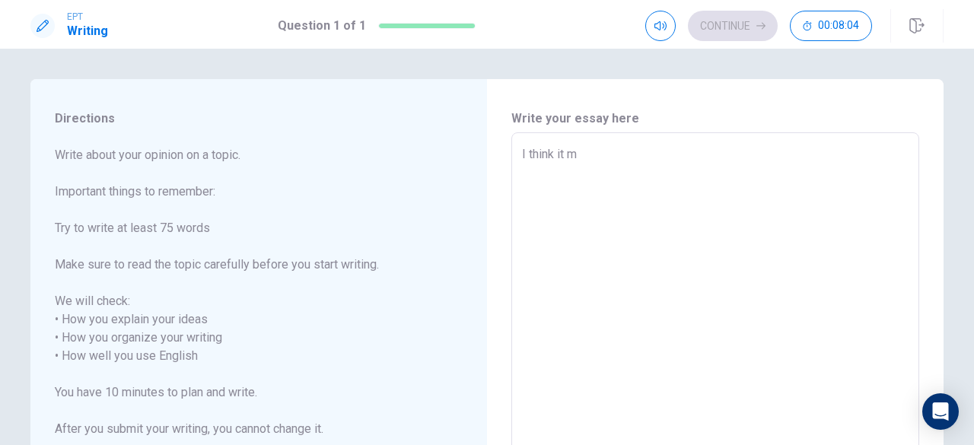
type textarea "I think it mu"
type textarea "x"
type textarea "I think it mus"
type textarea "x"
type textarea "I think it must"
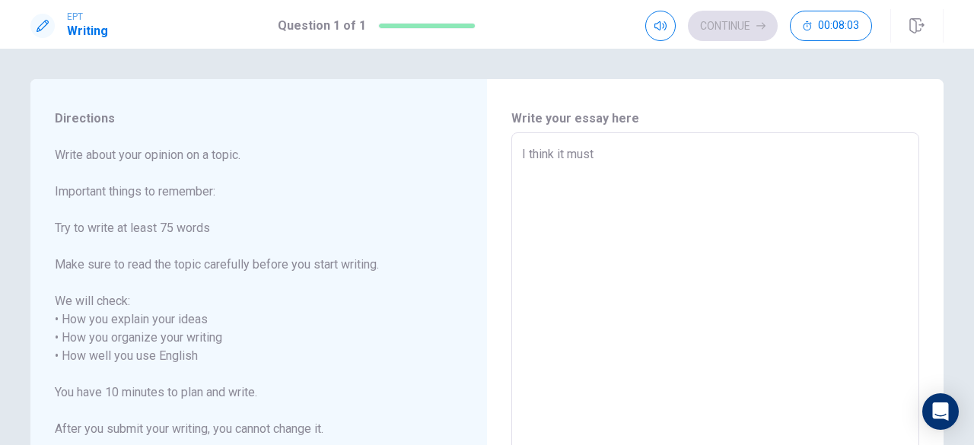
type textarea "x"
type textarea "I think it must"
type textarea "x"
type textarea "I think it must b"
type textarea "x"
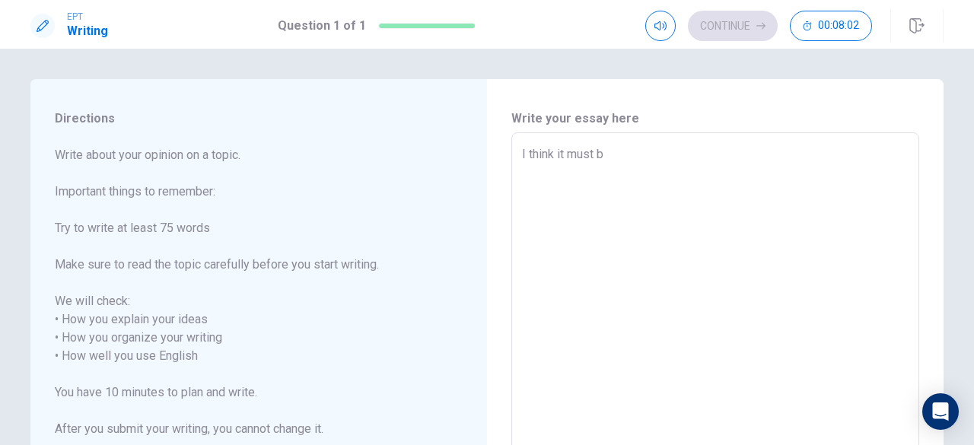
type textarea "I think it must be"
type textarea "x"
type textarea "I think it must be"
type textarea "x"
type textarea "I think it must be t"
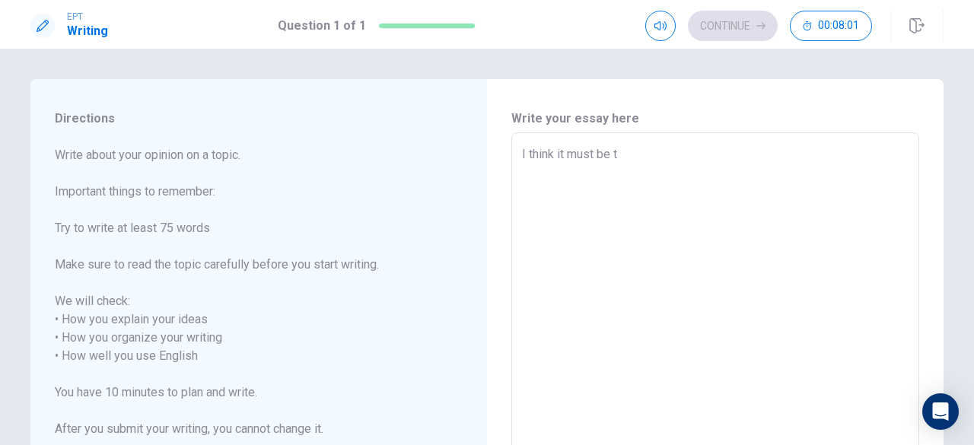
type textarea "x"
type textarea "I think it must be th"
type textarea "x"
type textarea "I think it must be the"
type textarea "x"
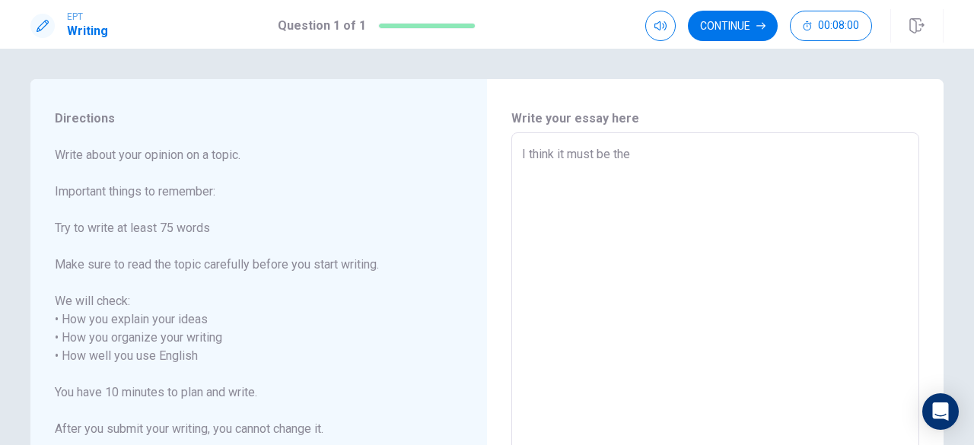
type textarea "I think it must be the"
type textarea "x"
type textarea "I think it must be the c"
type textarea "x"
type textarea "I think it must be the ch"
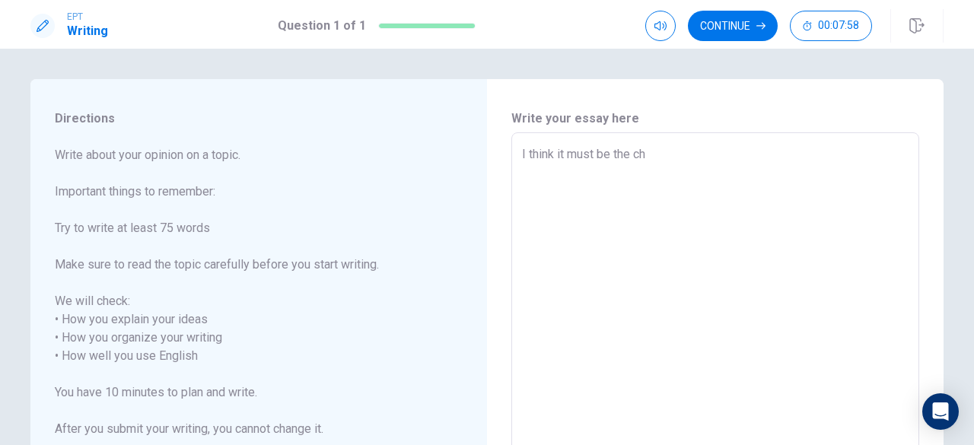
type textarea "x"
type textarea "I think it must be the chi"
type textarea "x"
type textarea "I think it must be the chin"
type textarea "x"
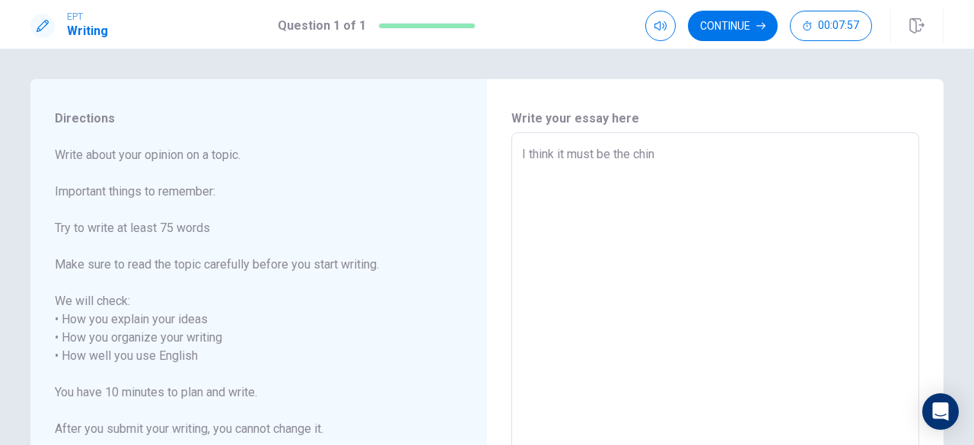
type textarea "I think it must be the chine"
type textarea "x"
type textarea "I think it must be the chines"
type textarea "x"
type textarea "I think it must be the chinese"
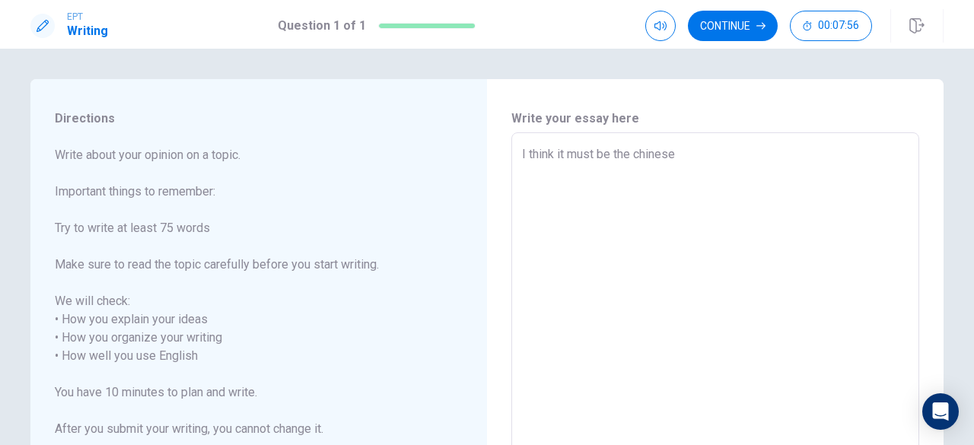
type textarea "x"
type textarea "I think it must be the chinese"
type textarea "x"
type textarea "I think it must be the [DEMOGRAPHIC_DATA] n"
type textarea "x"
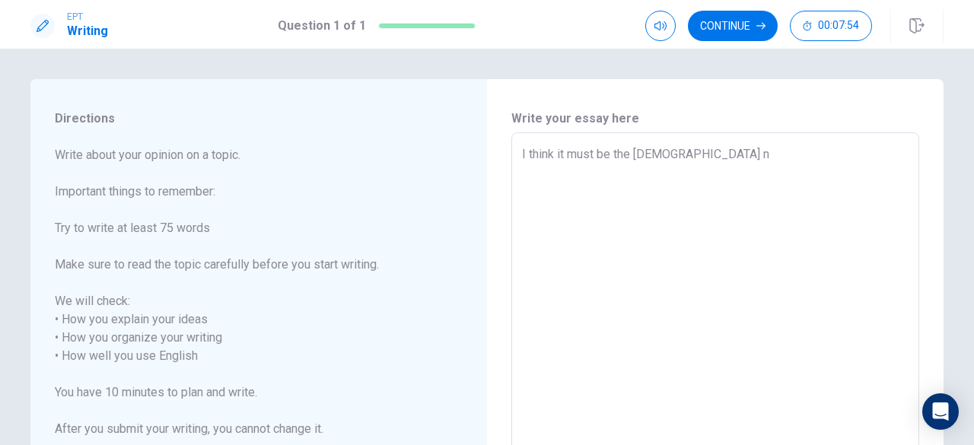
type textarea "I think it must be the [DEMOGRAPHIC_DATA] ne"
type textarea "x"
type textarea "I think it must be the chinese new"
type textarea "x"
type textarea "I think it must be the chinese new"
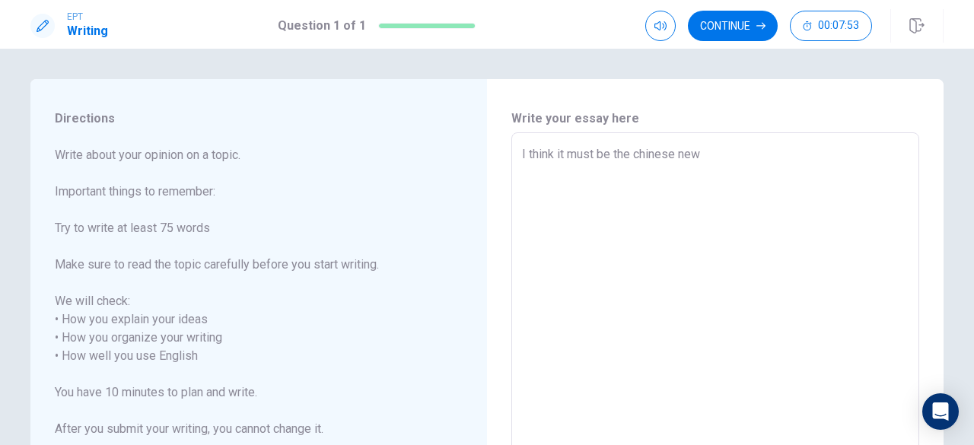
type textarea "x"
type textarea "I think it must be the chinese new y"
type textarea "x"
type textarea "I think it must be the chinese new ye"
type textarea "x"
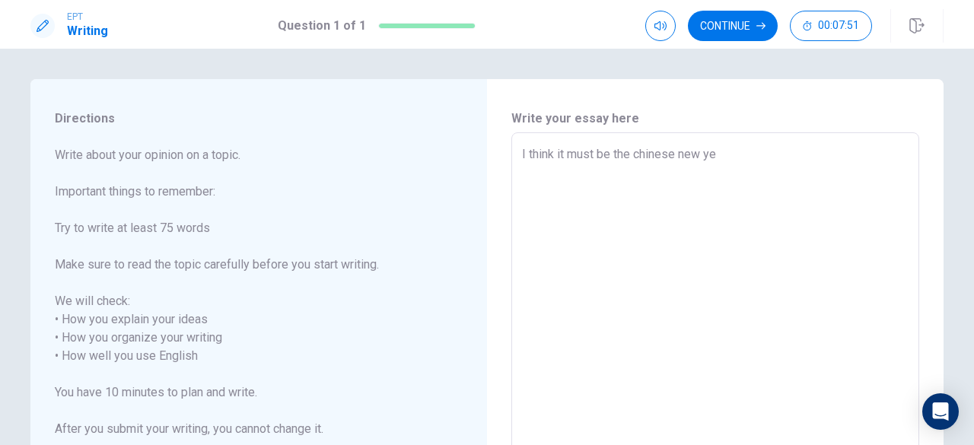
type textarea "I think it must be the chinese new yea"
type textarea "x"
type textarea "I think it must be the [DATE]"
type textarea "x"
type textarea "I think it must be the [DATE]"
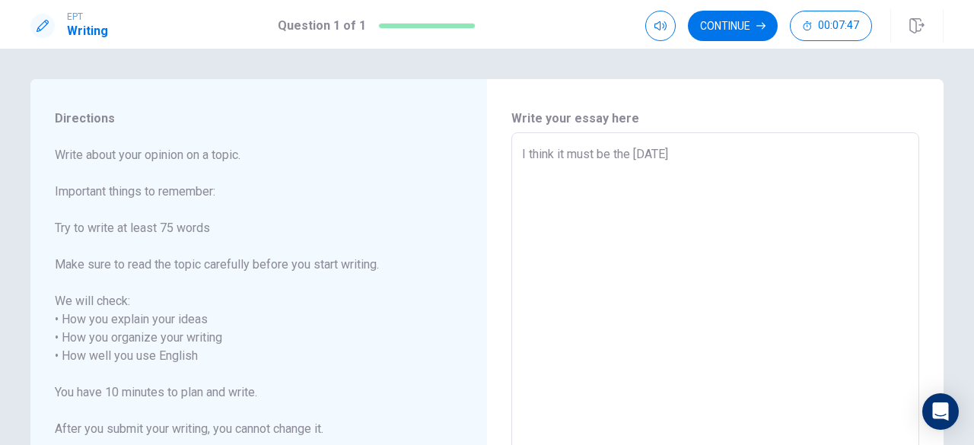
type textarea "x"
type textarea "I think it must be the [DATE]"
type textarea "x"
type textarea "I think it must be the [DATE],"
type textarea "x"
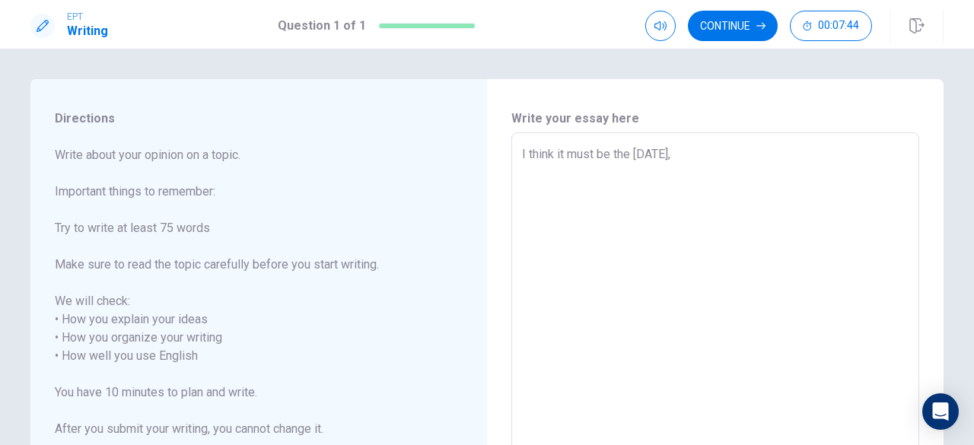
type textarea "I think it must be the [DATE],"
type textarea "x"
type textarea "I think it must be the [DATE], b"
type textarea "x"
type textarea "I think it must be the [DATE], be"
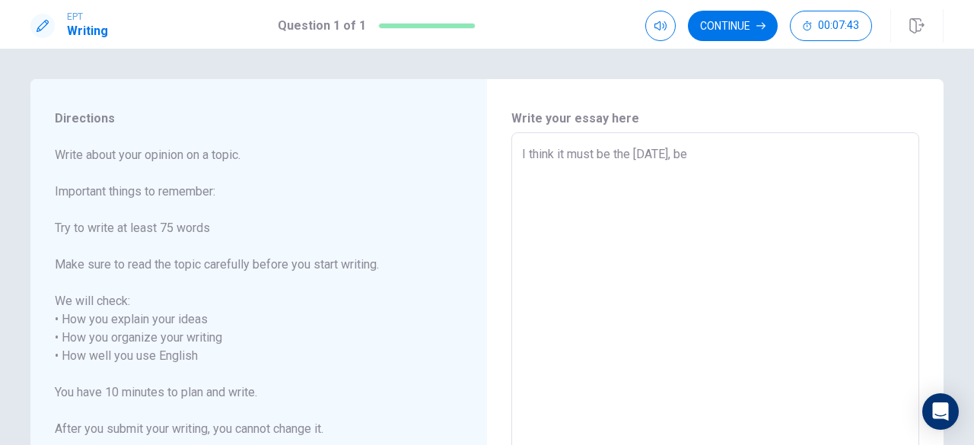
type textarea "x"
type textarea "I think it must be the [DATE], bec"
type textarea "x"
type textarea "I think it must be the [DATE], beca"
type textarea "x"
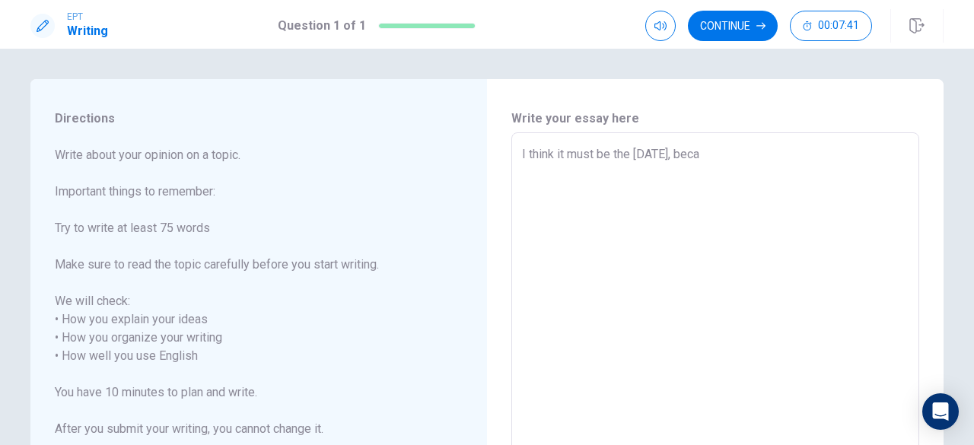
type textarea "I think it must be the [DATE], becau"
type textarea "x"
type textarea "I think it must be the [DATE], becaus"
type textarea "x"
type textarea "I think it must be the [DATE], because"
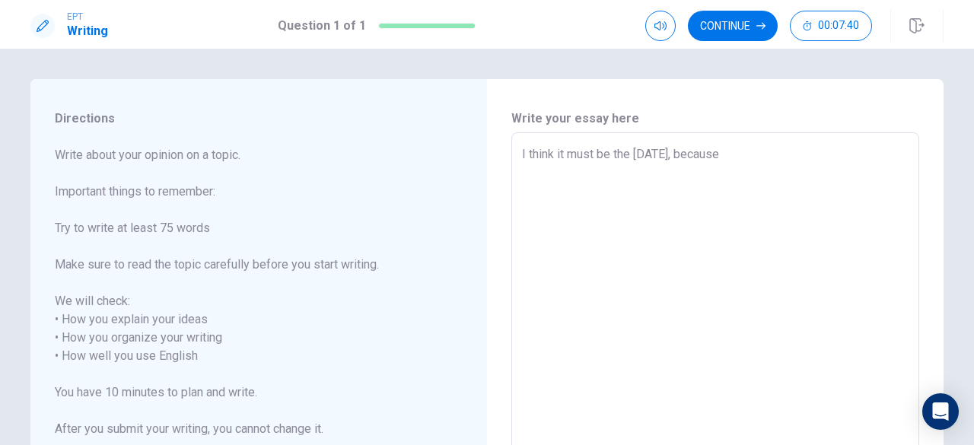
type textarea "x"
type textarea "I think it must be the [DATE], because"
type textarea "x"
type textarea "I think it must be the [DATE], because a"
type textarea "x"
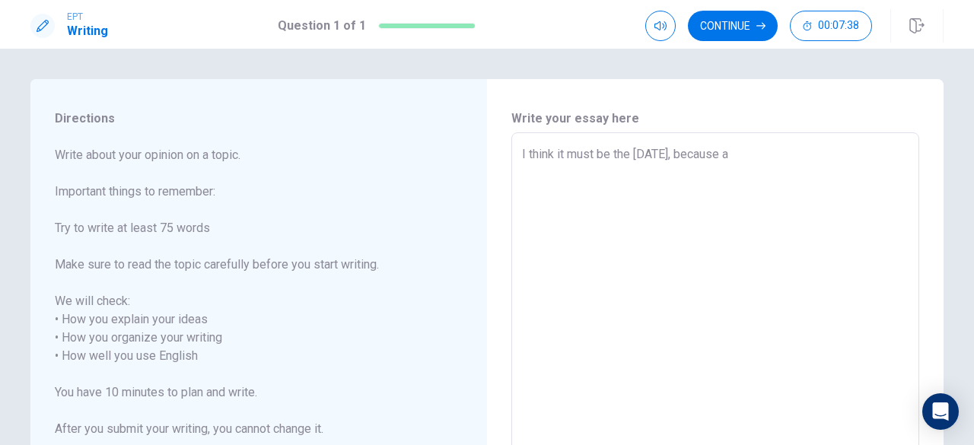
type textarea "I think it must be the [DATE], because al"
type textarea "x"
type textarea "I think it must be the [DATE], because al"
type textarea "x"
type textarea "I think it must be the [DATE], because al"
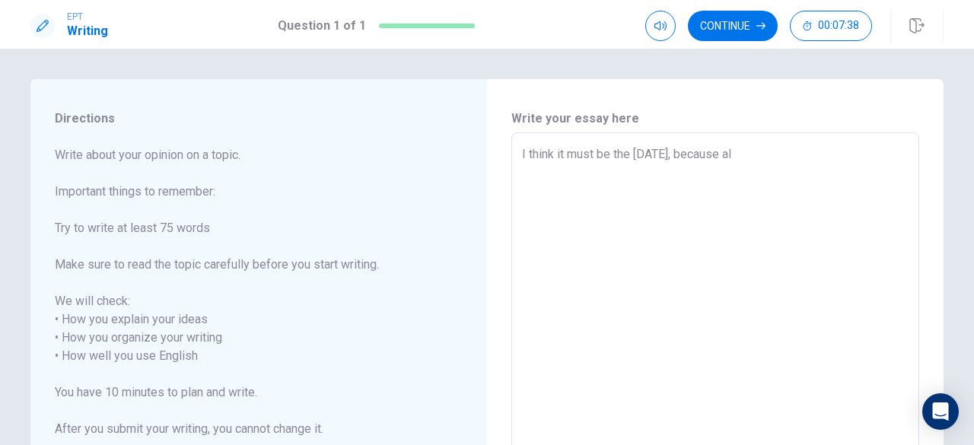
type textarea "x"
type textarea "I think it must be the [DATE], because al"
type textarea "x"
type textarea "I think it must be the [DATE], because al"
type textarea "x"
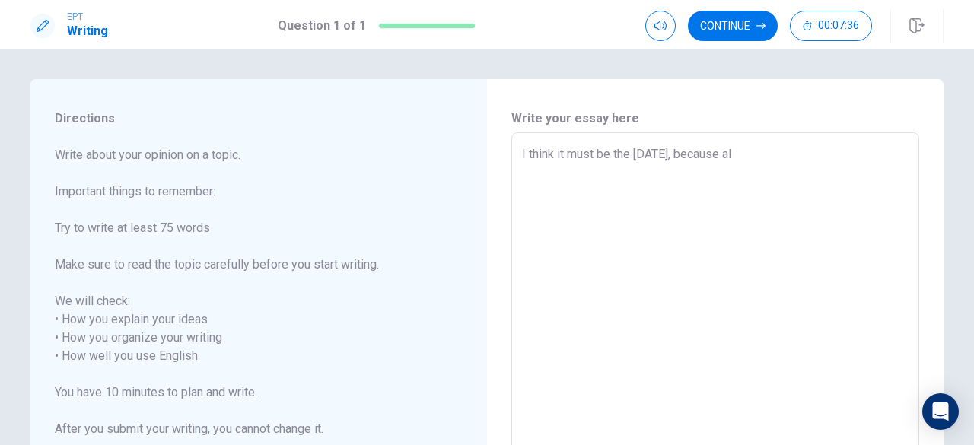
type textarea "I think it must be the [DATE], because all"
type textarea "x"
type textarea "I think it must be the [DATE], because all"
type textarea "x"
type textarea "I think it must be the [DATE], because all t"
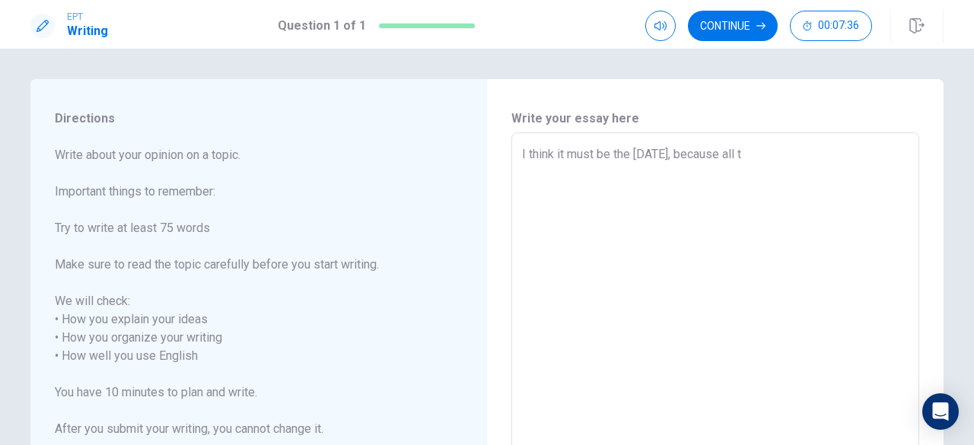
type textarea "x"
type textarea "I think it must be the [DATE], because all th"
type textarea "x"
type textarea "I think it must be the [DATE], because all the"
type textarea "x"
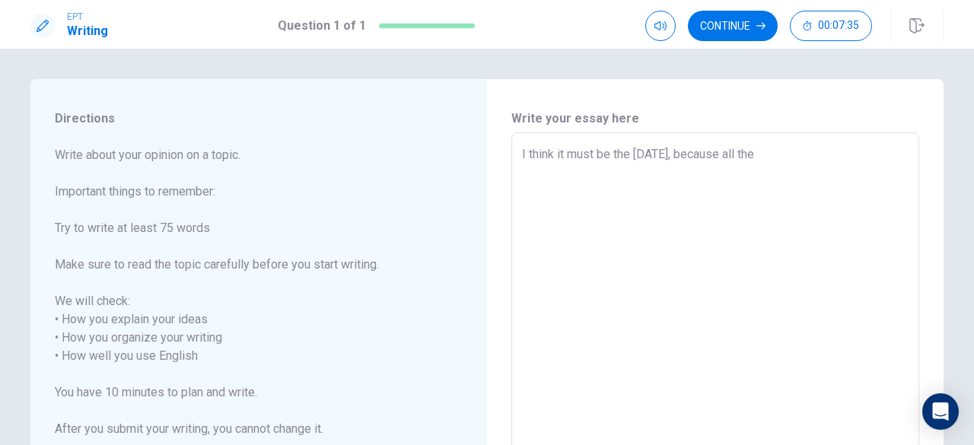
type textarea "I think it must be the [DATE], because all the"
type textarea "x"
type textarea "I think it must be the [DATE], because all the w"
type textarea "x"
type textarea "I think it must be the [DATE], because all the wo"
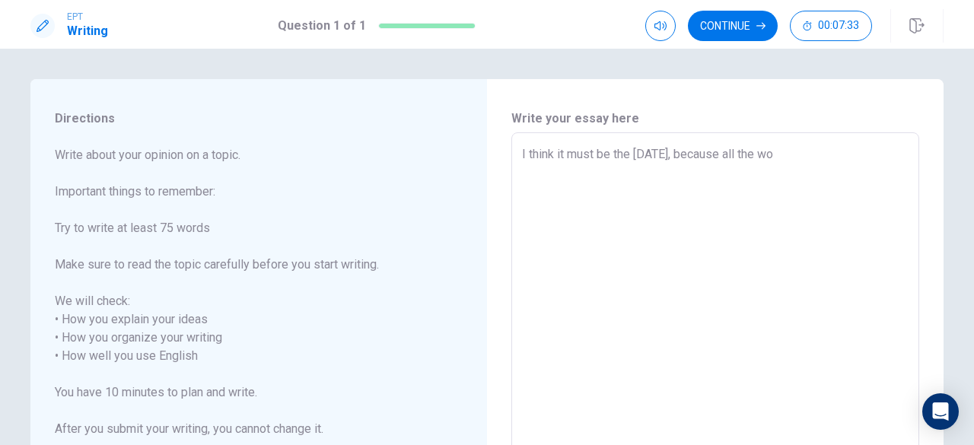
type textarea "x"
type textarea "I think it must be the [DATE], because all the wor"
type textarea "x"
type textarea "I think it must be the [DATE], because all the work"
type textarea "x"
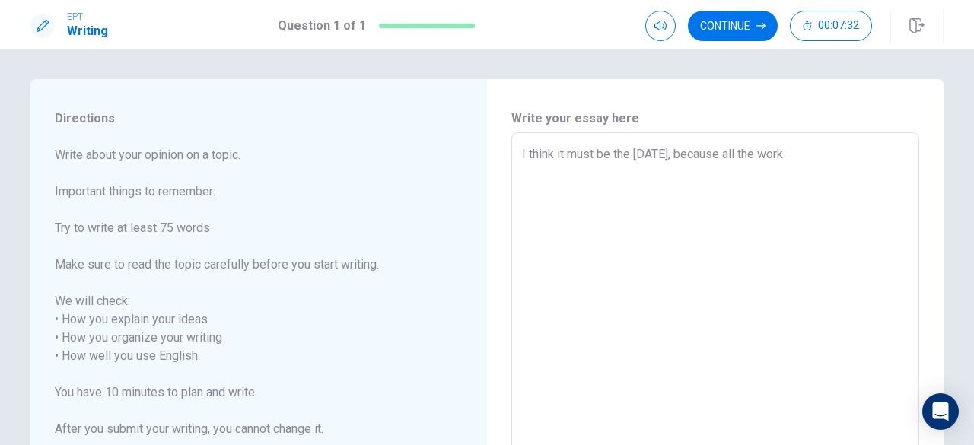
type textarea "I think it must be the [DATE], because all the worke"
type textarea "x"
type textarea "I think it must be the [DATE], because all the worker"
type textarea "x"
type textarea "I think it must be the [DATE], because all the workers"
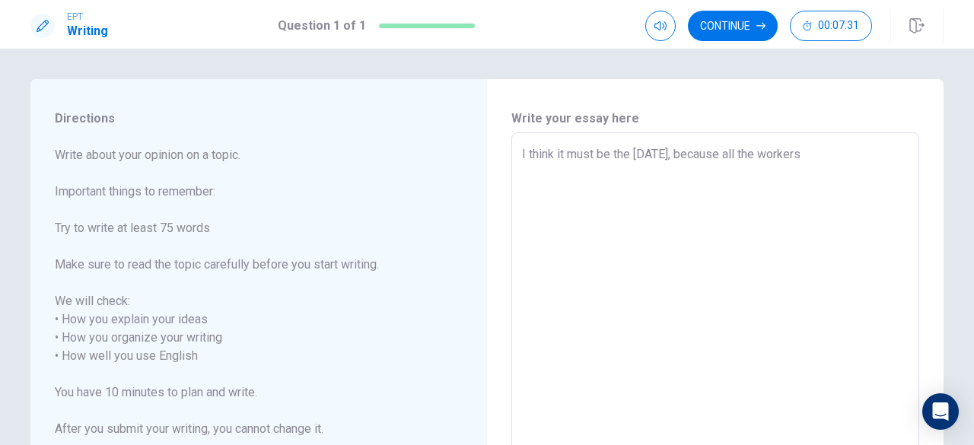
type textarea "x"
type textarea "I think it must be the [DATE], because all the workers"
type textarea "x"
type textarea "I think it must be the [DATE], because all the workers w"
type textarea "x"
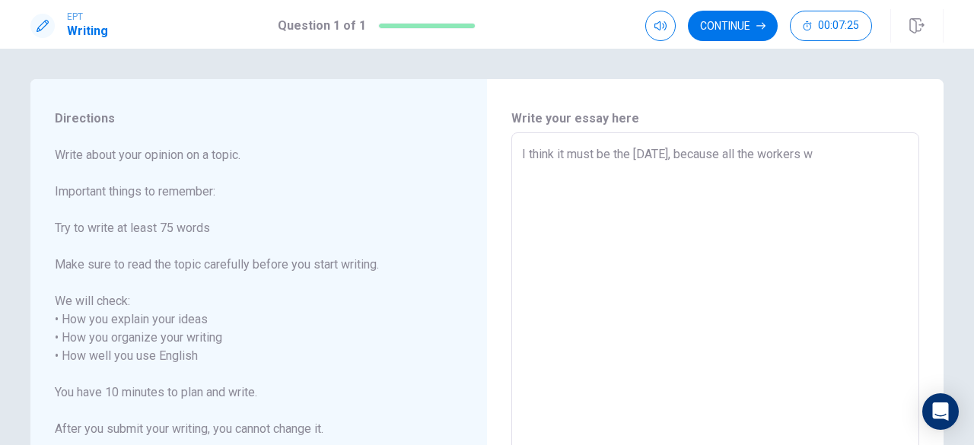
type textarea "I think it must be the [DATE], because all the workers wi"
type textarea "x"
type textarea "I think it must be the [DATE], because all the workers wil"
type textarea "x"
type textarea "I think it must be the [DATE], because all the workers will"
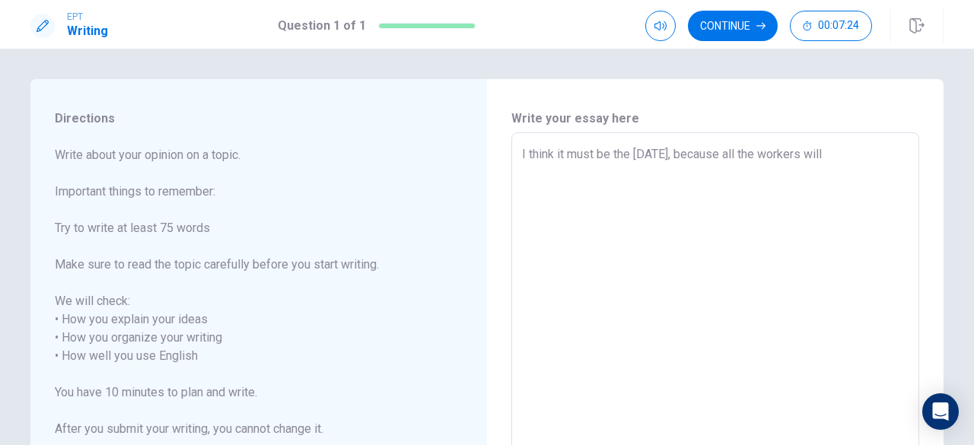
type textarea "x"
type textarea "I think it must be the [DATE], because all the workers will"
type textarea "x"
type textarea "I think it must be the [DATE], because all the workers will r"
type textarea "x"
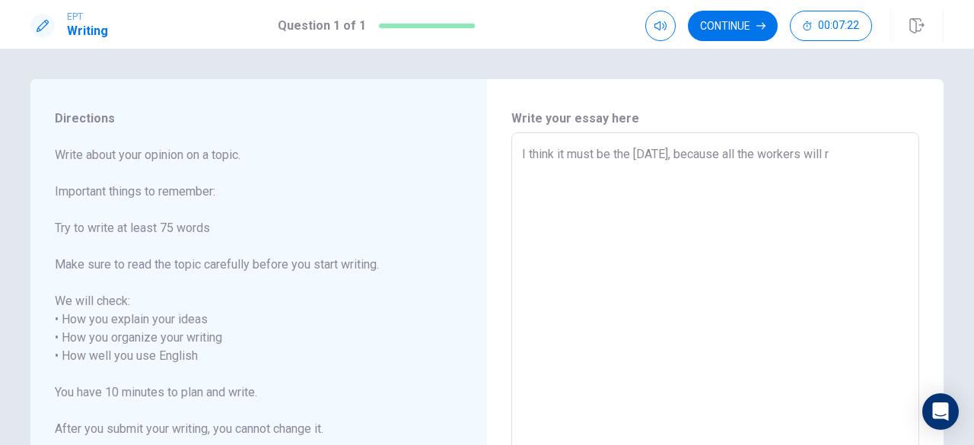
type textarea "I think it must be the [DATE], because all the workers will re"
type textarea "x"
type textarea "I think it must be the [DATE], because all the workers will res"
type textarea "x"
type textarea "I think it must be the [DATE], because all the workers will rest"
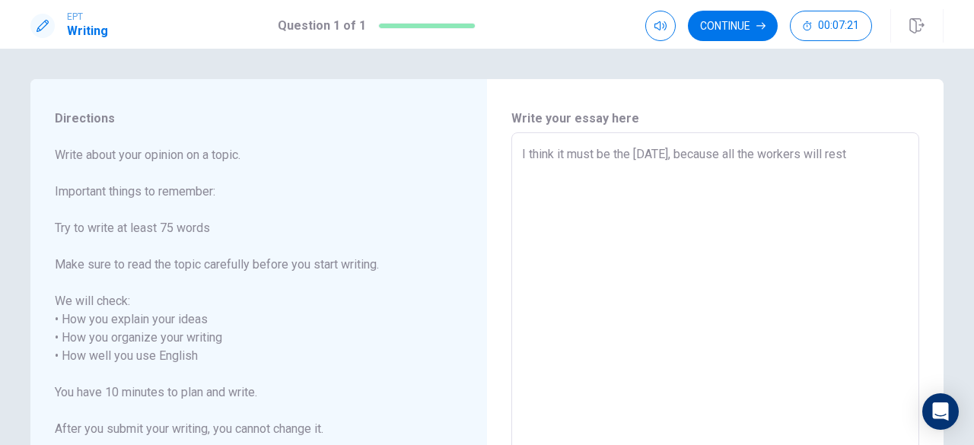
type textarea "x"
type textarea "I think it must be the [DATE], because all the workers will rest"
type textarea "x"
type textarea "I think it must be the [DATE], because all the workers will rest a"
type textarea "x"
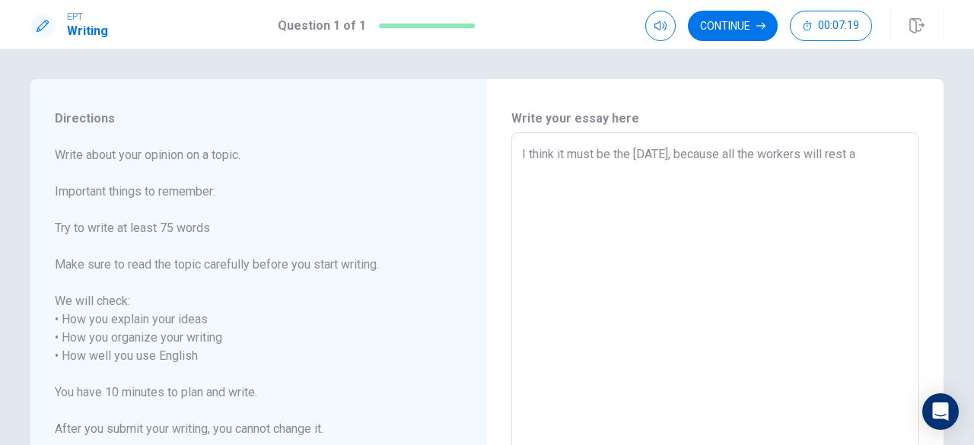
type textarea "I think it must be the [DATE], because all the workers will rest at"
type textarea "x"
type textarea "I think it must be the [DATE], because all the workers will rest at"
type textarea "x"
type textarea "I think it must be the [DATE], because all the workers will rest at t"
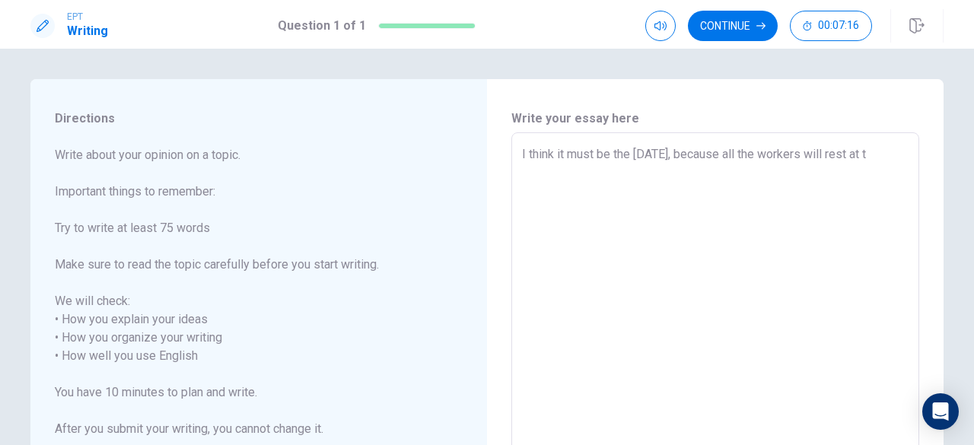
type textarea "x"
type textarea "I think it must be the [DATE], because all the workers will rest at th"
type textarea "x"
type textarea "I think it must be the [DATE], because all the workers will rest at tha"
type textarea "x"
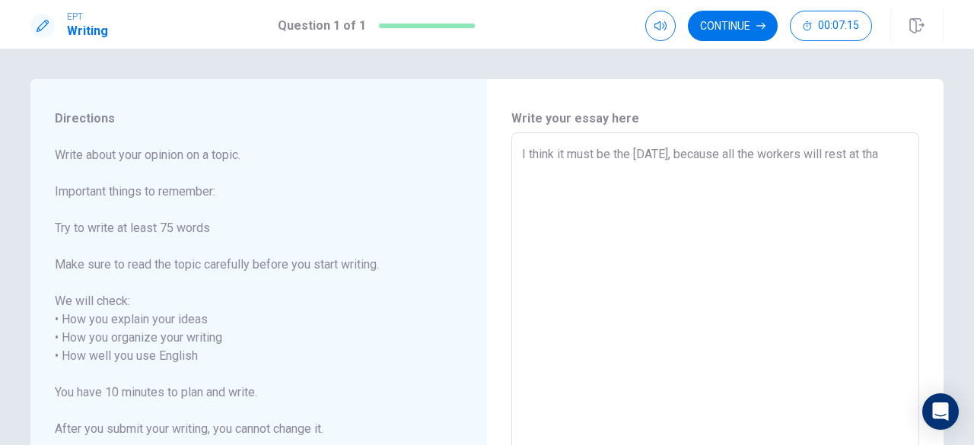
type textarea "I think it must be the [DATE], because all the workers will rest at that"
type textarea "x"
type textarea "I think it must be the [DATE], because all the workers will rest at that"
type textarea "x"
type textarea "I think it must be the [DATE], because all the workers will rest at that t"
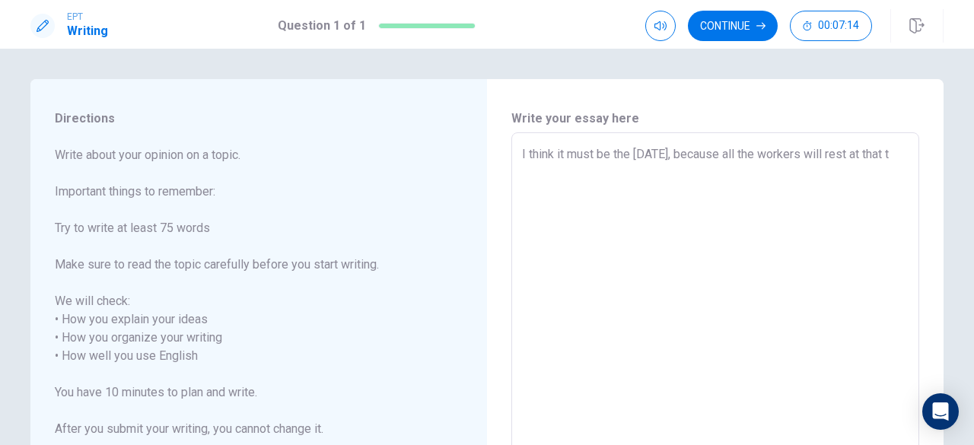
type textarea "x"
type textarea "I think it must be the [DATE], because all the workers will rest at that th"
type textarea "x"
type textarea "I think it must be the [DATE], because all the workers will rest at that t"
type textarea "x"
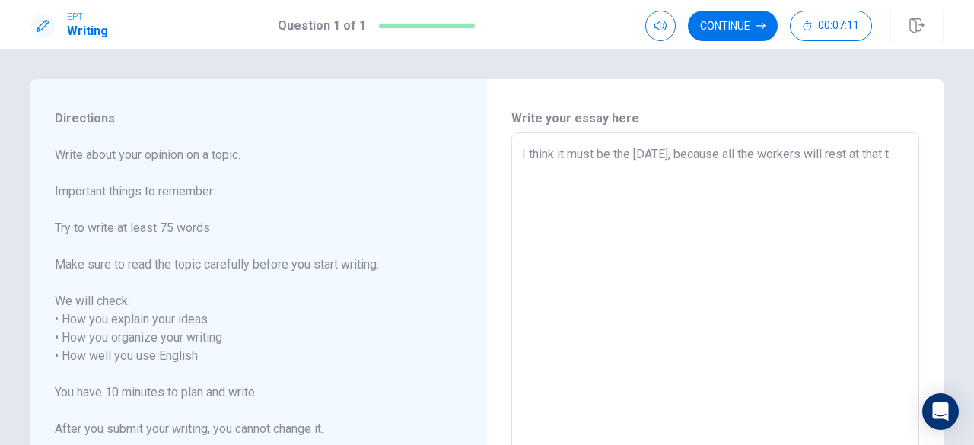
type textarea "I think it must be the [DATE], because all the workers will rest at that ti"
type textarea "x"
type textarea "I think it must be the [DATE], because all the workers will rest at that [PERSO…"
type textarea "x"
type textarea "I think it must be the [DATE], because all the workers will rest at that time"
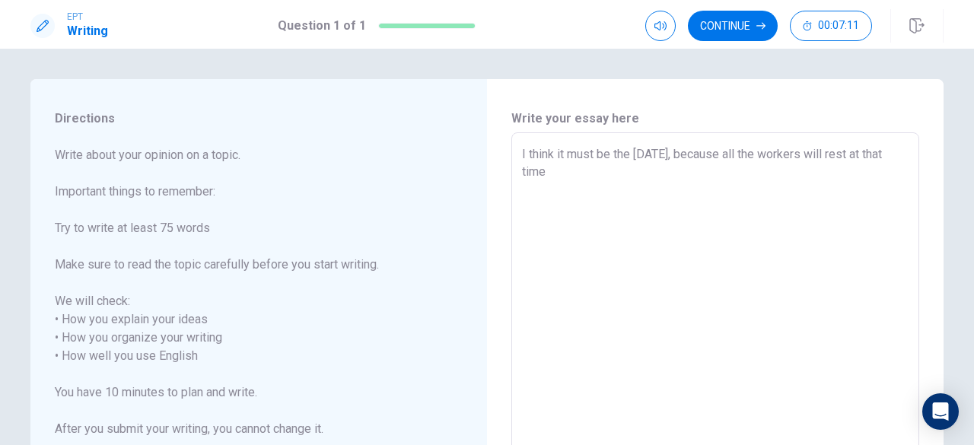
type textarea "x"
type textarea "I think it must be the [DATE], because all the workers will rest at that time"
type textarea "x"
type textarea "I think it must be the [DATE], because all the workers will rest at that time"
type textarea "x"
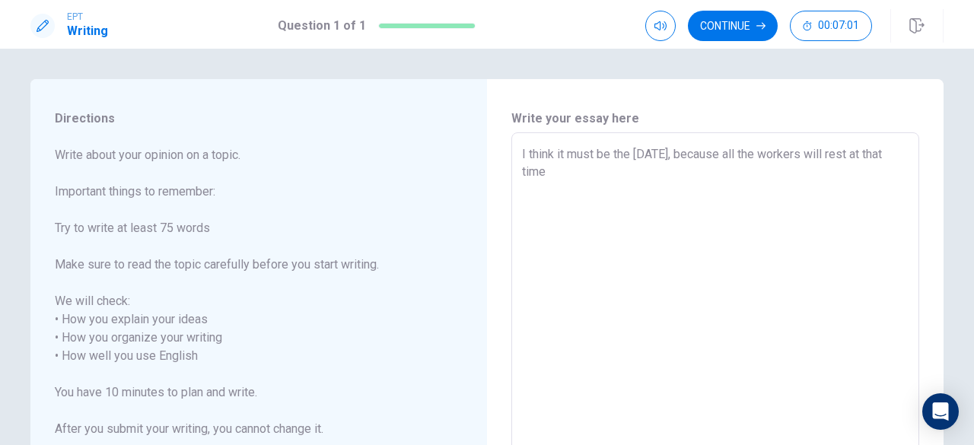
type textarea "I think it must be the [DATE], because all the workers will rest at that time."
type textarea "x"
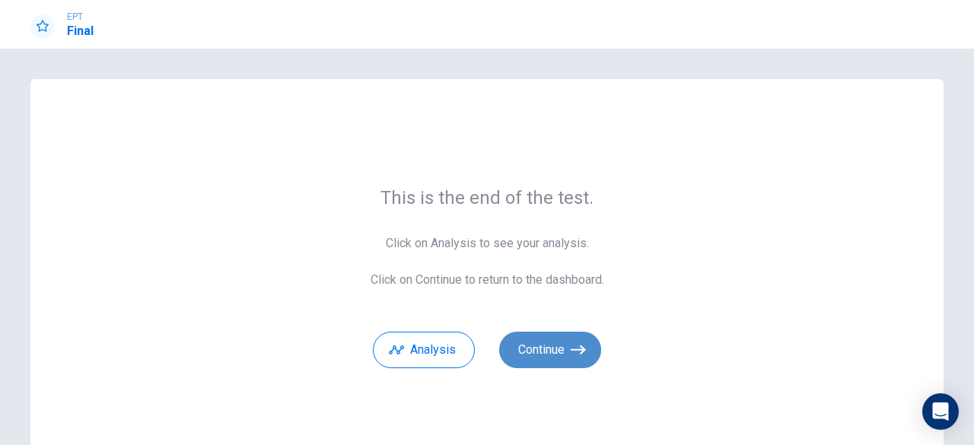
click at [574, 351] on icon "button" at bounding box center [578, 349] width 15 height 15
